Goal: Task Accomplishment & Management: Complete application form

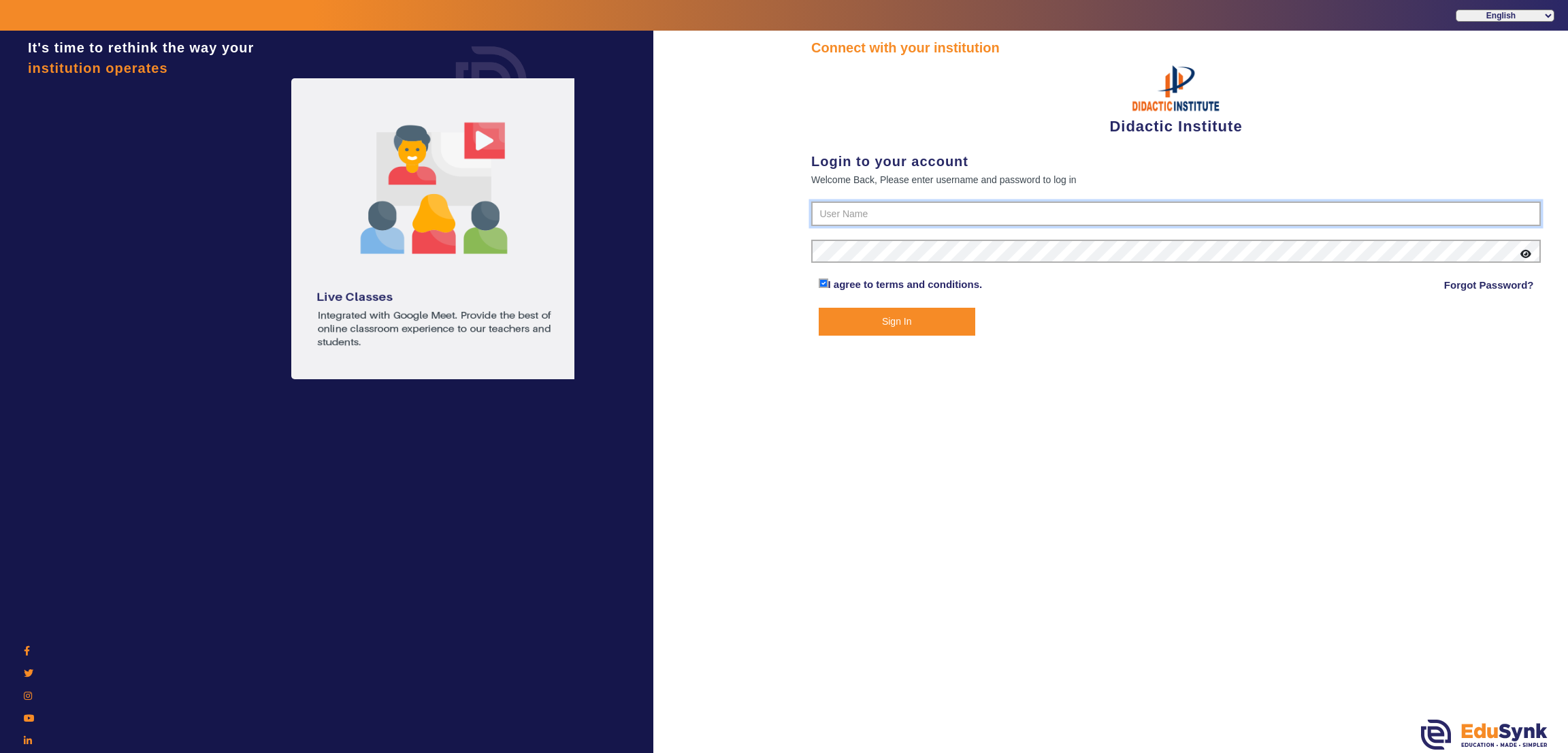
type input "9571262802"
click at [935, 326] on button "Sign In" at bounding box center [897, 322] width 156 height 28
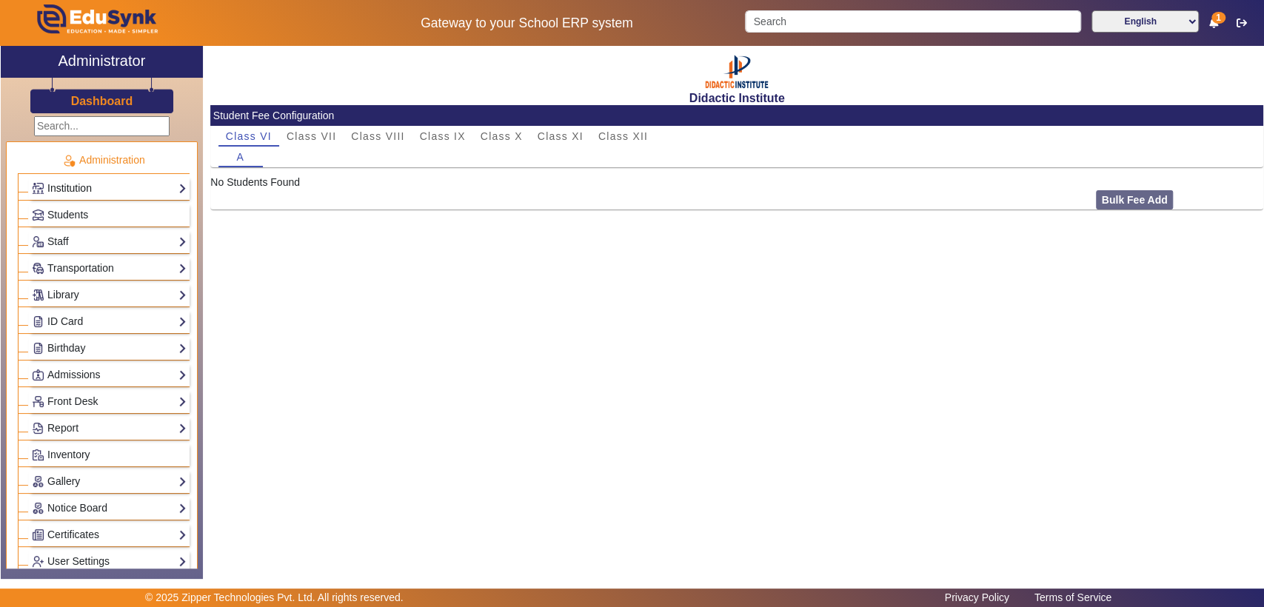
click at [131, 190] on link "Institution" at bounding box center [109, 188] width 155 height 17
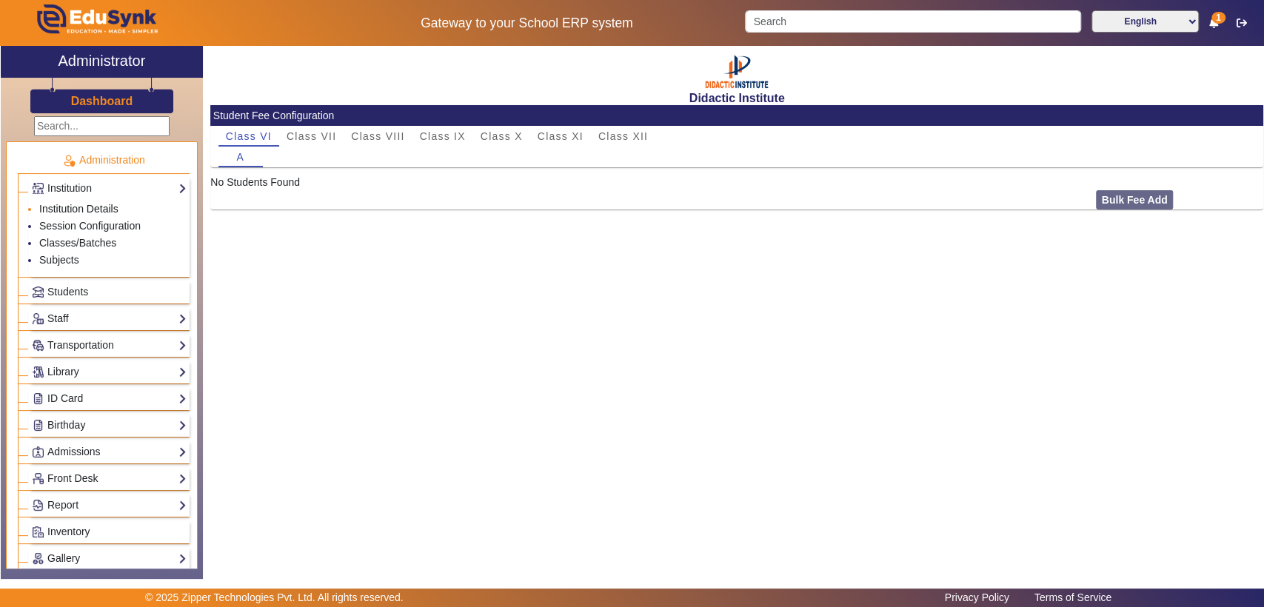
click at [96, 206] on link "Institution Details" at bounding box center [78, 209] width 79 height 12
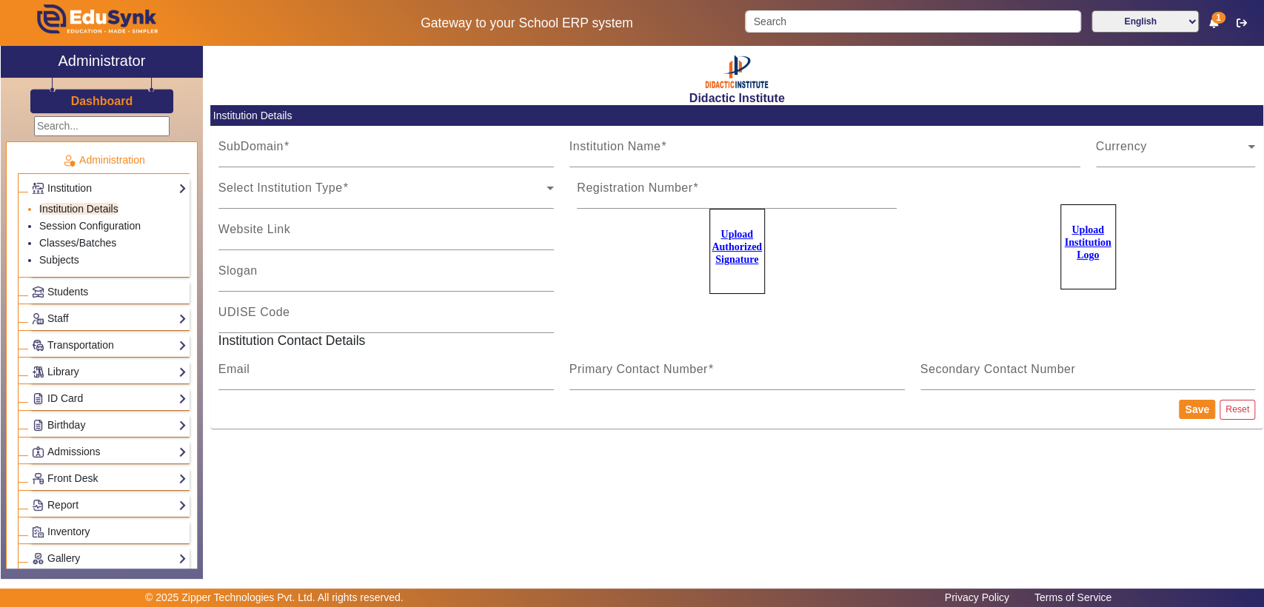
type input "Didactic"
type input "Didactic Institute"
type input "[URL][DOMAIN_NAME]"
type input "Intended to teach..."
type input "NA"
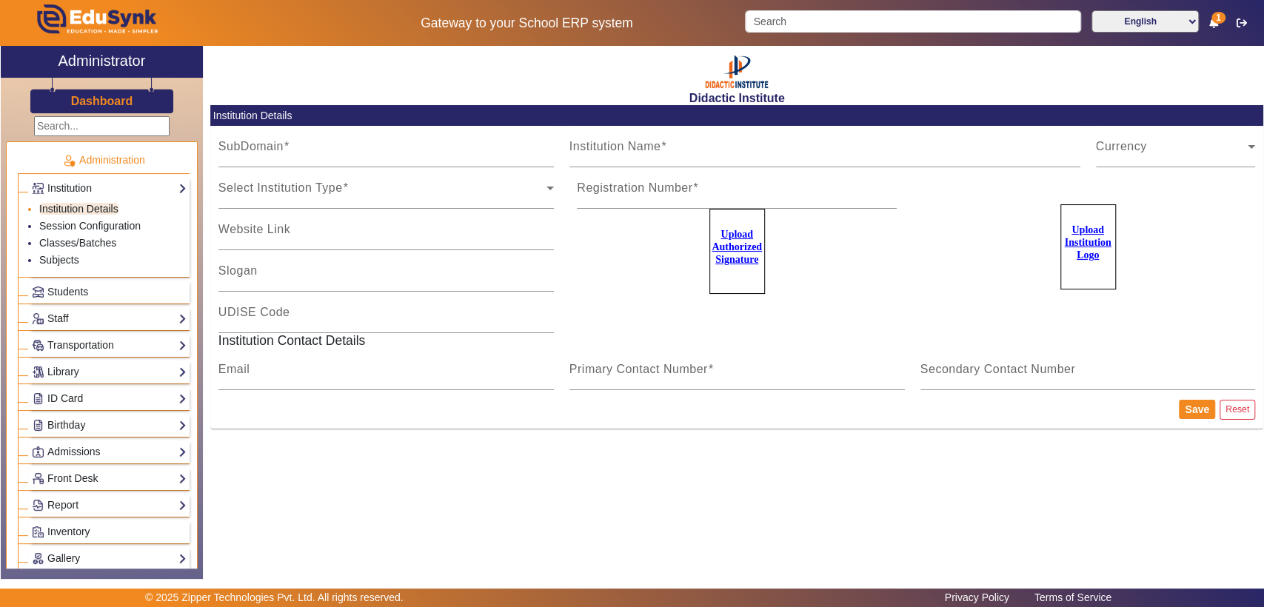
type input "[EMAIL_ADDRESS][DOMAIN_NAME]"
type input "9571262802"
type input "7073076189"
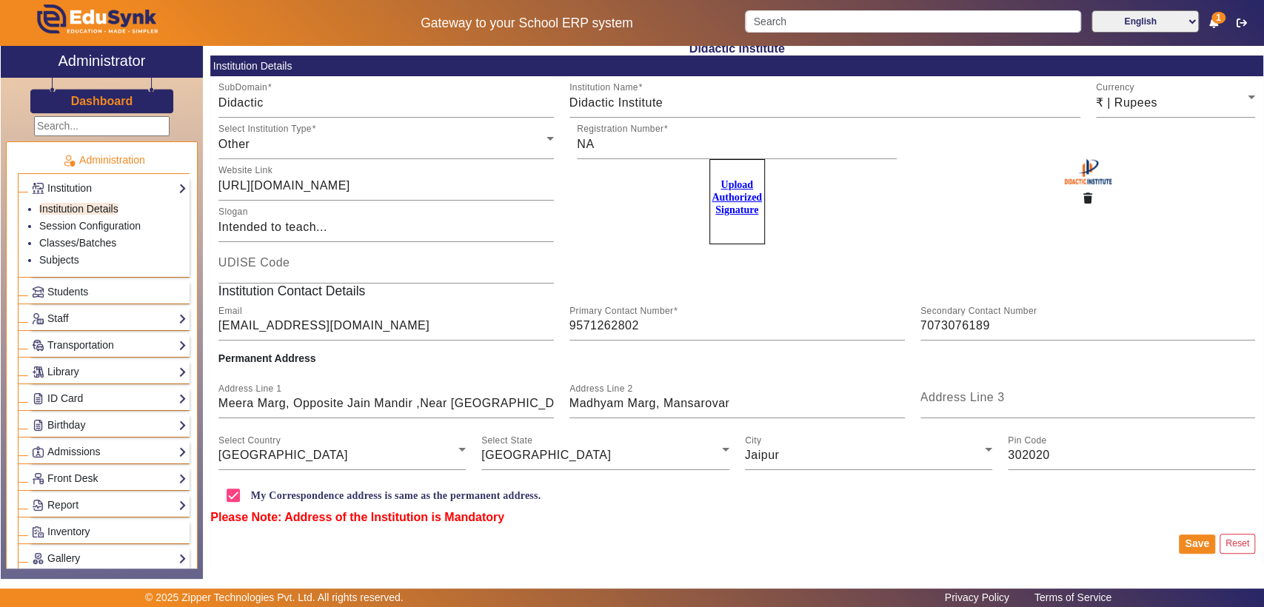
scroll to position [58, 0]
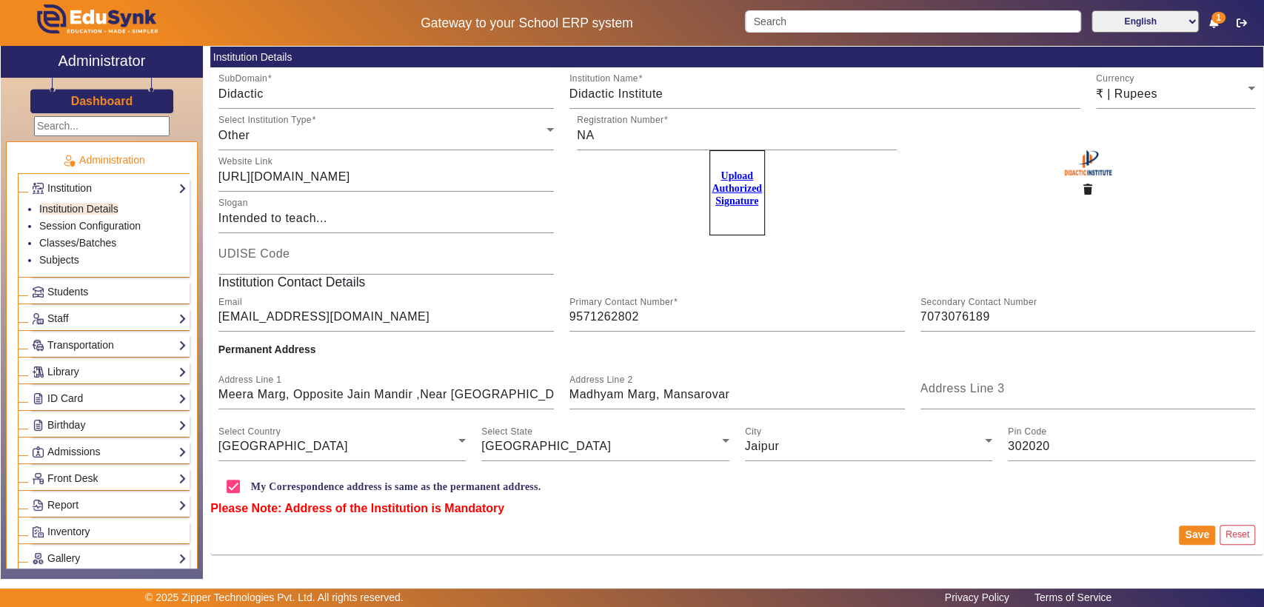
click at [1262, 306] on div "X Administrator Dashboard Administration Institution Institution Details Sessio…" at bounding box center [632, 312] width 1264 height 533
click at [124, 225] on link "Session Configuration" at bounding box center [89, 226] width 101 height 12
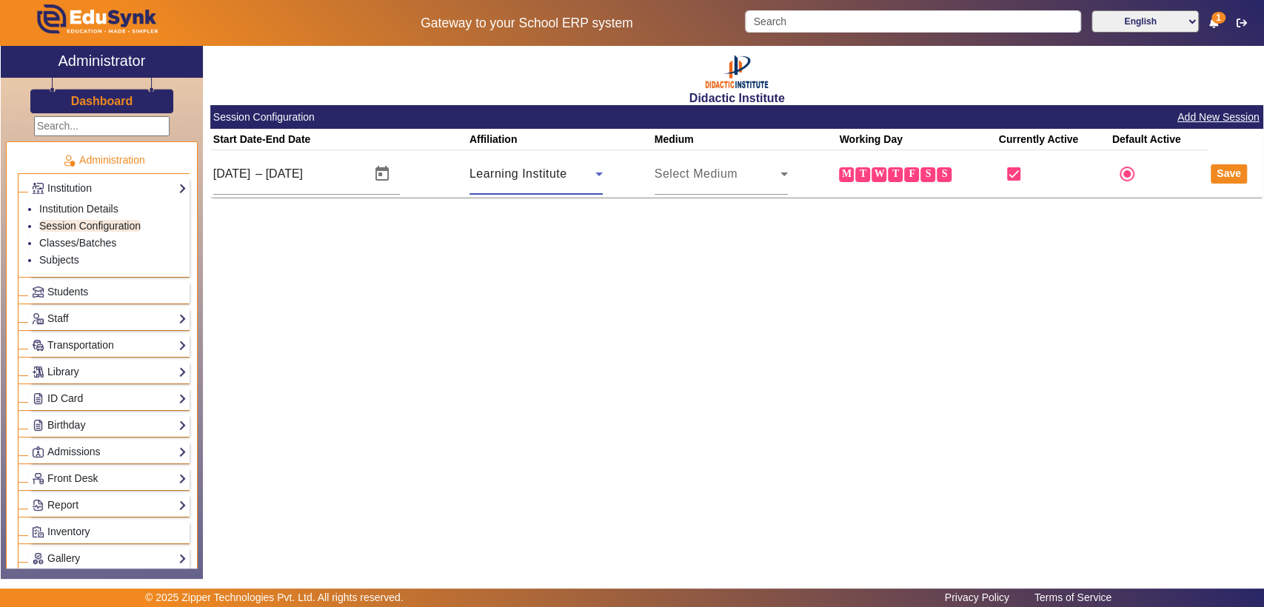
click at [518, 170] on span "Learning Institute" at bounding box center [518, 173] width 98 height 13
click at [518, 170] on div at bounding box center [632, 303] width 1264 height 607
click at [87, 240] on link "Classes/Batches" at bounding box center [77, 243] width 77 height 12
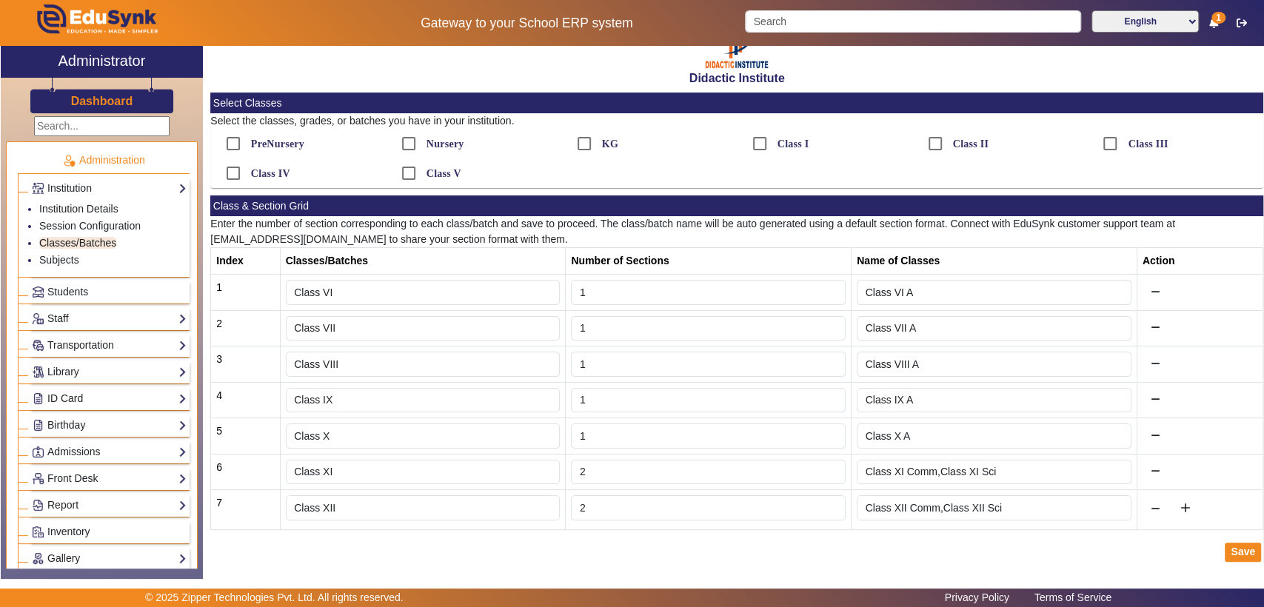
scroll to position [27, 0]
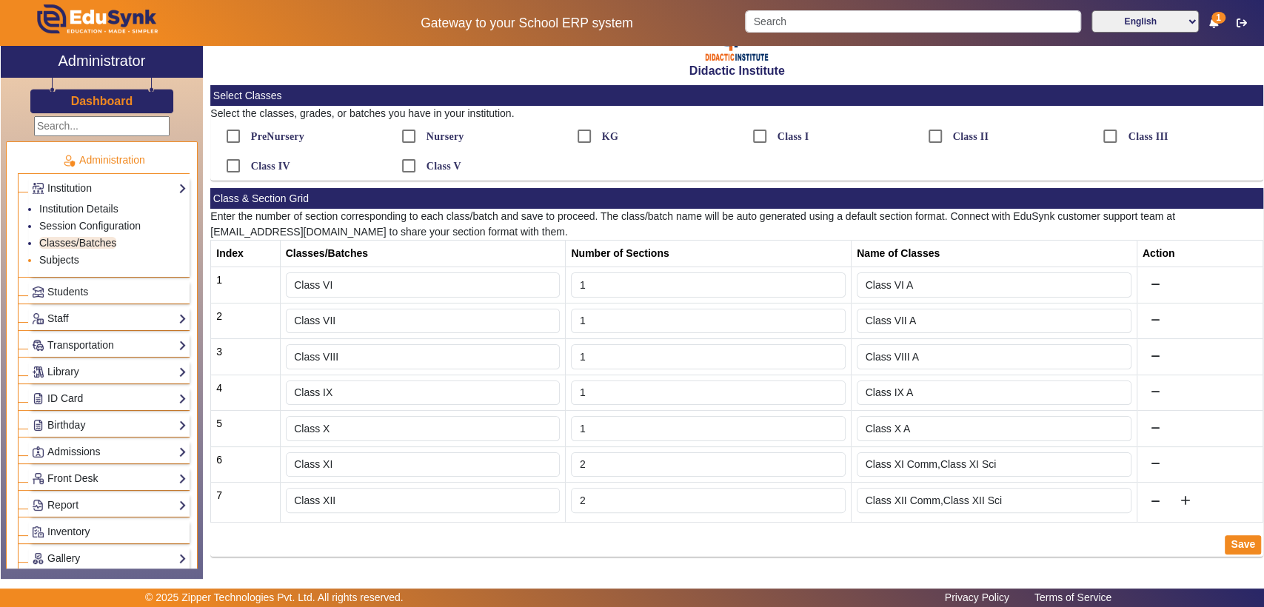
click at [53, 256] on link "Subjects" at bounding box center [59, 260] width 40 height 12
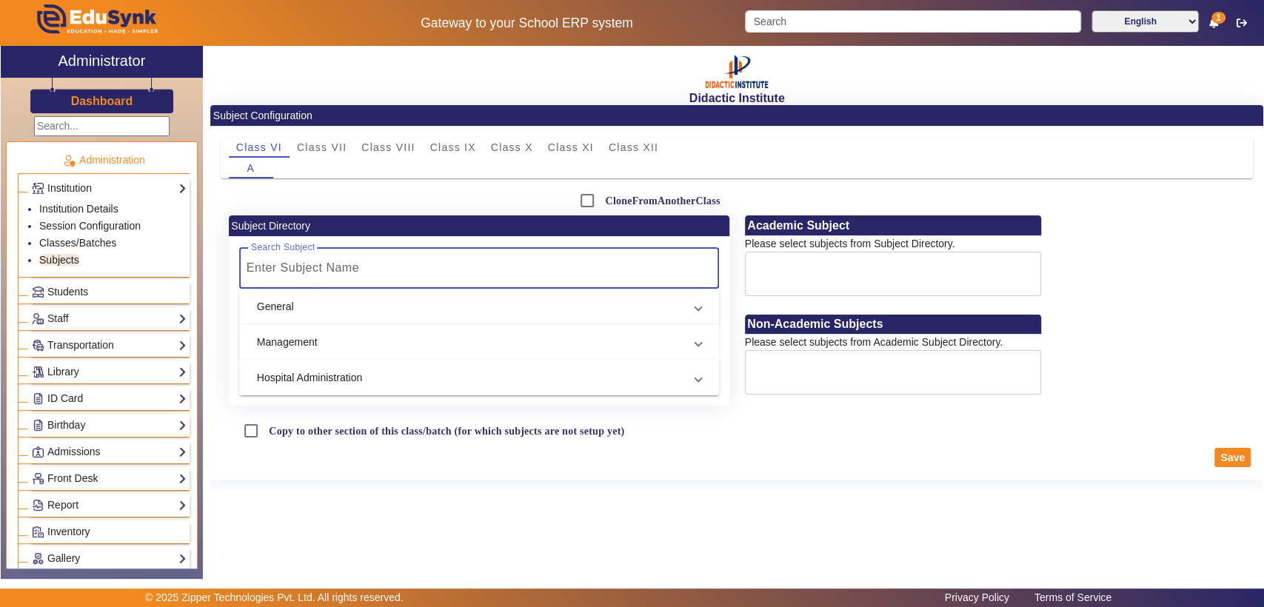
click at [495, 275] on input "Search Subject" at bounding box center [474, 268] width 455 height 18
click at [511, 274] on input "SCIENCE" at bounding box center [474, 268] width 455 height 18
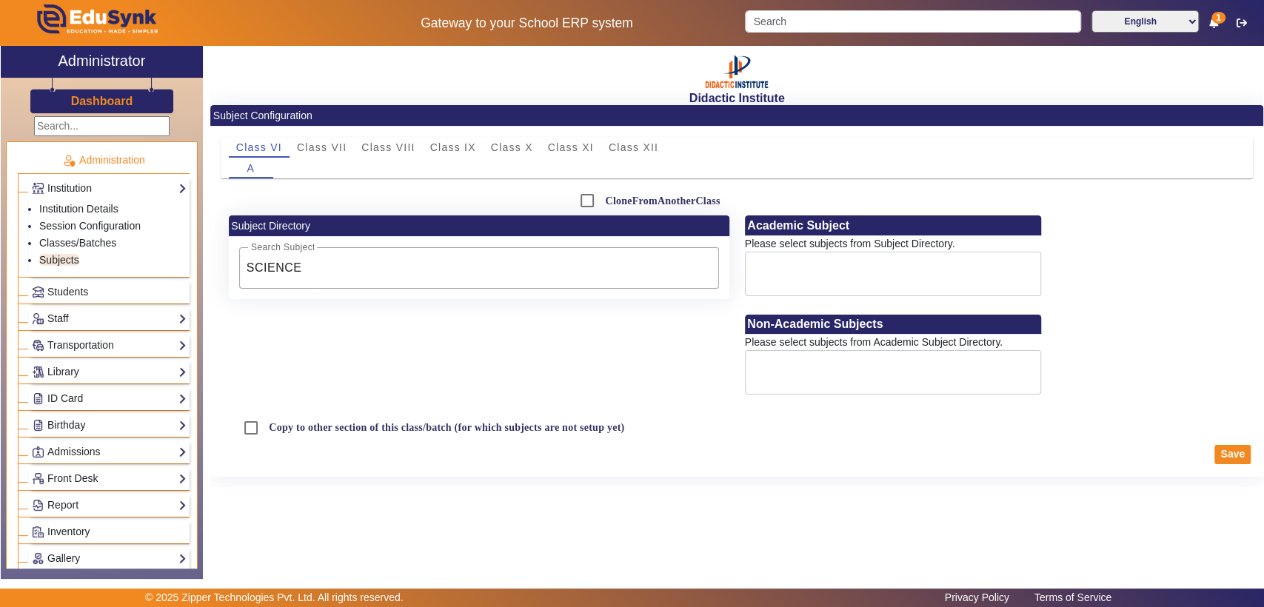
click at [805, 278] on div at bounding box center [893, 274] width 296 height 44
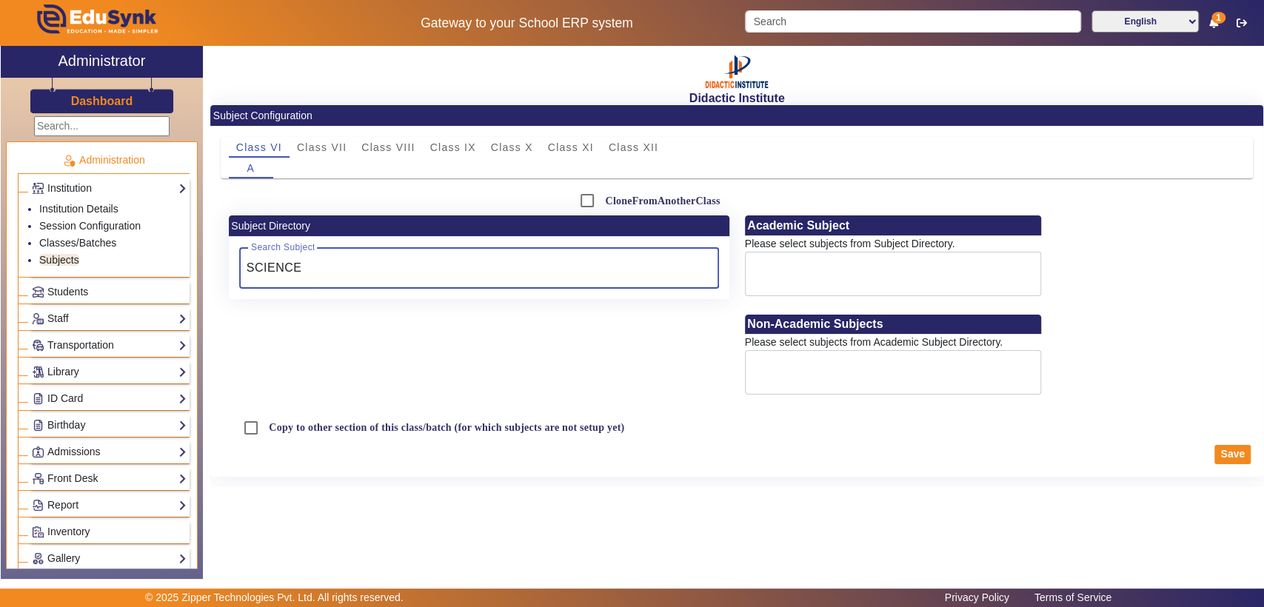
click at [379, 264] on input "SCIENCE" at bounding box center [474, 268] width 455 height 18
type input "S"
click at [540, 312] on mat-panel-title "General" at bounding box center [470, 307] width 426 height 16
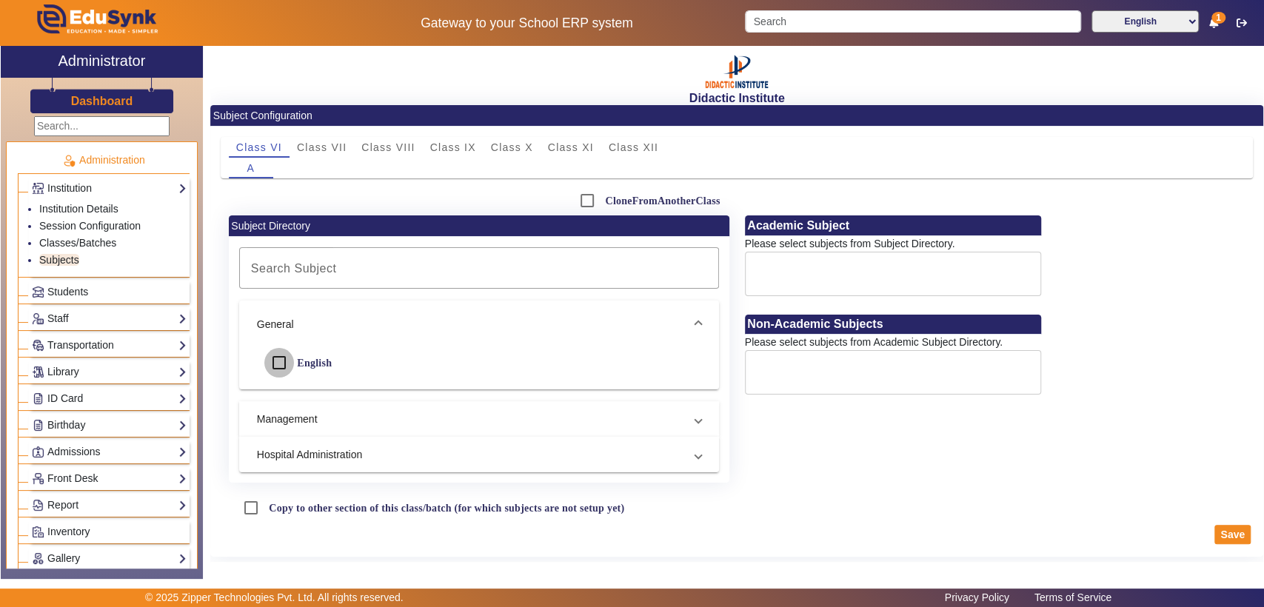
click at [274, 369] on input "English" at bounding box center [279, 363] width 30 height 30
checkbox input "true"
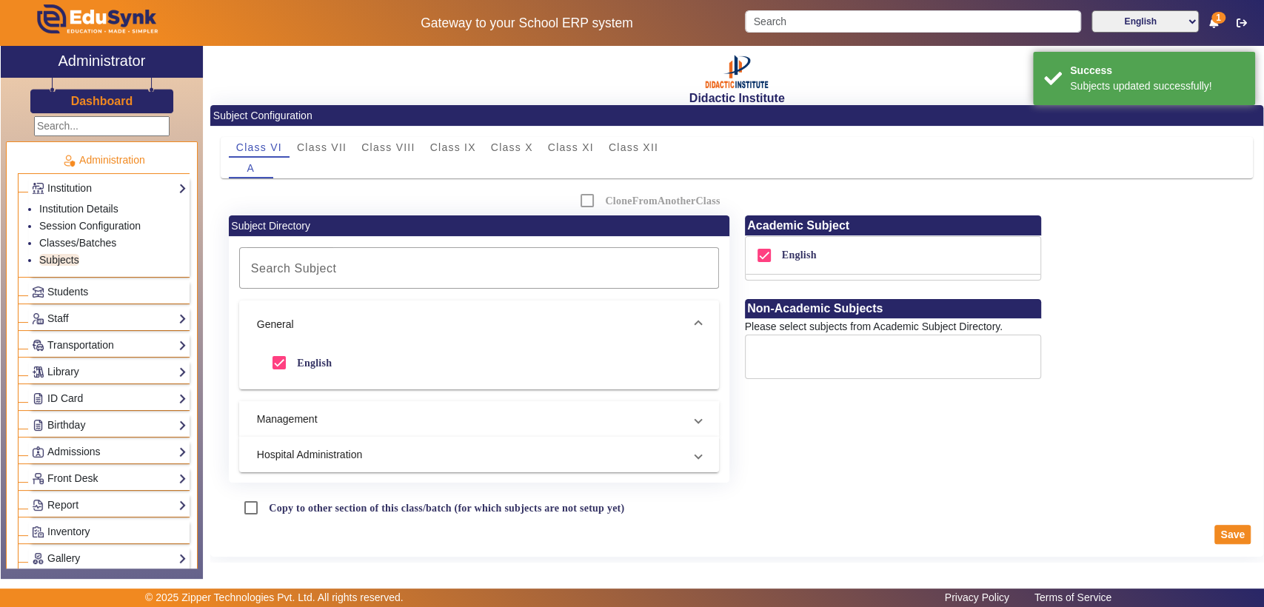
click at [543, 428] on mat-expansion-panel-header "Management" at bounding box center [479, 419] width 480 height 36
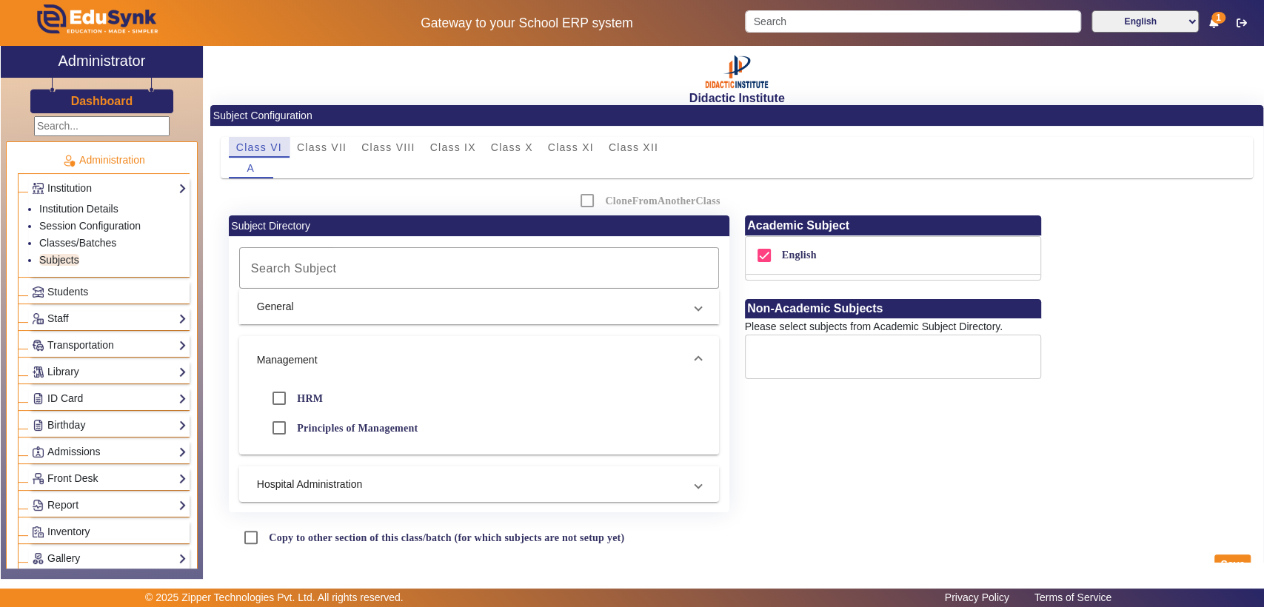
click at [260, 142] on span "Class VI" at bounding box center [259, 147] width 46 height 10
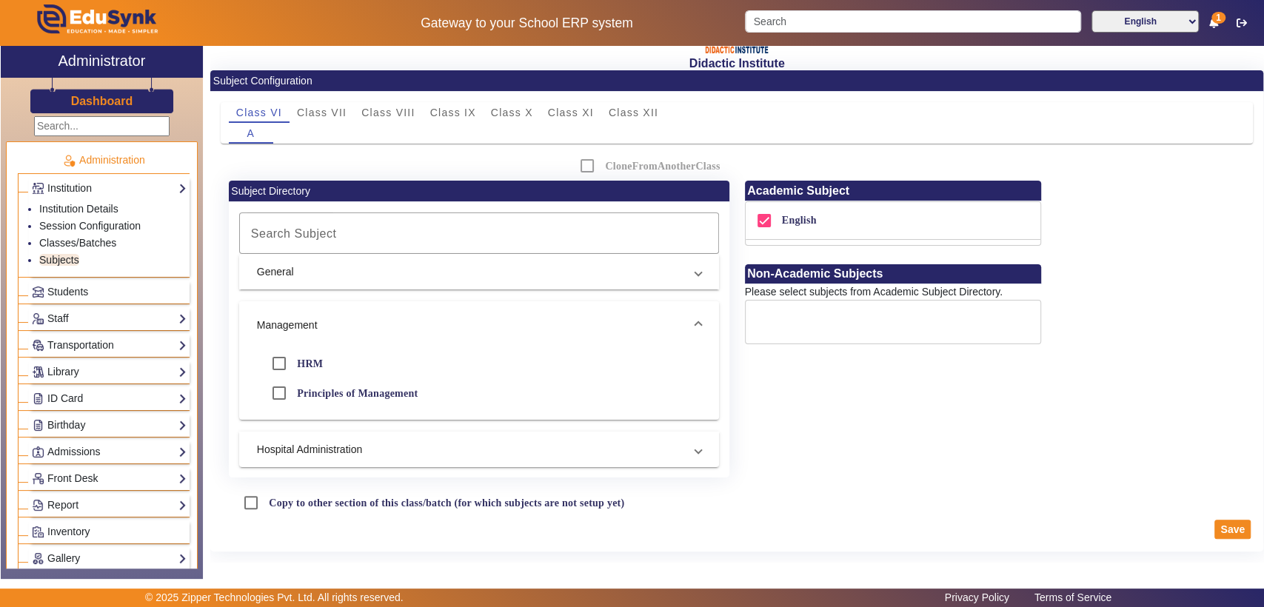
click at [696, 318] on span at bounding box center [698, 326] width 6 height 16
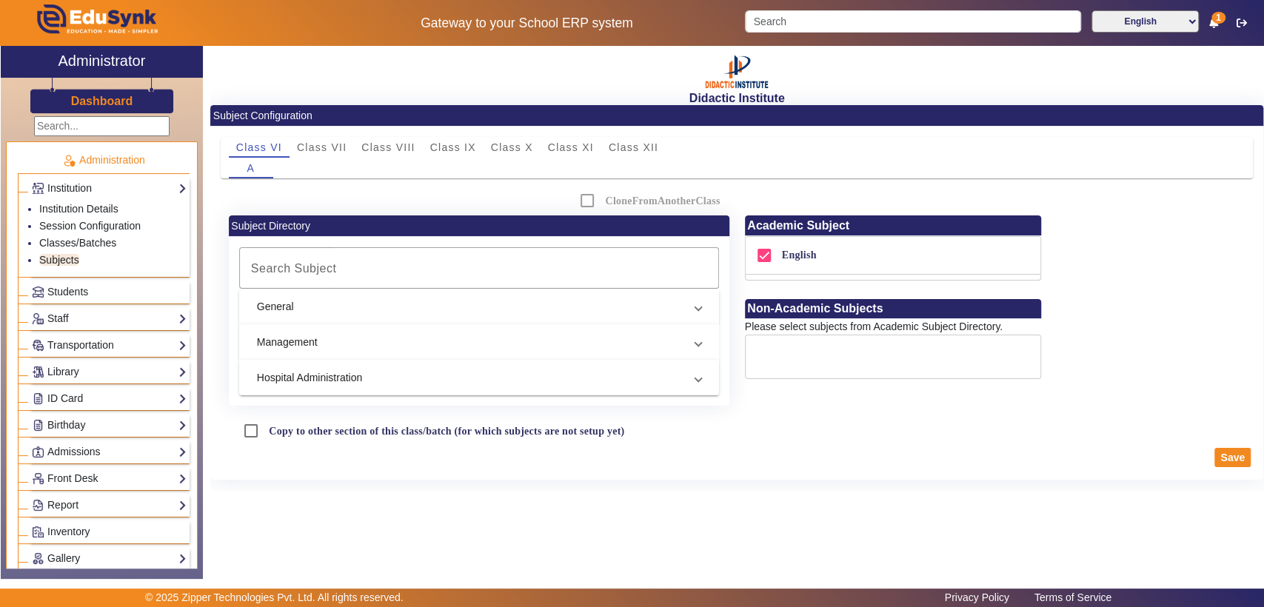
scroll to position [0, 0]
click at [581, 307] on mat-panel-title "General" at bounding box center [470, 307] width 426 height 16
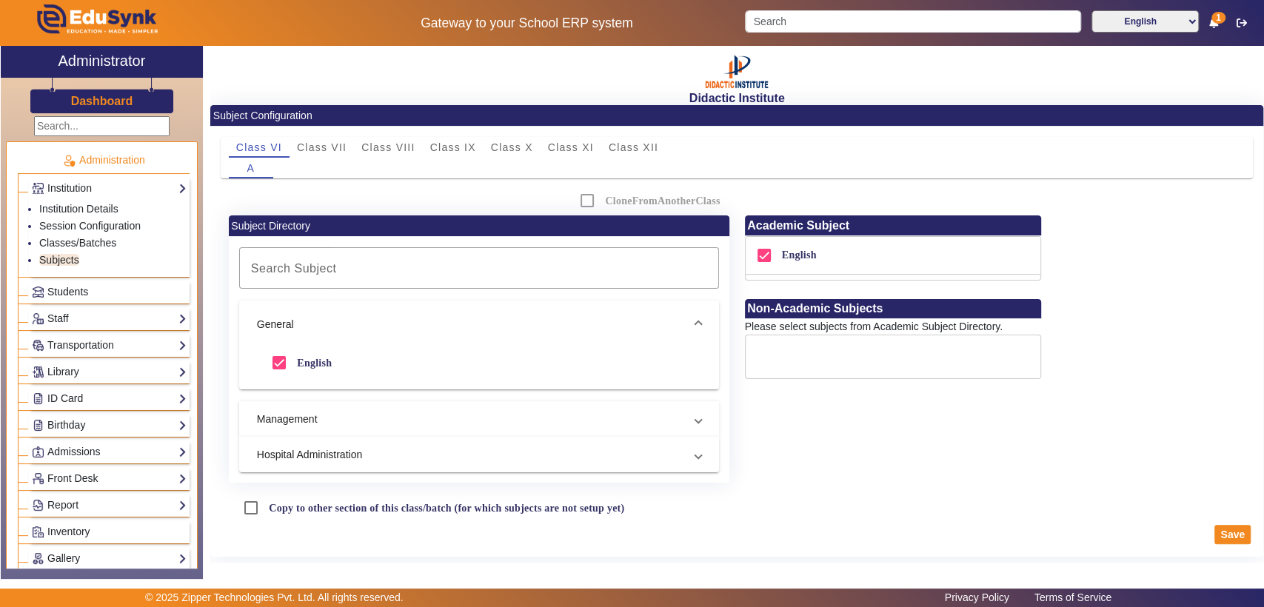
click at [76, 292] on span "Students" at bounding box center [67, 292] width 41 height 12
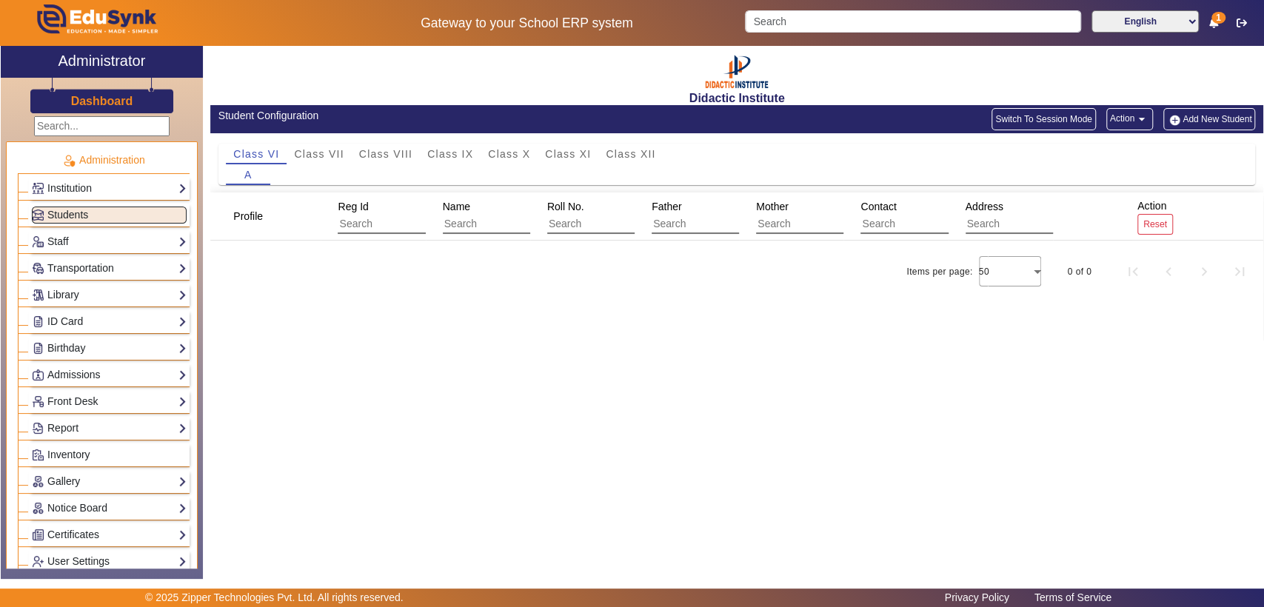
click at [596, 224] on input "text" at bounding box center [613, 224] width 133 height 19
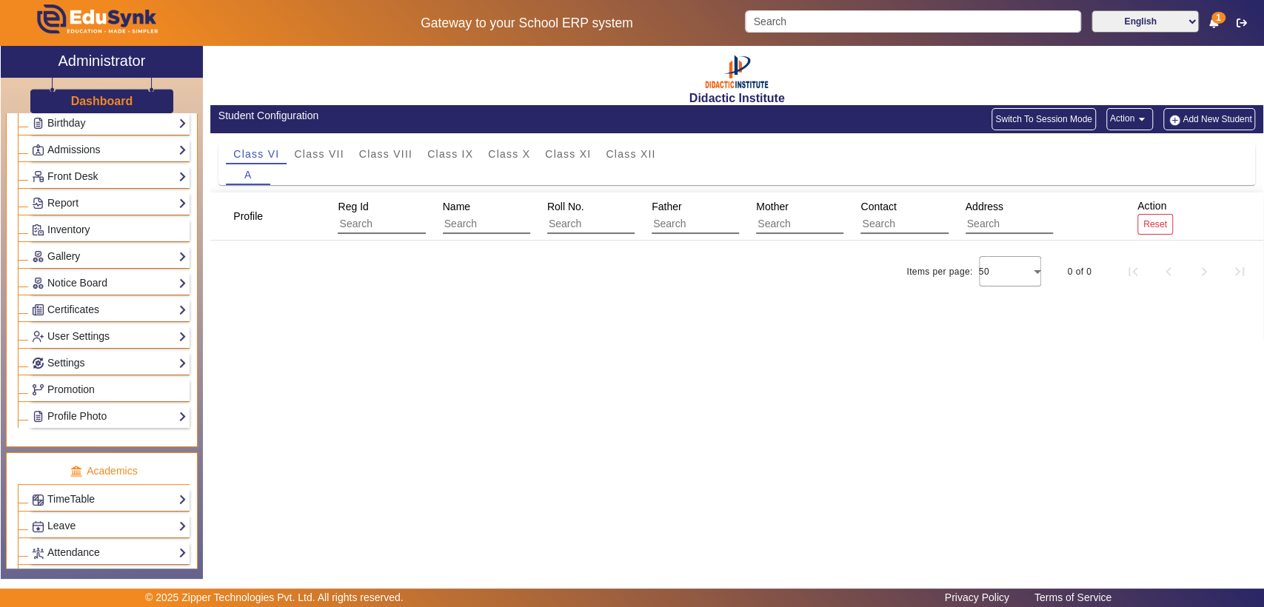
scroll to position [228, 0]
click at [95, 359] on link "Settings" at bounding box center [109, 360] width 155 height 17
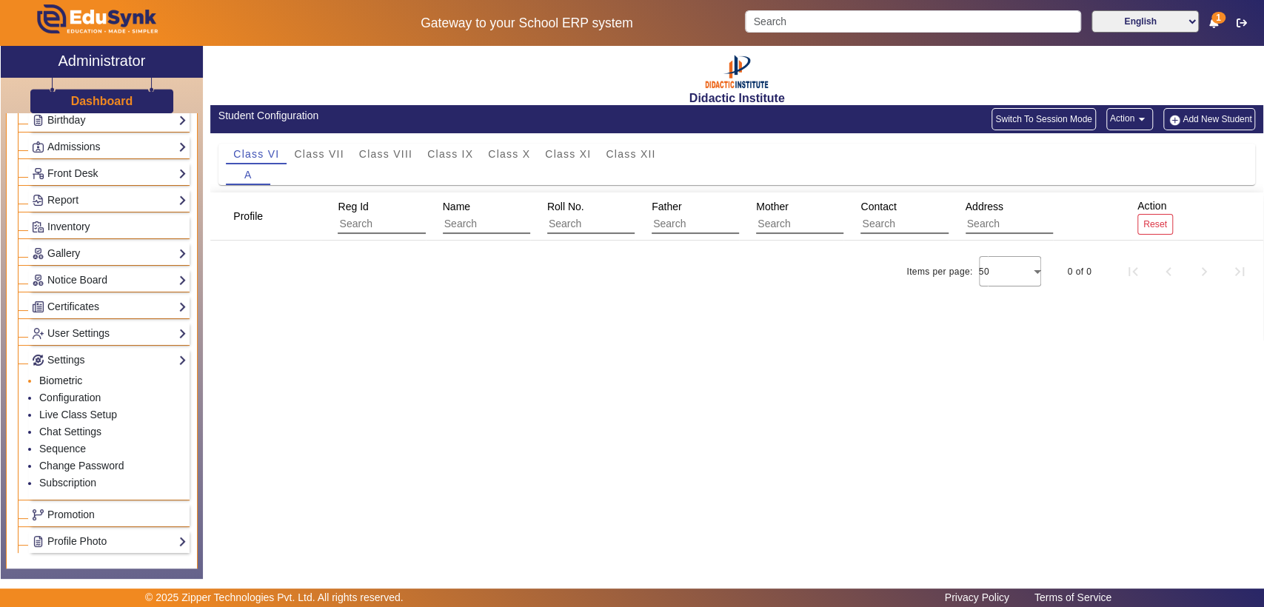
click at [70, 378] on link "Biometric" at bounding box center [60, 381] width 43 height 12
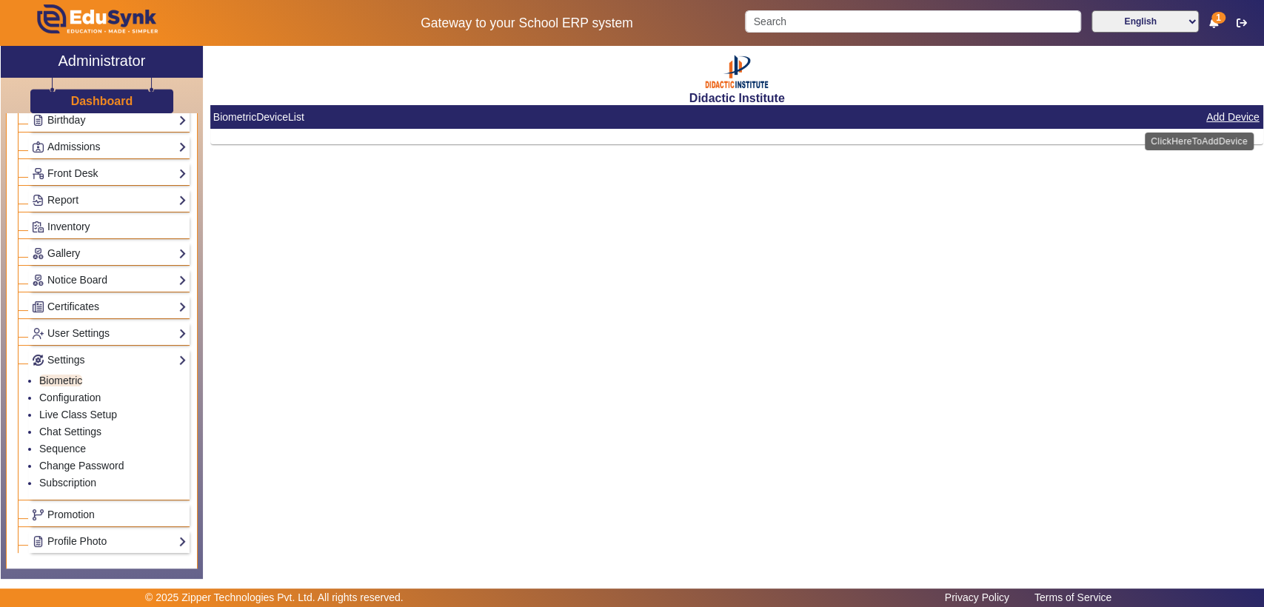
click at [1226, 117] on button "Add Device" at bounding box center [1233, 117] width 56 height 19
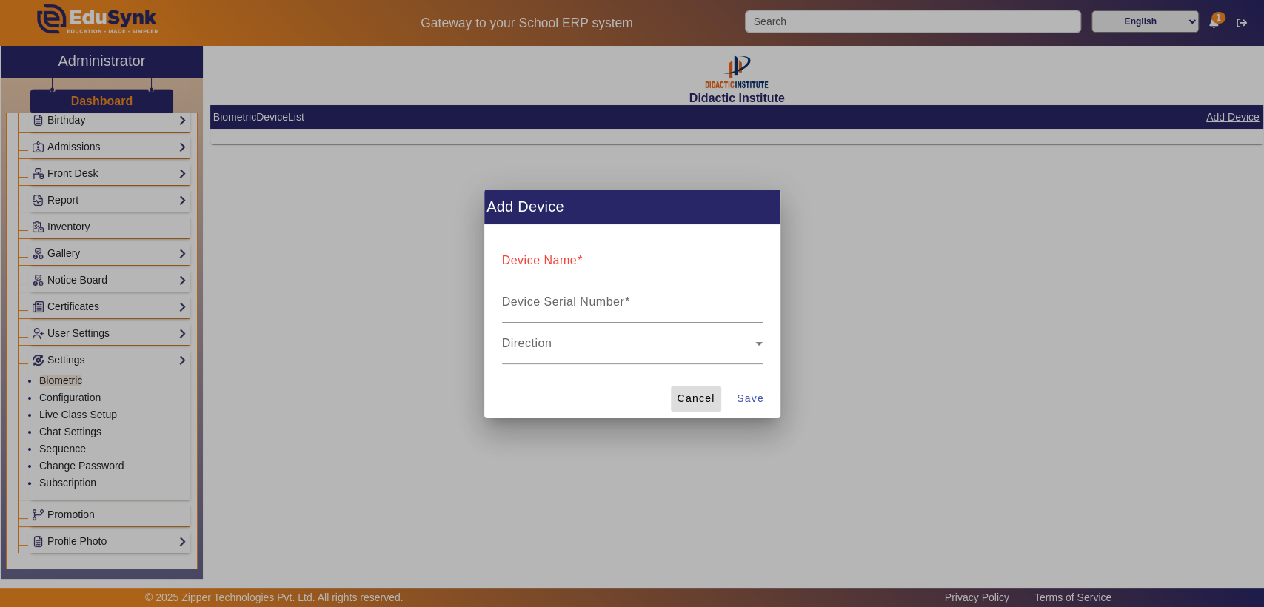
click at [700, 397] on span "Cancel" at bounding box center [696, 399] width 38 height 16
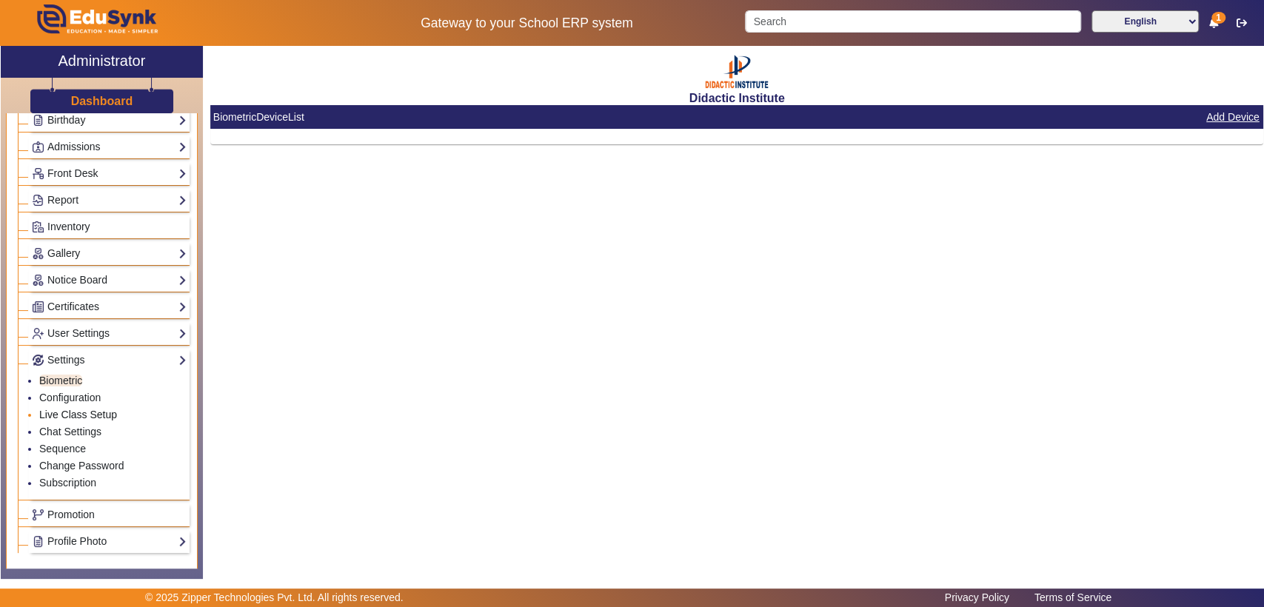
click at [93, 409] on link "Live Class Setup" at bounding box center [78, 415] width 78 height 12
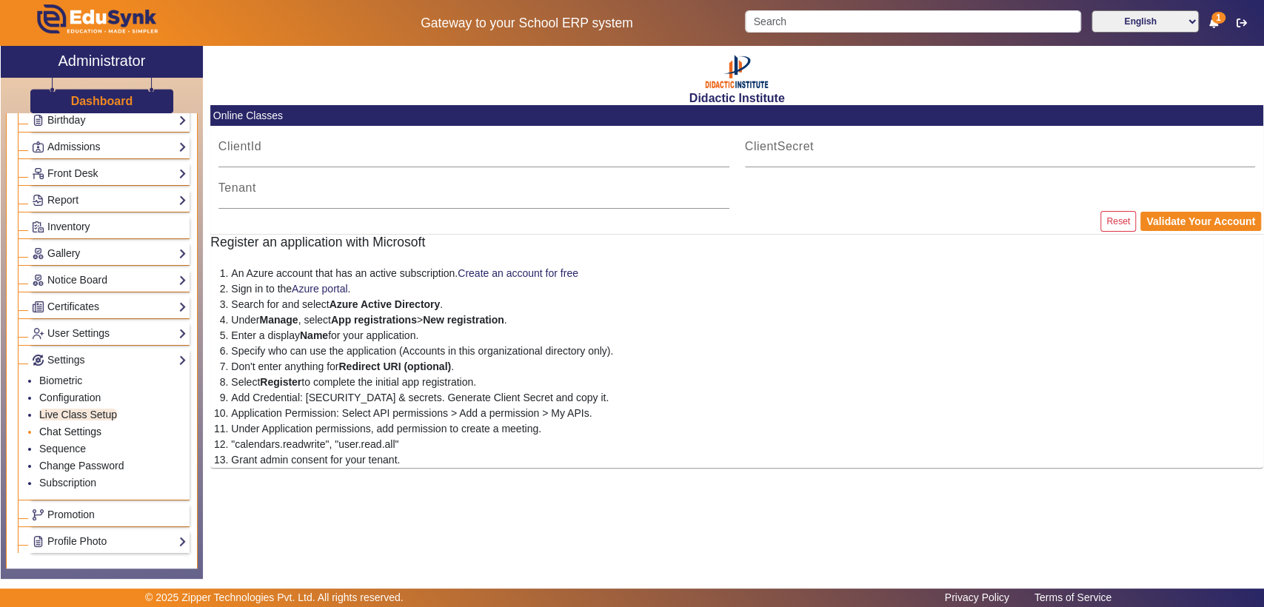
click at [77, 427] on link "Chat Settings" at bounding box center [70, 432] width 62 height 12
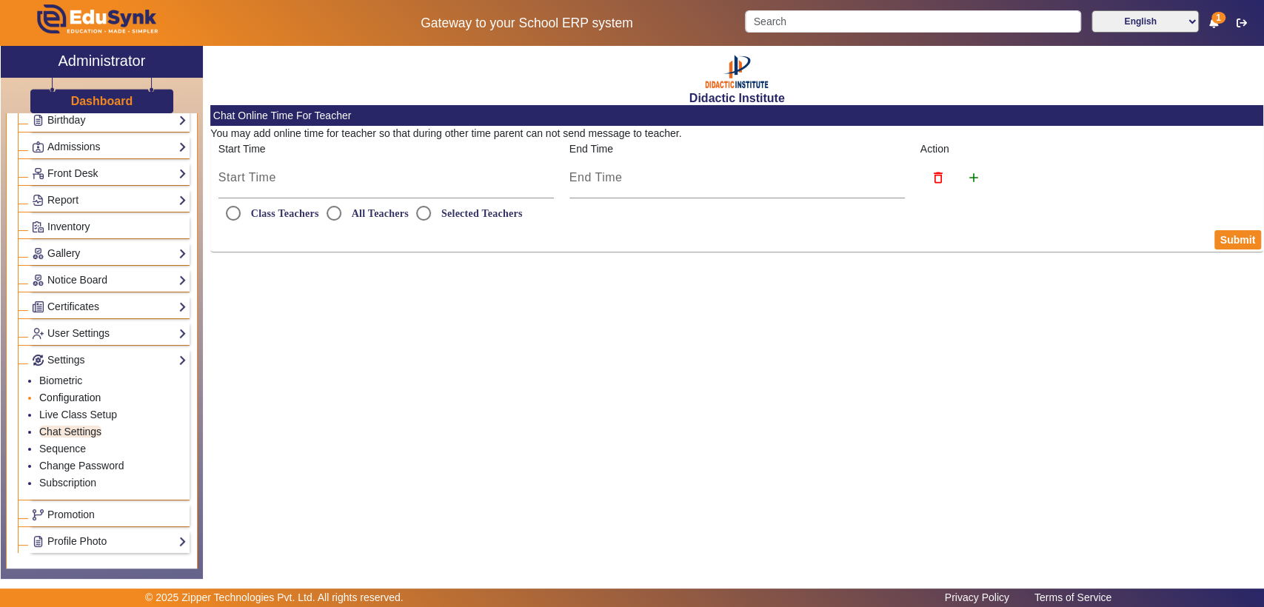
click at [73, 394] on link "Configuration" at bounding box center [69, 398] width 61 height 12
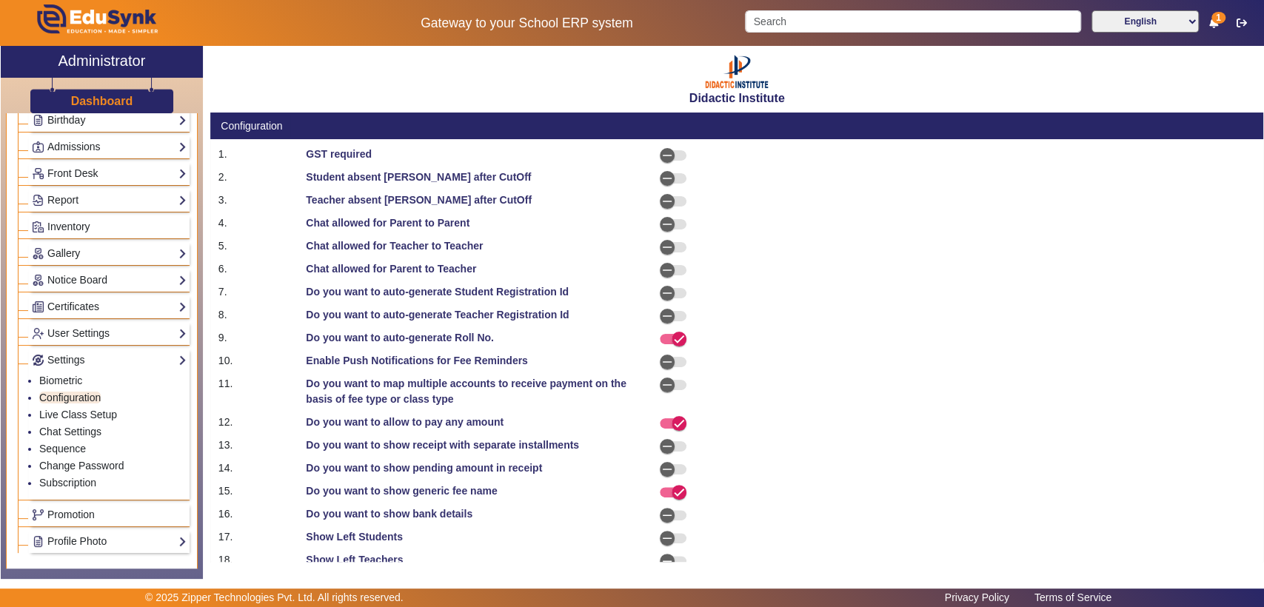
click at [961, 332] on div at bounding box center [868, 338] width 263 height 16
click at [74, 533] on link "Profile Photo" at bounding box center [109, 541] width 155 height 17
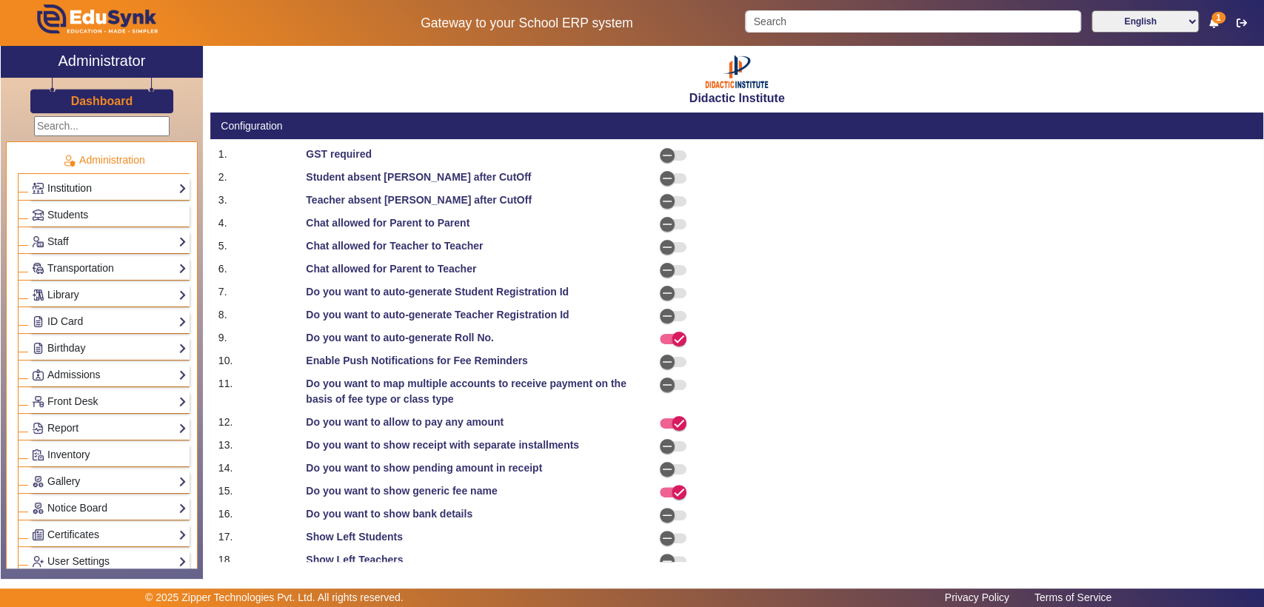
click at [154, 185] on link "Institution" at bounding box center [109, 188] width 155 height 17
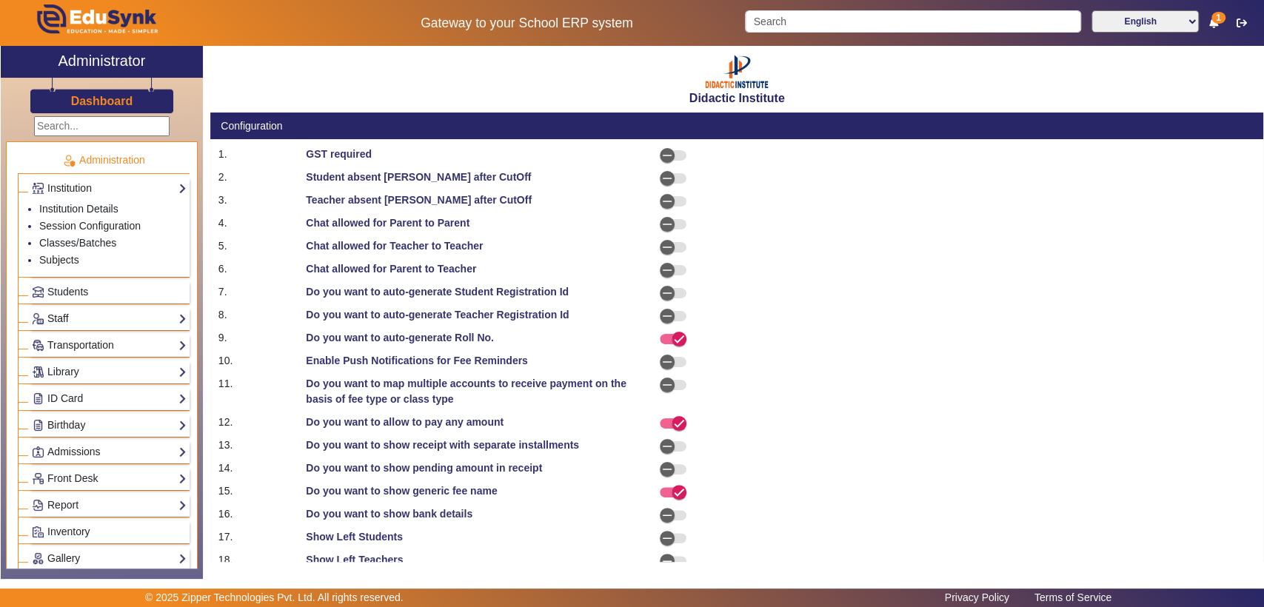
click at [113, 318] on link "Staff" at bounding box center [109, 318] width 155 height 17
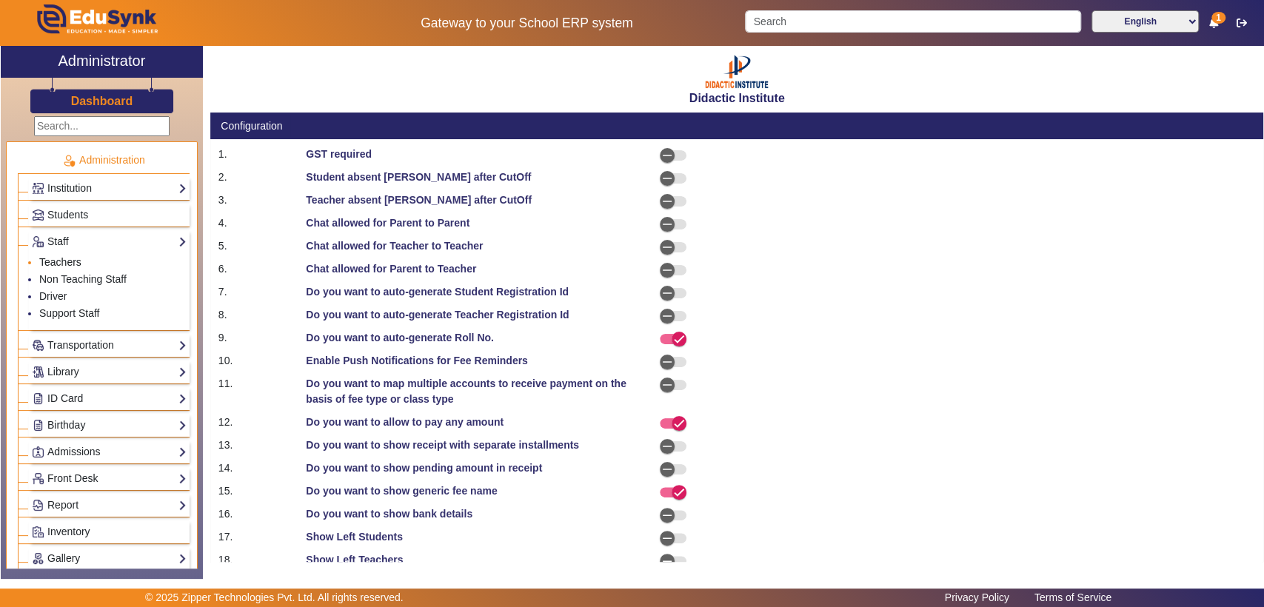
click at [61, 258] on link "Teachers" at bounding box center [60, 262] width 42 height 12
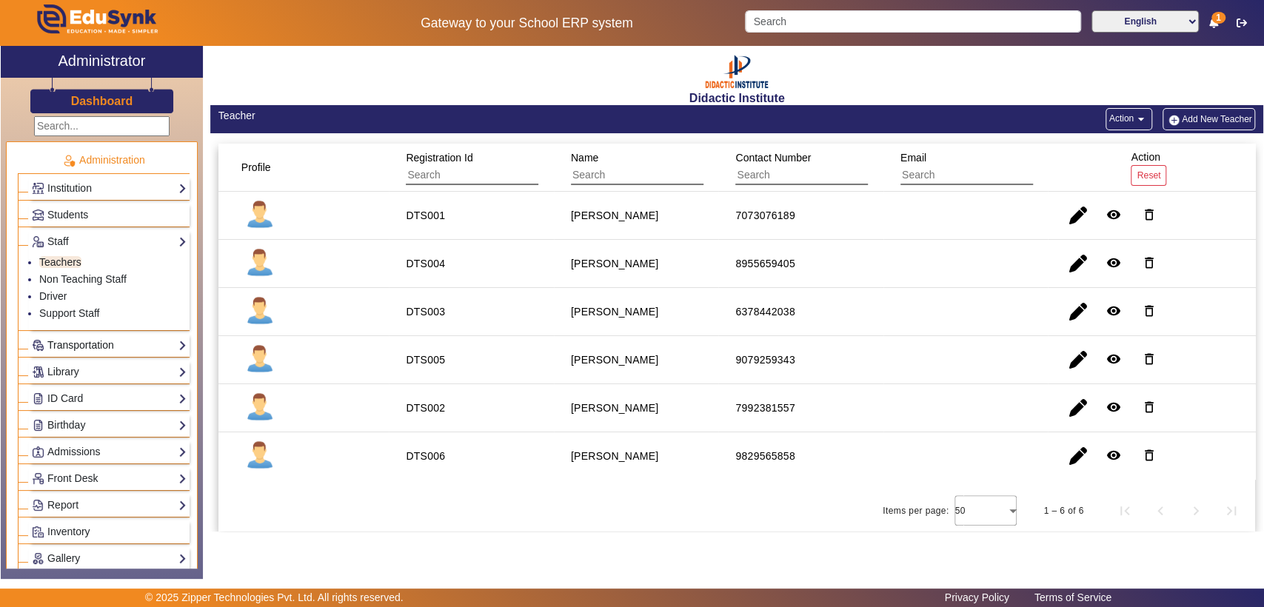
click at [96, 339] on link "Transportation" at bounding box center [109, 345] width 155 height 17
click at [89, 369] on link "Library" at bounding box center [109, 372] width 155 height 17
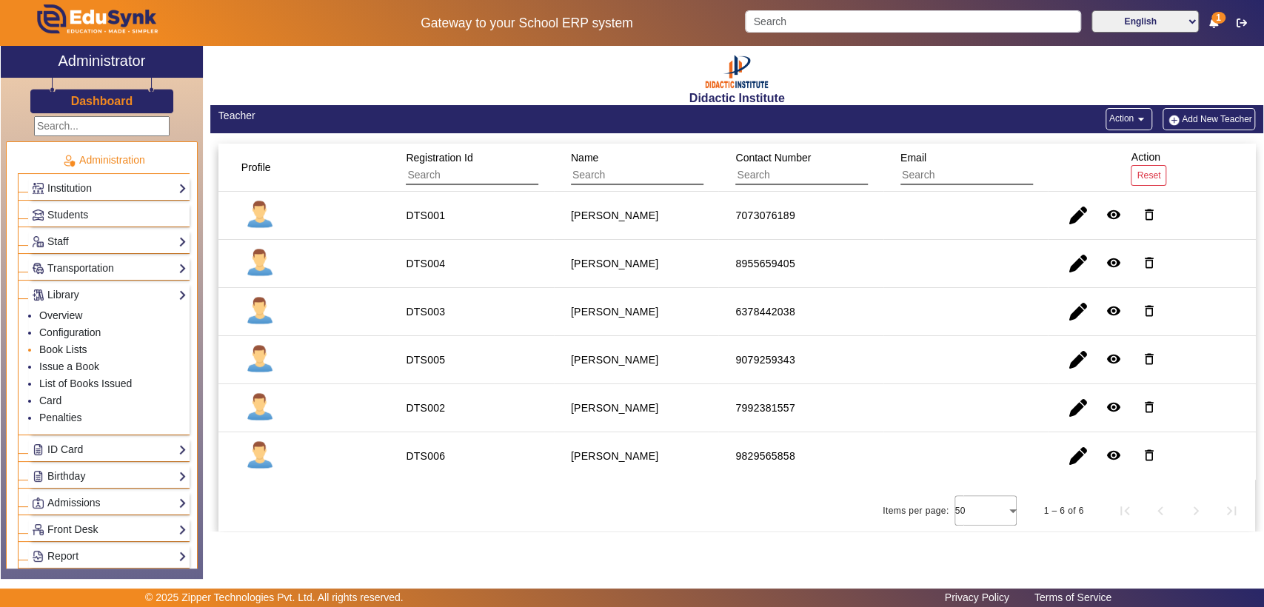
click at [82, 347] on link "Book Lists" at bounding box center [63, 350] width 48 height 12
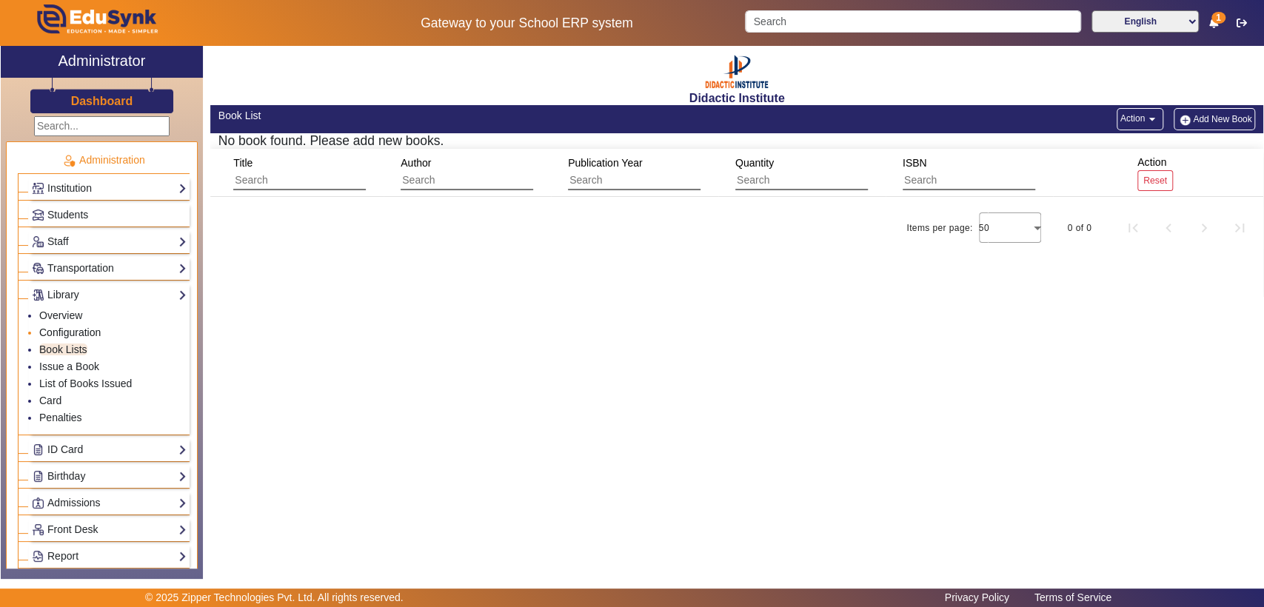
click at [78, 327] on link "Configuration" at bounding box center [69, 333] width 61 height 12
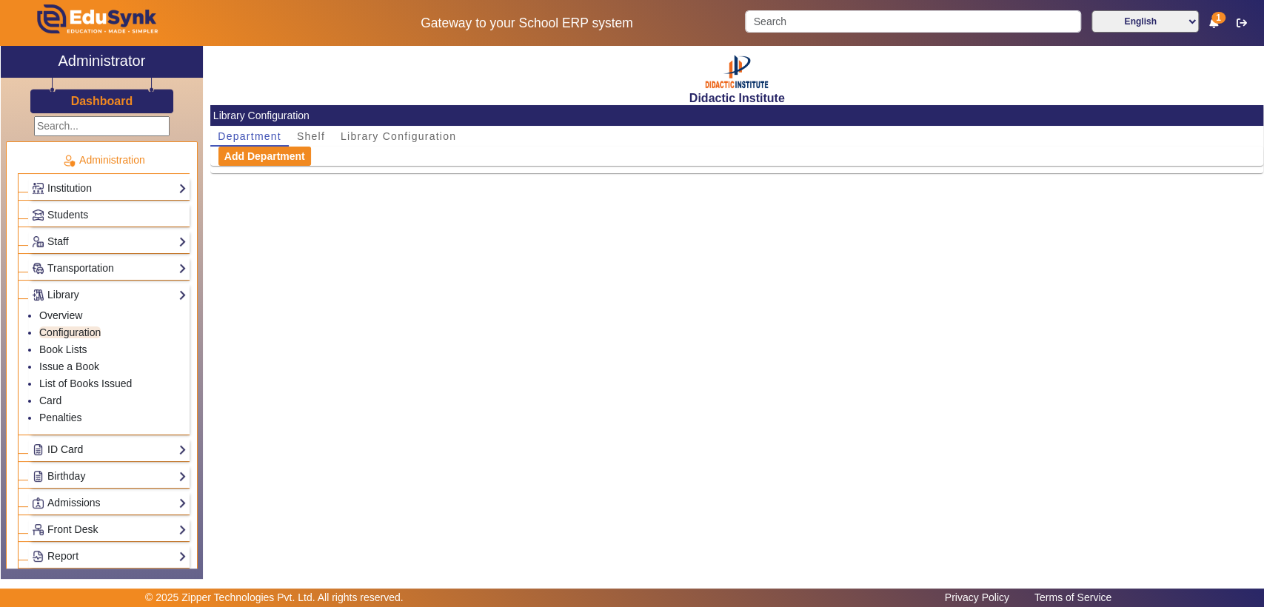
click at [87, 452] on link "ID Card" at bounding box center [109, 449] width 155 height 17
click at [65, 354] on link "Teachers" at bounding box center [60, 359] width 42 height 12
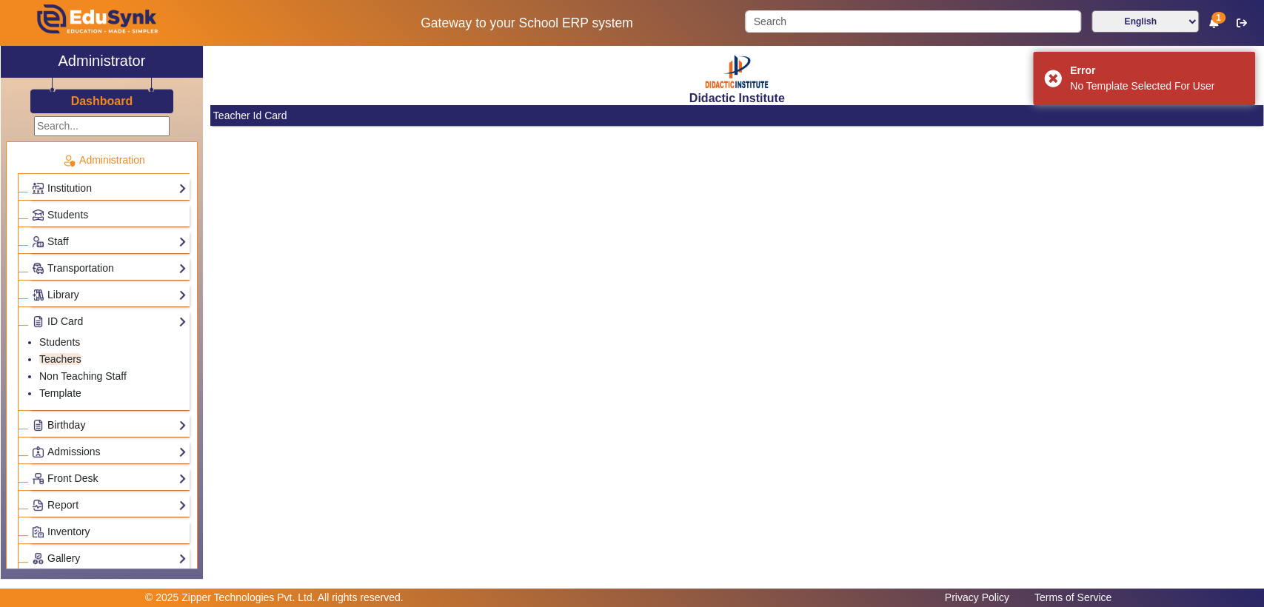
click at [70, 423] on link "Birthday" at bounding box center [109, 425] width 155 height 17
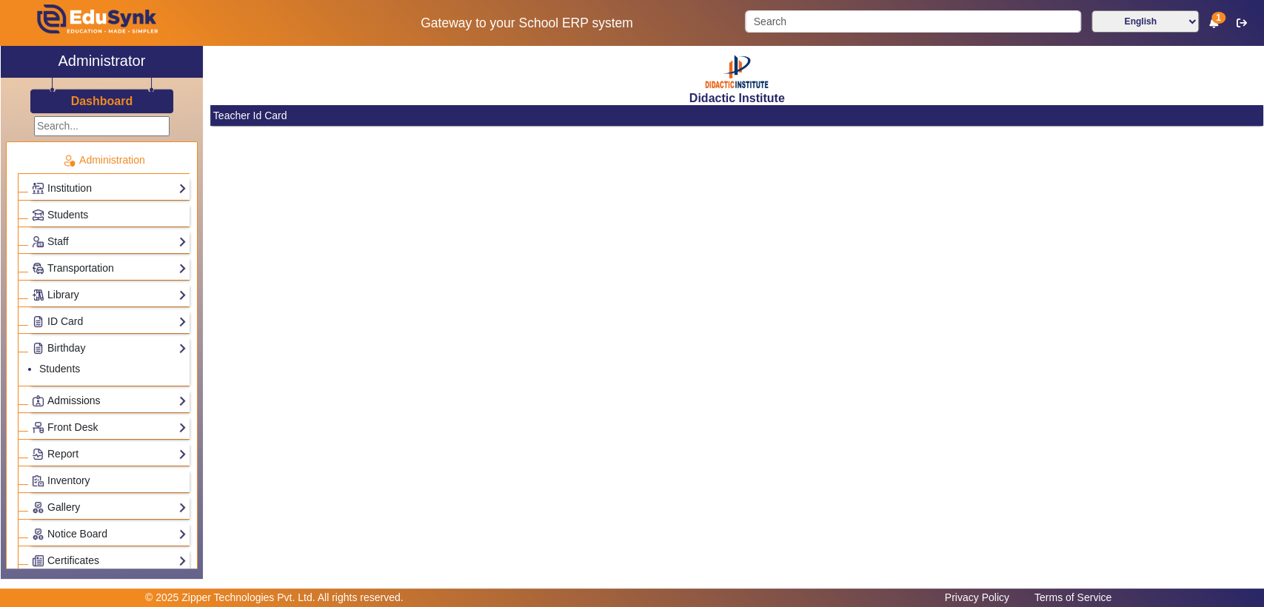
click at [75, 402] on link "Admissions" at bounding box center [109, 400] width 155 height 17
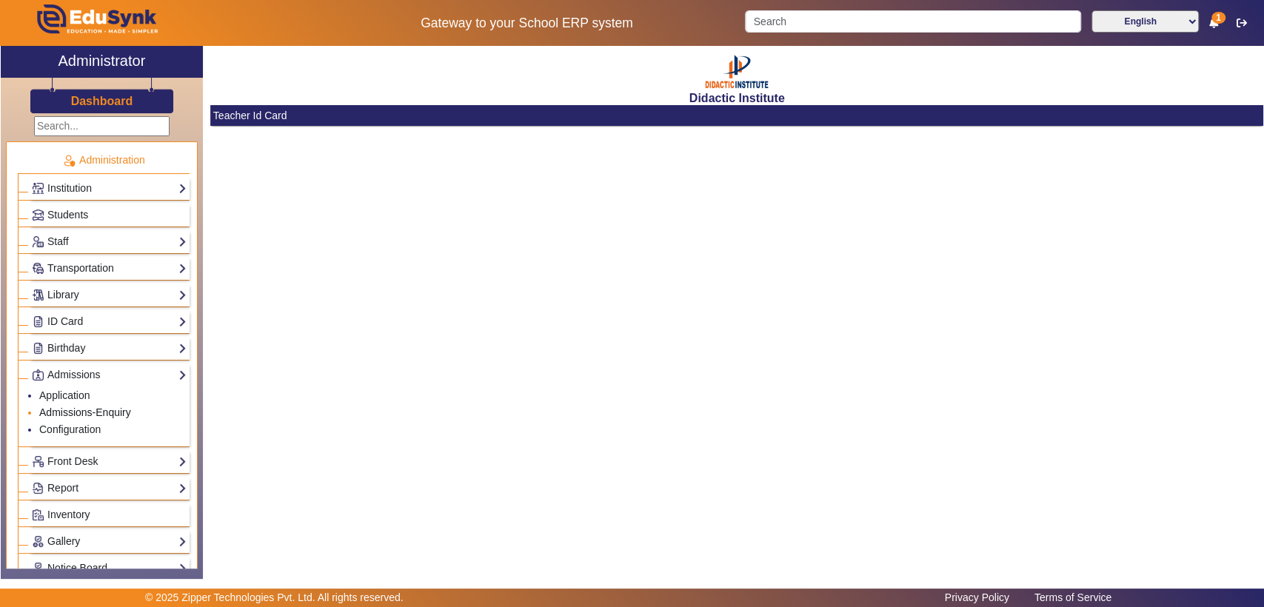
click at [79, 409] on link "Admissions-Enquiry" at bounding box center [85, 412] width 92 height 12
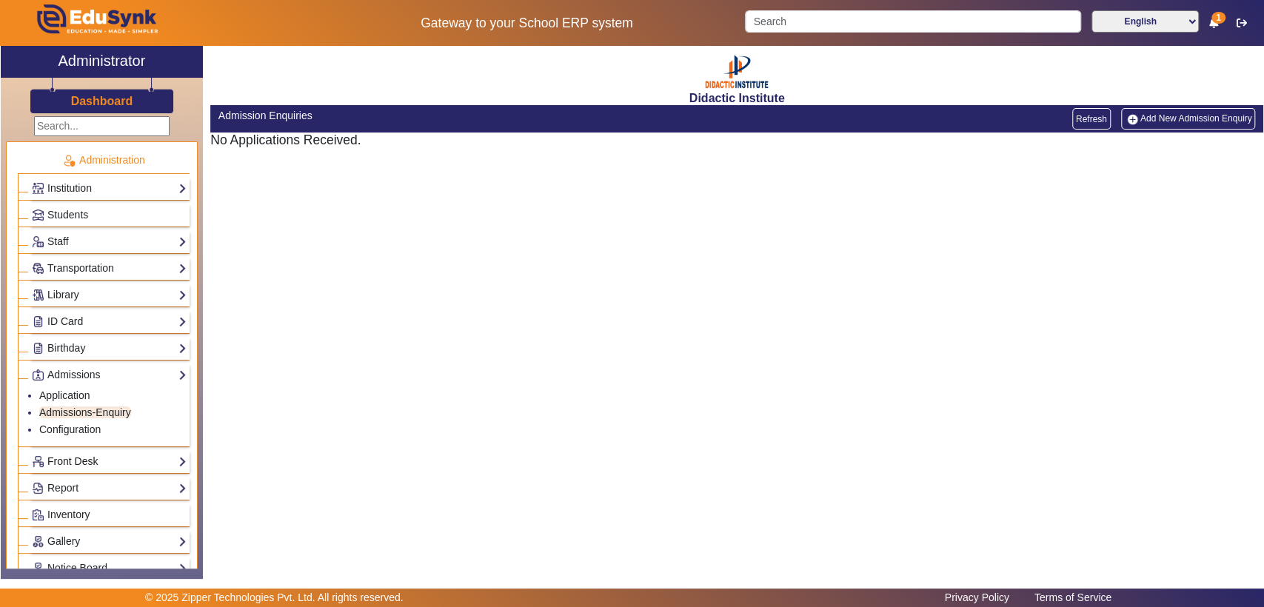
click at [81, 459] on link "Front Desk" at bounding box center [109, 461] width 155 height 17
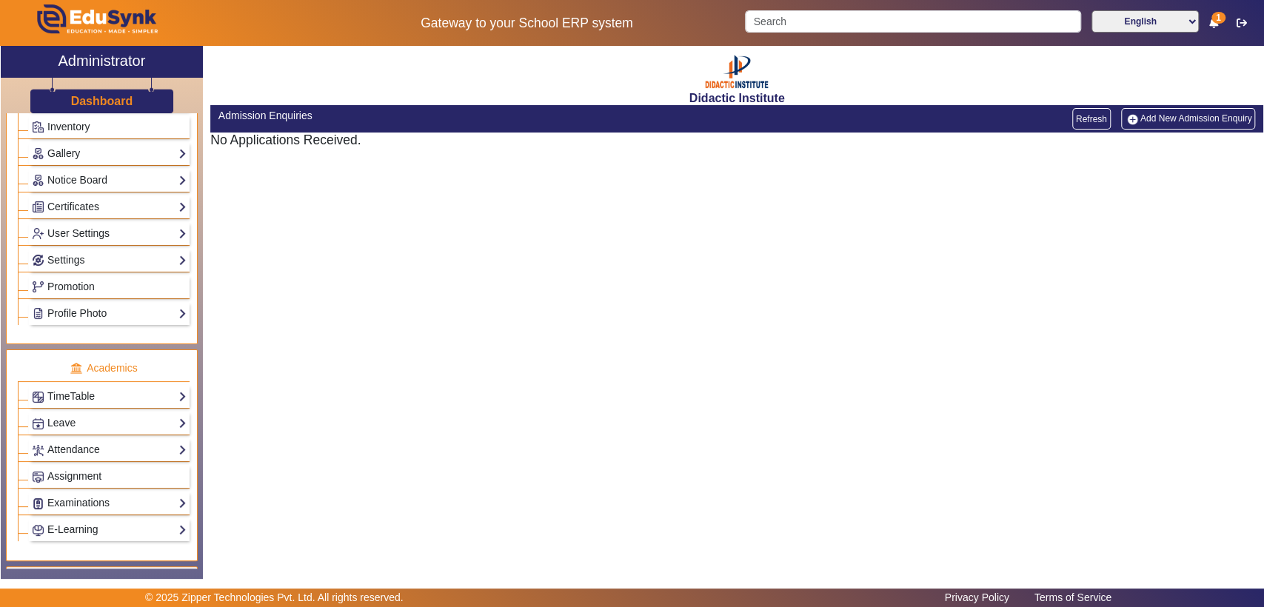
scroll to position [434, 0]
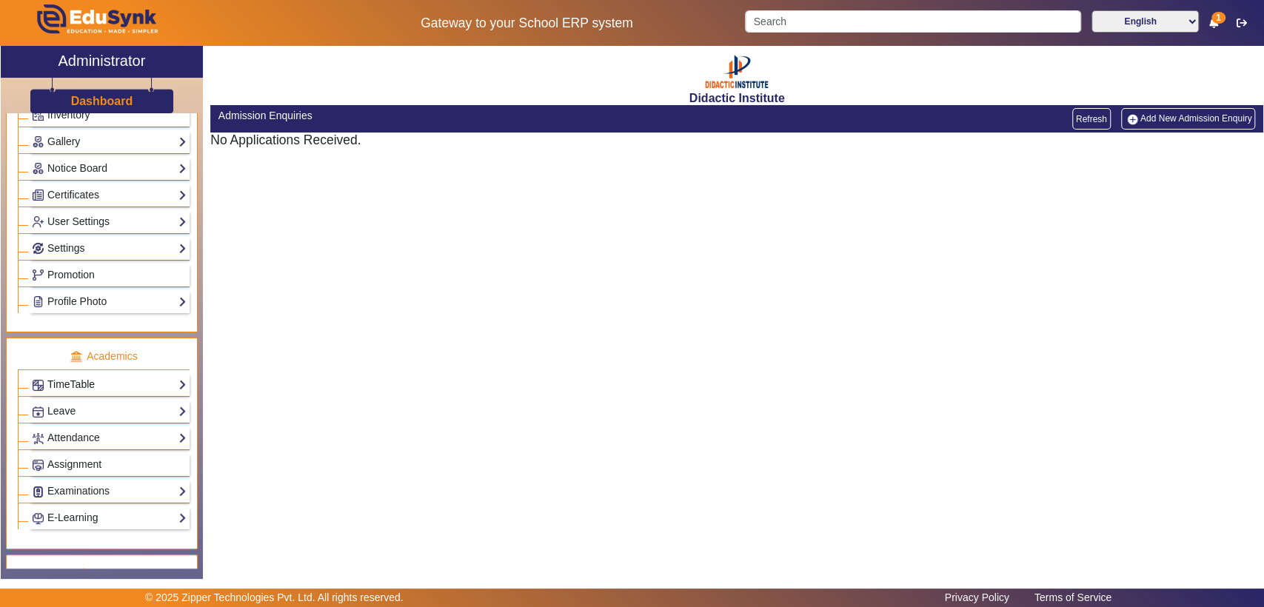
click at [118, 376] on link "TimeTable" at bounding box center [109, 384] width 155 height 17
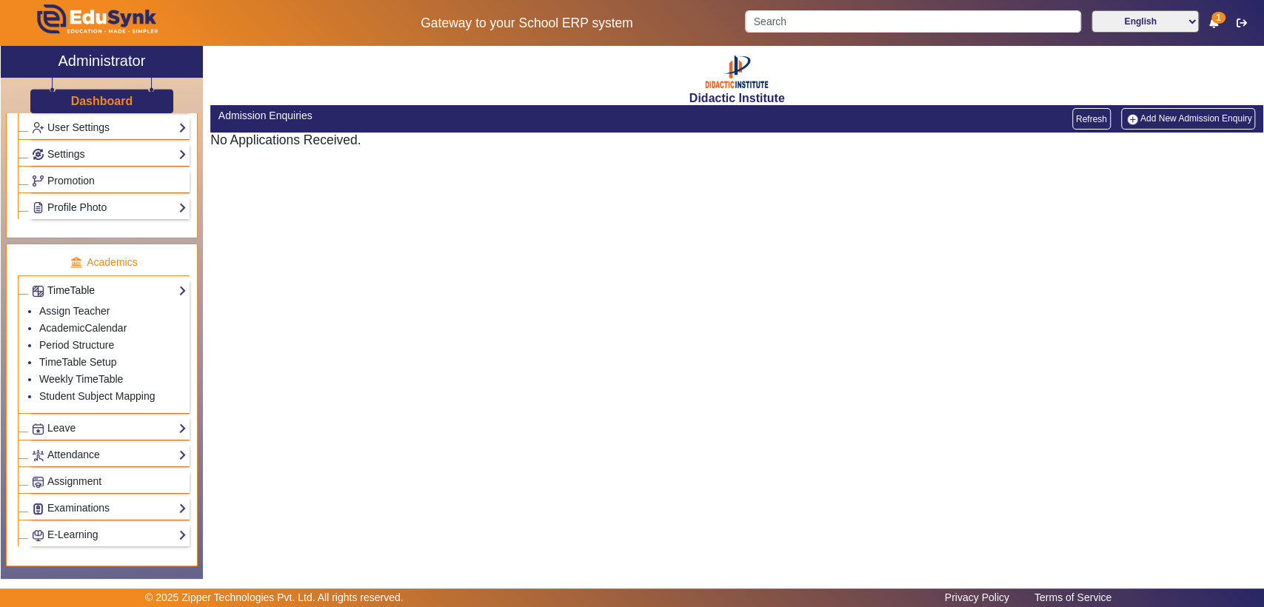
scroll to position [340, 0]
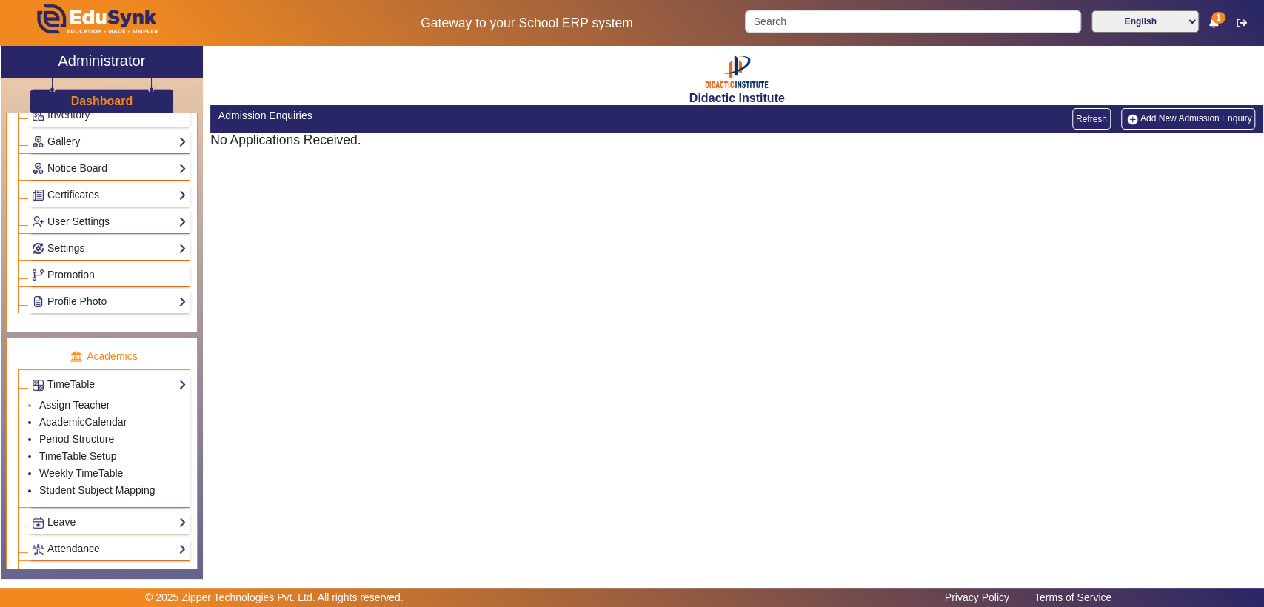
click at [93, 401] on link "Assign Teacher" at bounding box center [74, 405] width 70 height 12
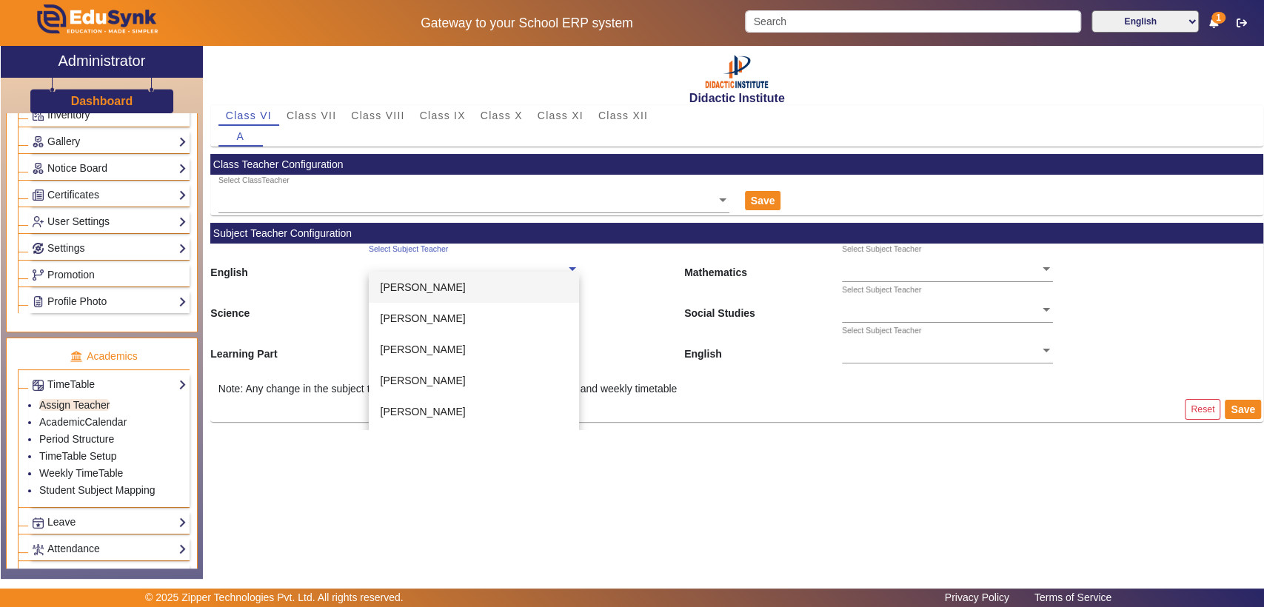
click at [398, 268] on input "text" at bounding box center [474, 270] width 210 height 16
click at [472, 481] on div "Didactic Institute Class VI Class VII Class VIII Class IX Class X Class XI Clas…" at bounding box center [733, 305] width 1060 height 518
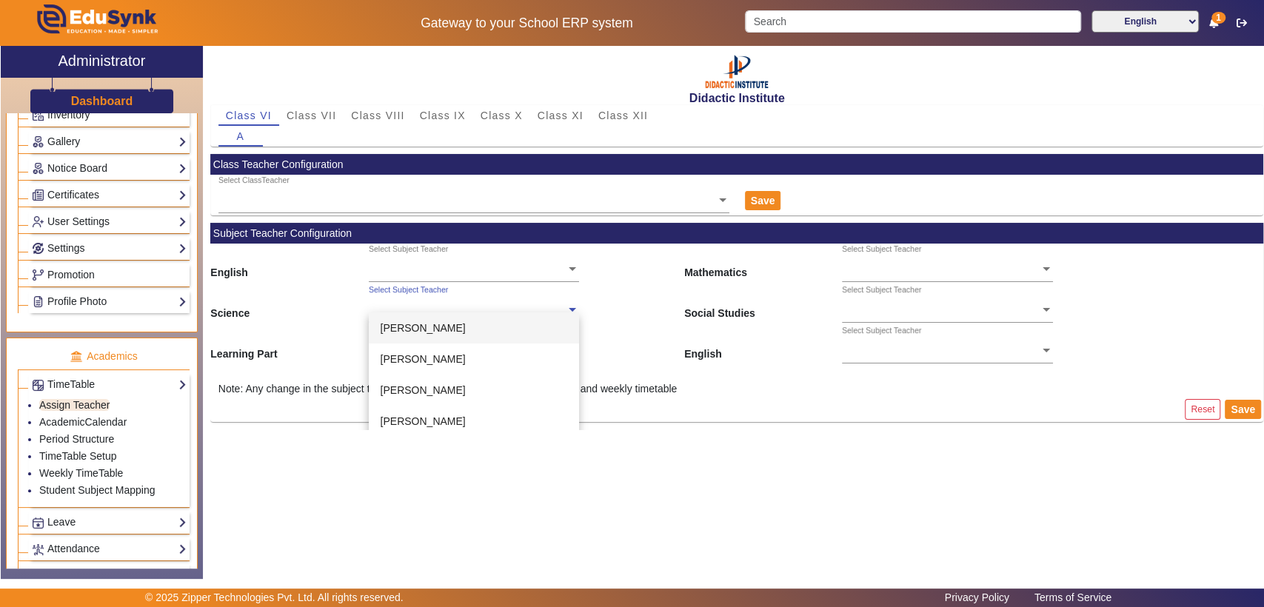
click at [483, 317] on ng-select "Select Subject Teacher BHARTI [PERSON_NAME] [PERSON_NAME] [PERSON_NAME] KUMAR P…" at bounding box center [474, 304] width 210 height 41
click at [456, 384] on span "[PERSON_NAME]" at bounding box center [423, 390] width 85 height 12
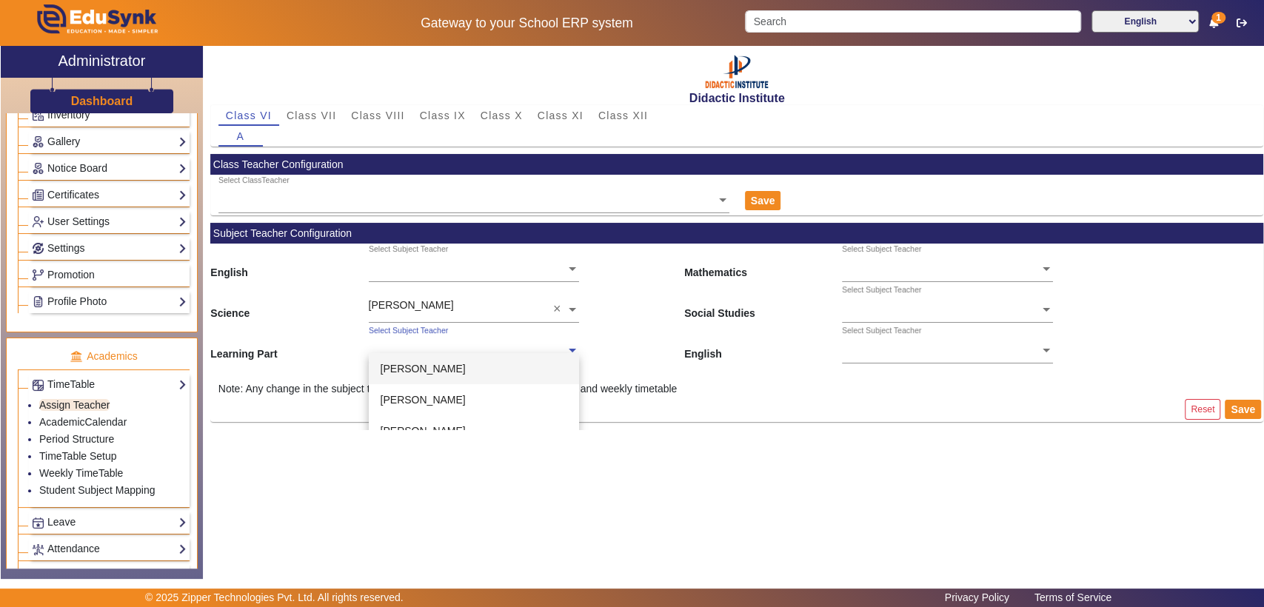
click at [496, 350] on input "text" at bounding box center [474, 352] width 210 height 16
click at [893, 311] on input "text" at bounding box center [947, 311] width 210 height 16
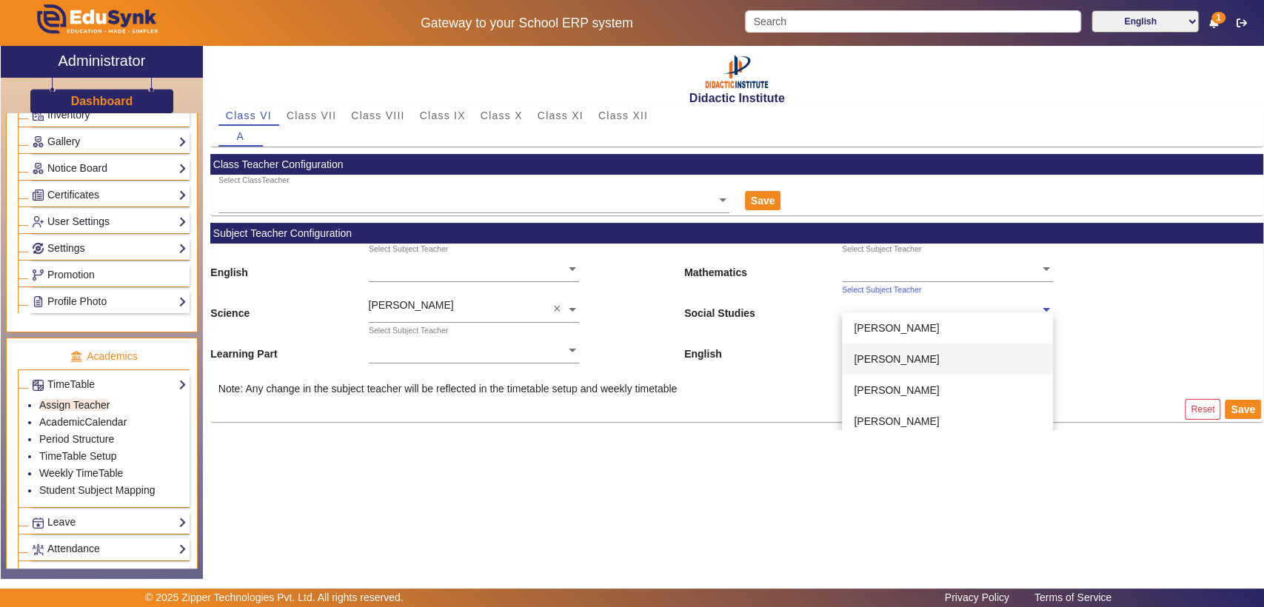
click at [887, 362] on span "[PERSON_NAME]" at bounding box center [896, 359] width 85 height 12
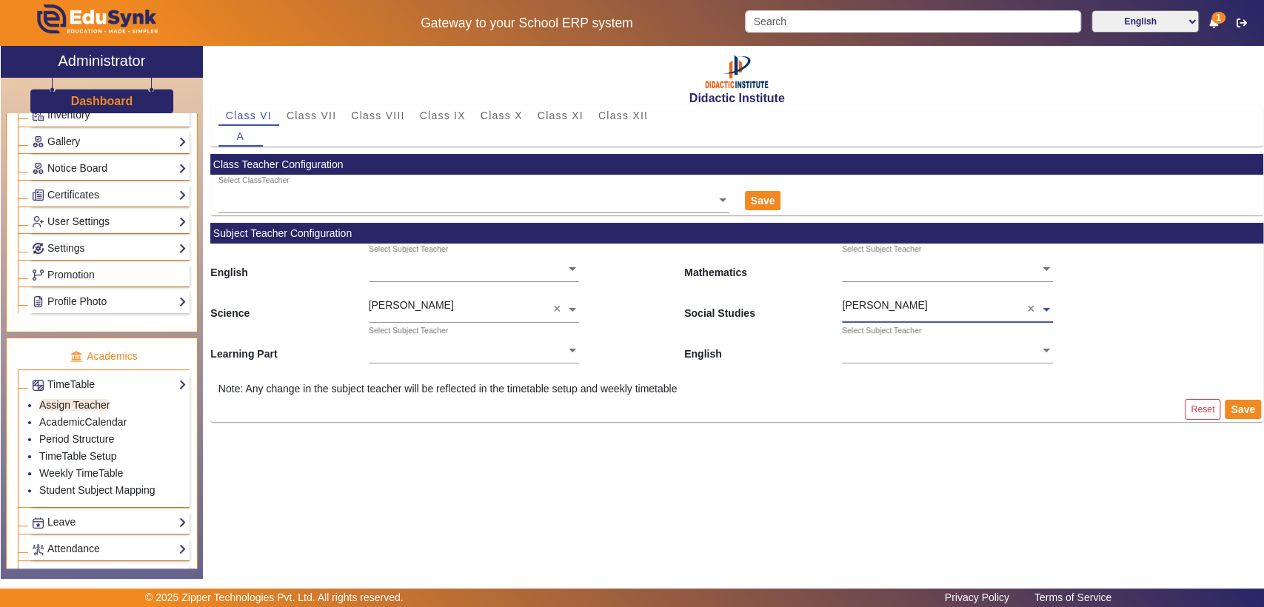
click at [1051, 315] on div "Science [PERSON_NAME] × Social Studies [PERSON_NAME] ×" at bounding box center [736, 304] width 1053 height 41
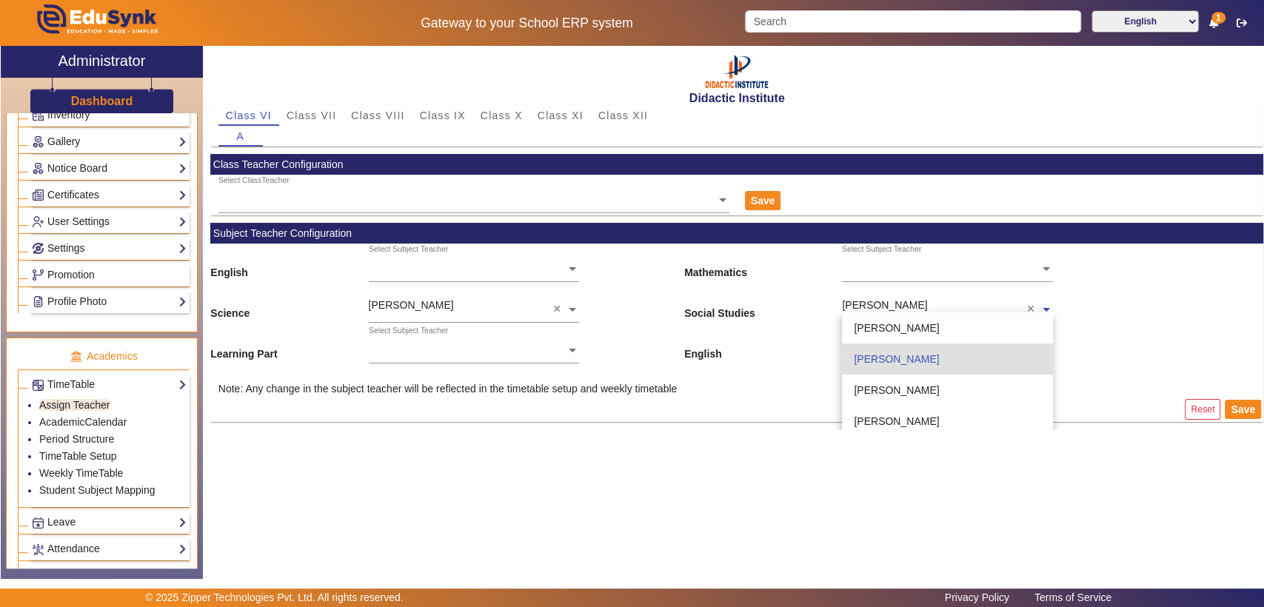
click at [1046, 315] on div "Science [PERSON_NAME] × Social Studies [PERSON_NAME] × BHARTI [PERSON_NAME] [PE…" at bounding box center [736, 304] width 1053 height 41
click at [962, 309] on input "text" at bounding box center [947, 311] width 210 height 16
click at [926, 415] on span "[PERSON_NAME]" at bounding box center [896, 421] width 85 height 12
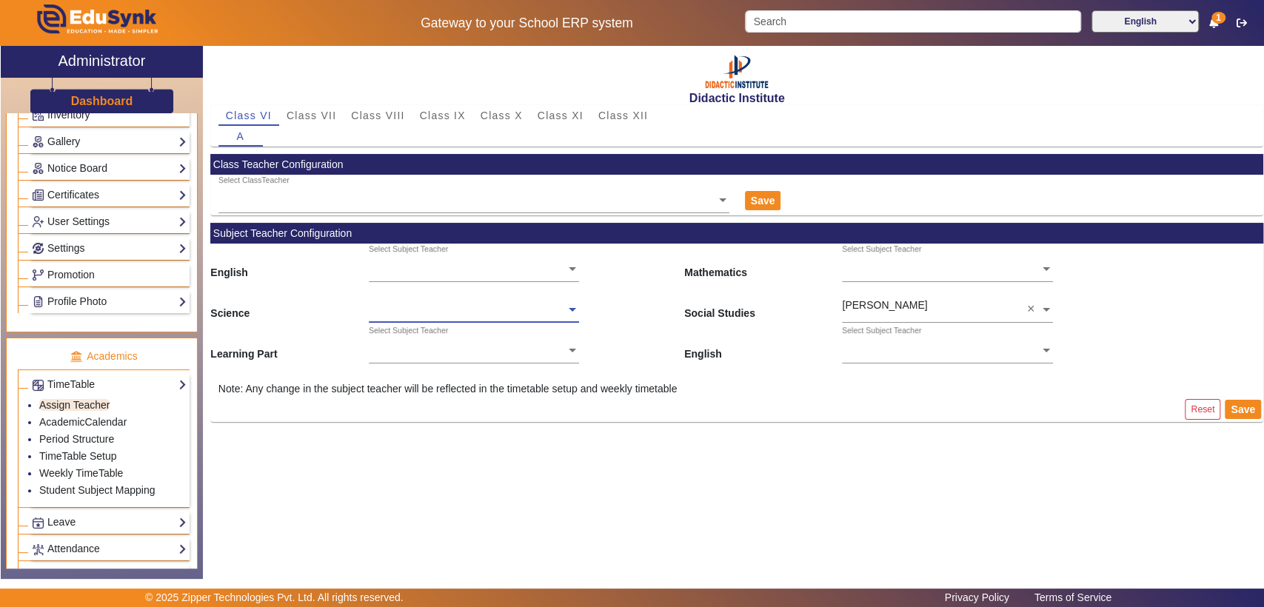
click at [861, 270] on input "text" at bounding box center [947, 270] width 210 height 16
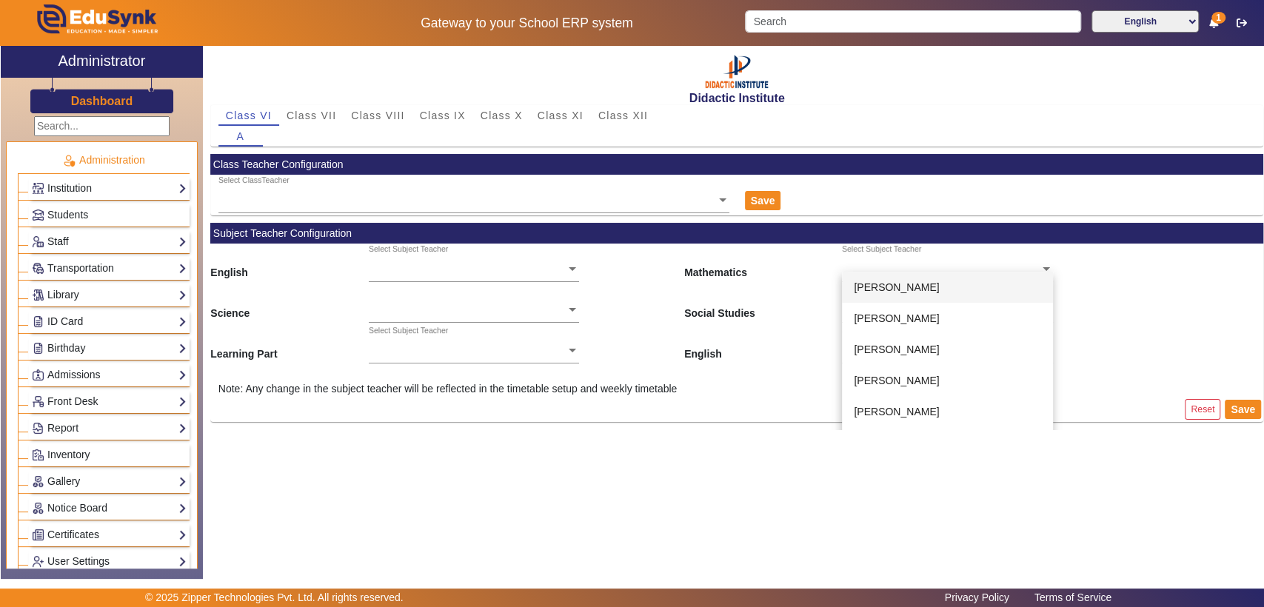
click at [56, 240] on link "Staff" at bounding box center [109, 241] width 155 height 17
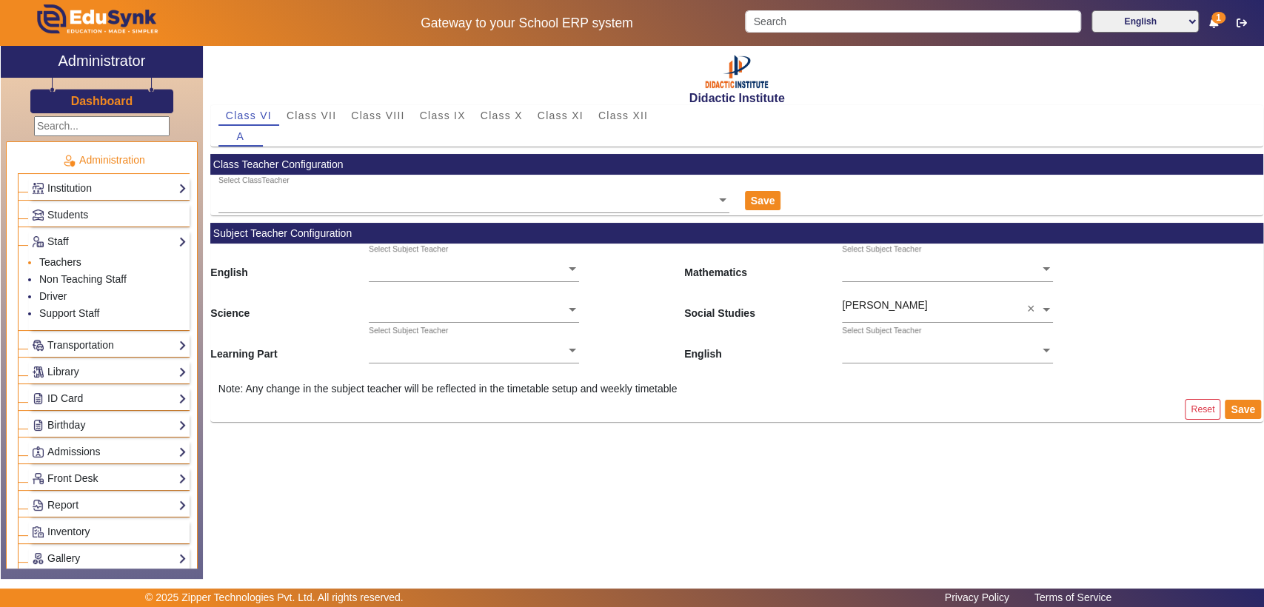
click at [69, 261] on link "Teachers" at bounding box center [60, 262] width 42 height 12
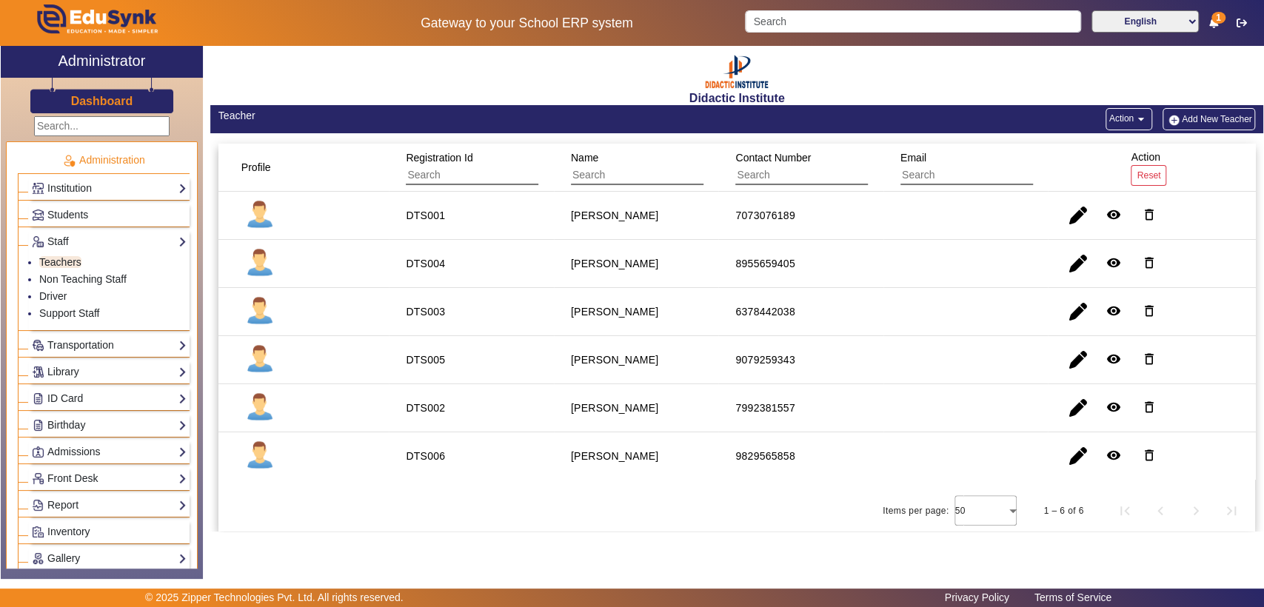
click at [1193, 119] on button "Add New Teacher" at bounding box center [1208, 119] width 93 height 22
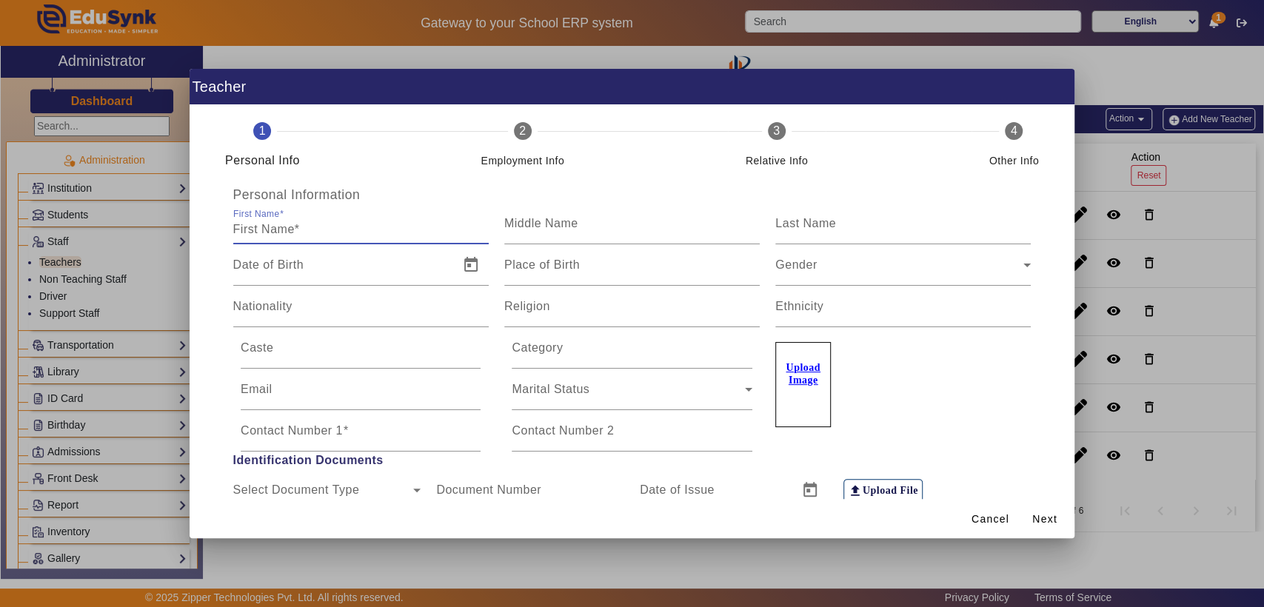
click at [378, 238] on input "First Name" at bounding box center [360, 230] width 255 height 18
type input "[PERSON_NAME]"
click at [805, 227] on mat-label "Last Name" at bounding box center [805, 223] width 61 height 13
click at [805, 227] on input "Last Name" at bounding box center [902, 230] width 255 height 18
type input "[PERSON_NAME]"
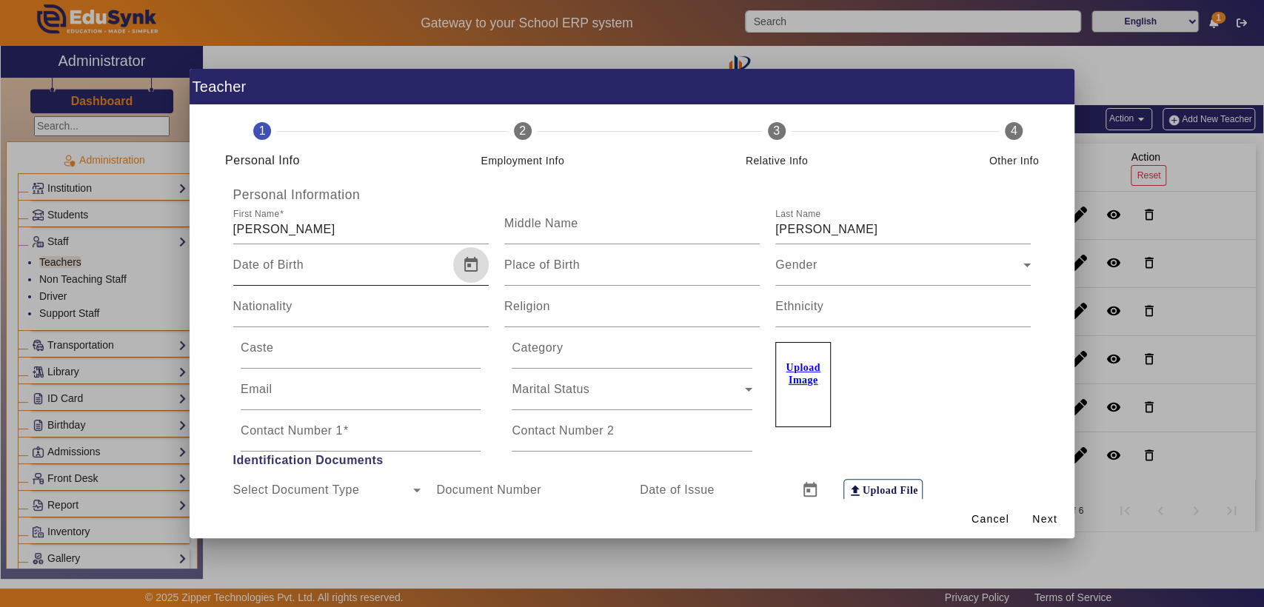
click at [474, 264] on span "Open calendar" at bounding box center [471, 265] width 36 height 36
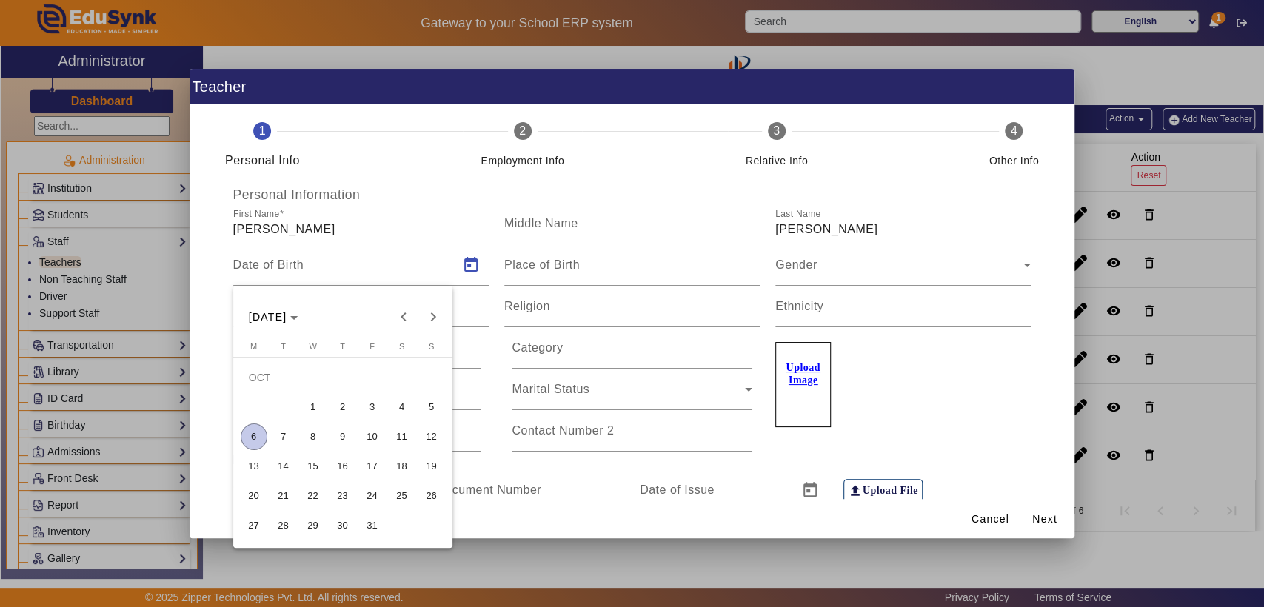
click at [424, 155] on div at bounding box center [632, 303] width 1264 height 607
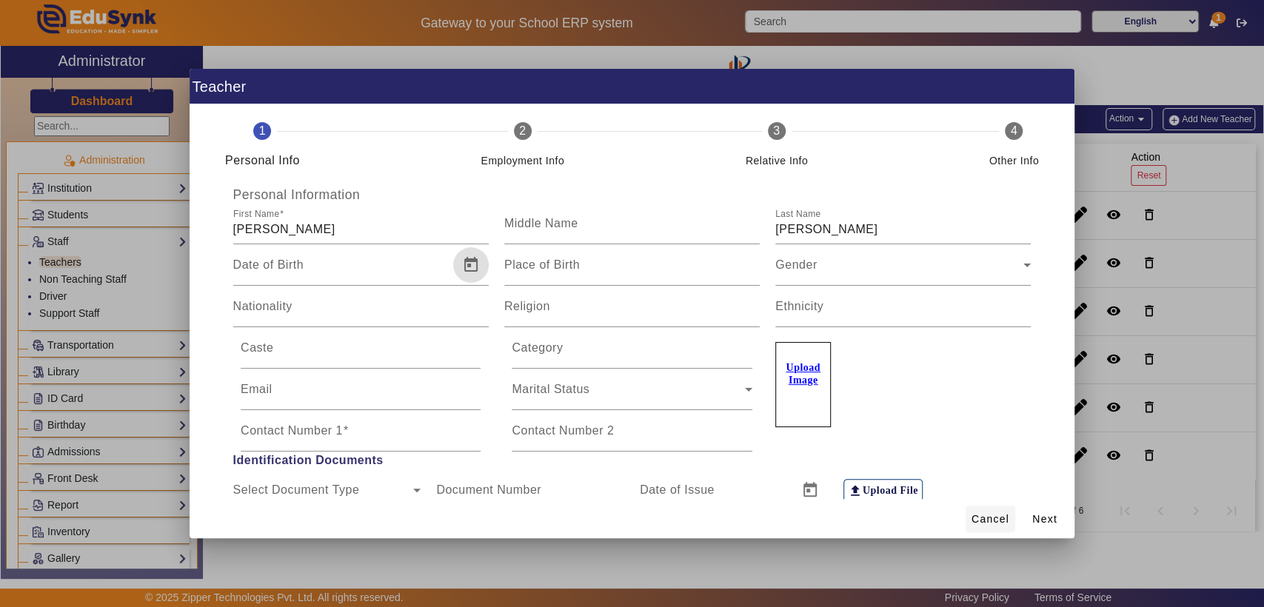
click at [1000, 519] on span "Cancel" at bounding box center [990, 520] width 38 height 16
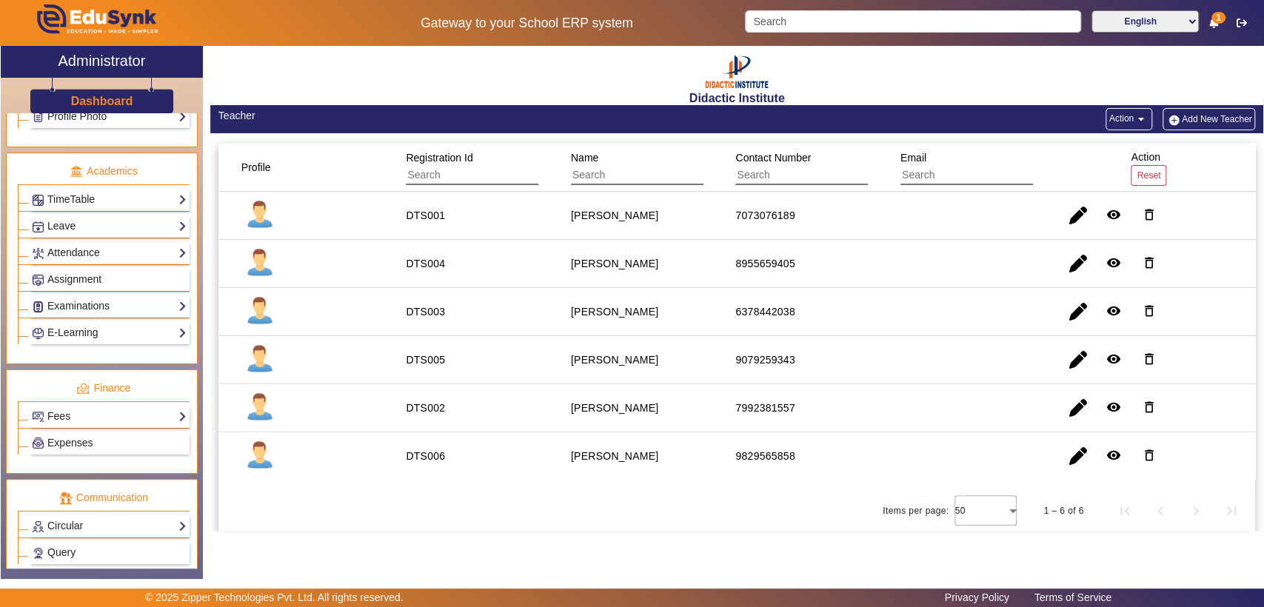
scroll to position [603, 0]
click at [1222, 120] on button "Add New Teacher" at bounding box center [1208, 119] width 93 height 22
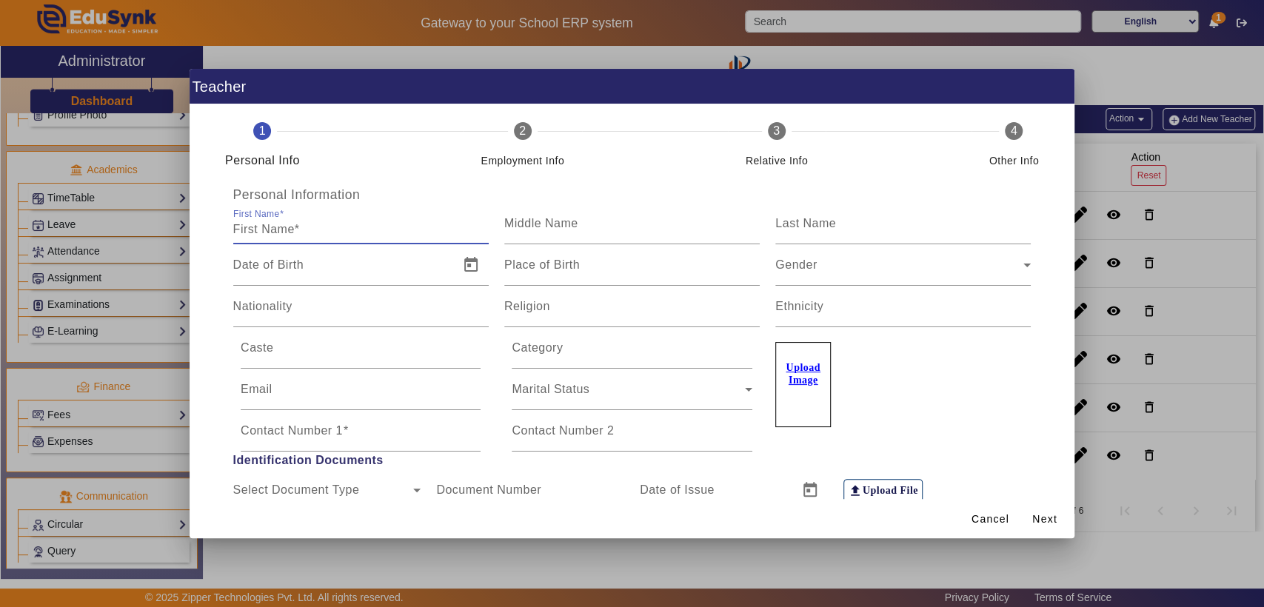
click at [319, 231] on input "First Name" at bounding box center [360, 230] width 255 height 18
type input "[PERSON_NAME]"
click at [817, 221] on mat-label "Last Name" at bounding box center [805, 223] width 61 height 13
click at [817, 221] on input "Last Name" at bounding box center [902, 230] width 255 height 18
type input "[PERSON_NAME]"
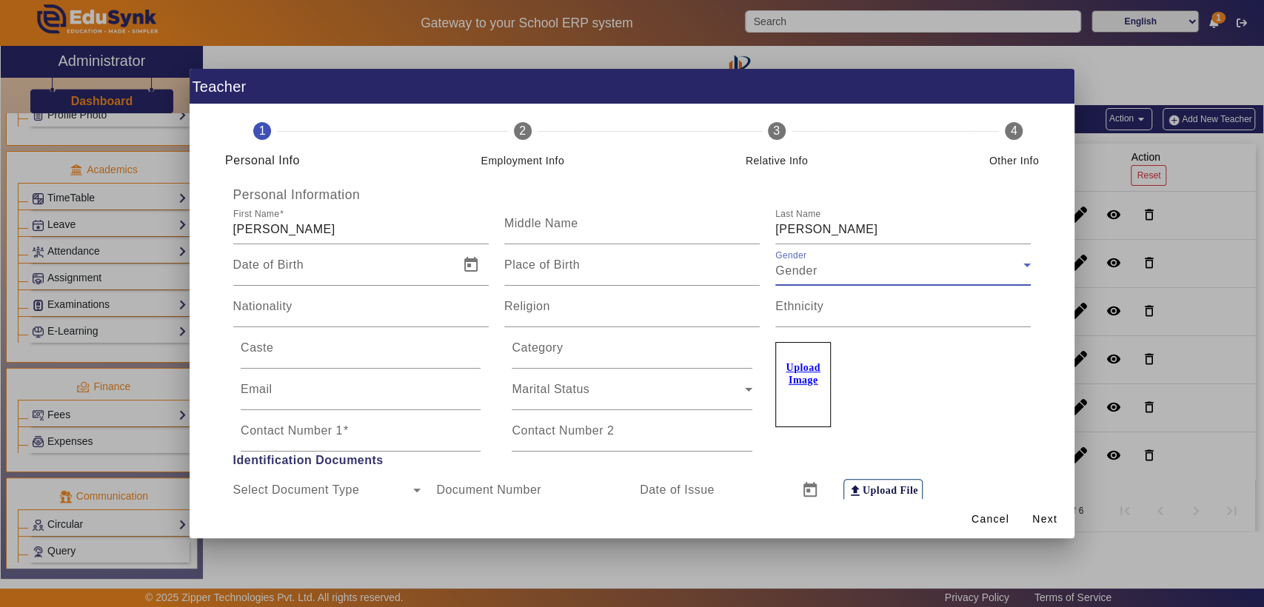
click at [887, 269] on div "Gender" at bounding box center [899, 271] width 248 height 18
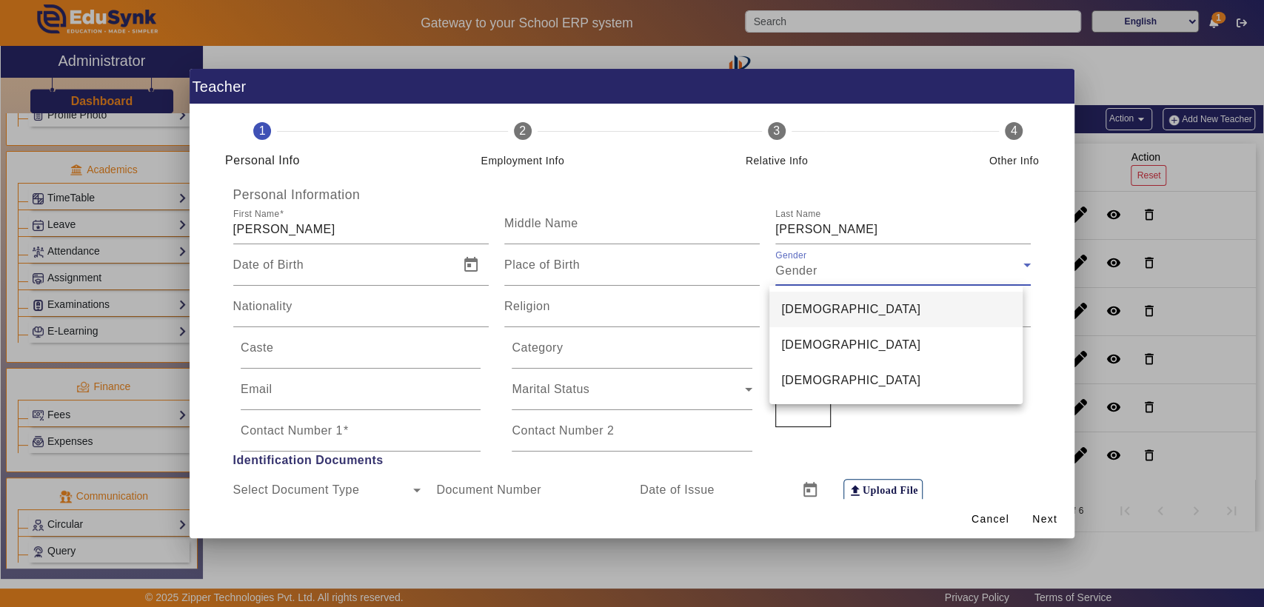
click at [848, 309] on mat-option "[DEMOGRAPHIC_DATA]" at bounding box center [895, 310] width 252 height 36
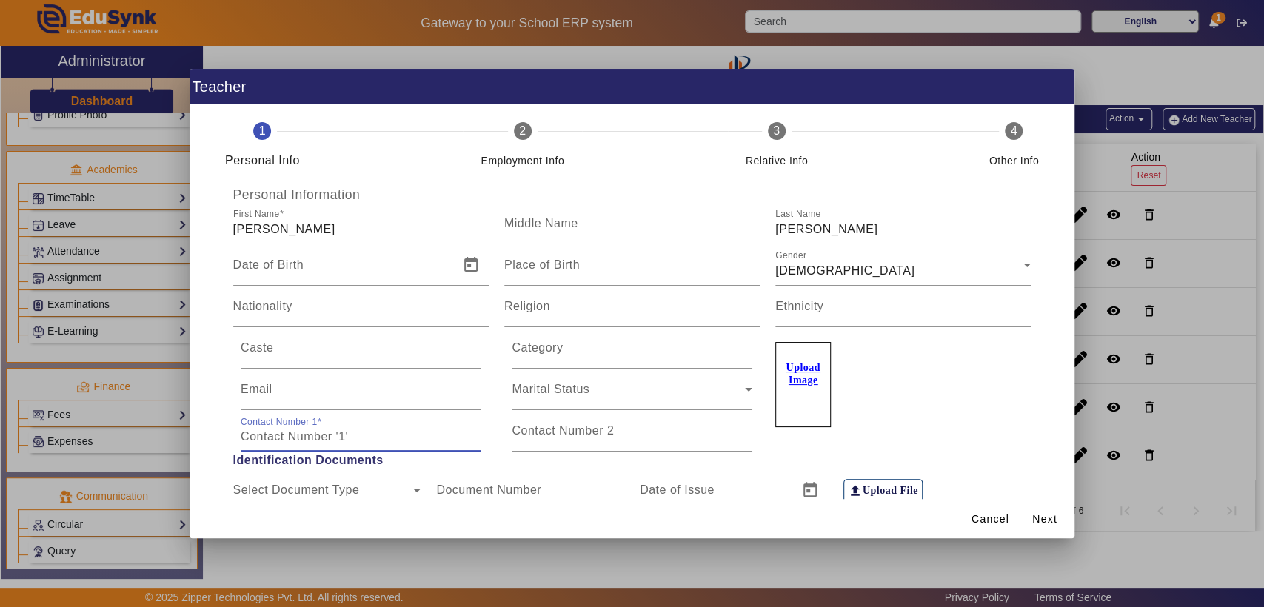
click at [355, 440] on input "Contact Number 1" at bounding box center [361, 437] width 240 height 18
type input "7"
type input "9571262802"
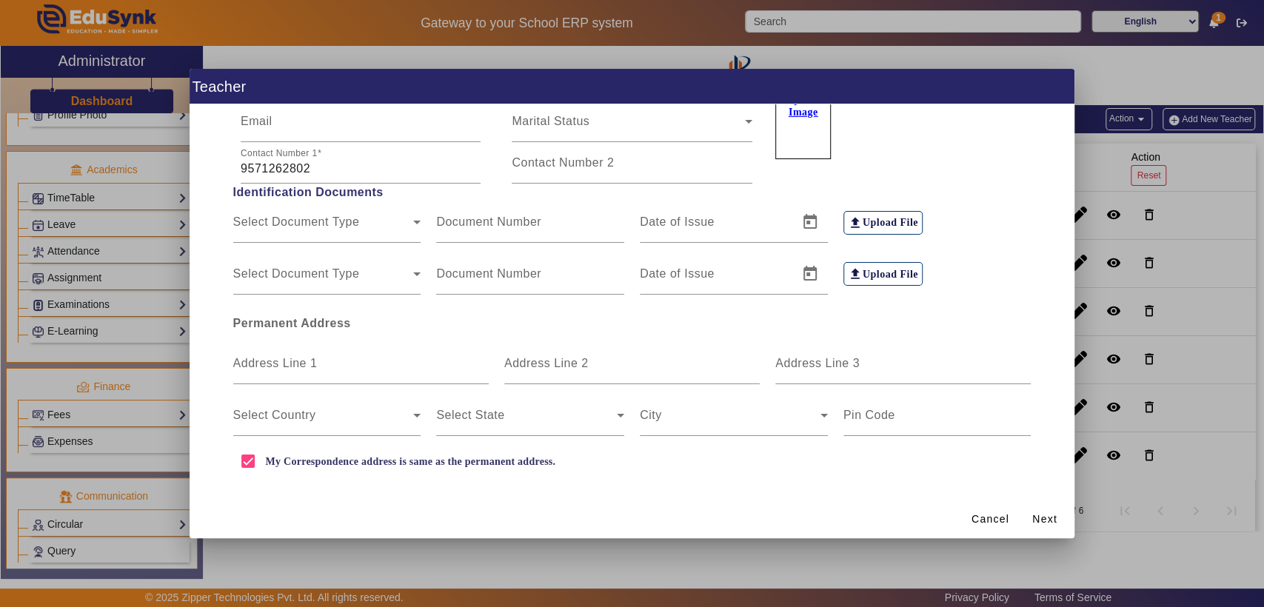
scroll to position [277, 0]
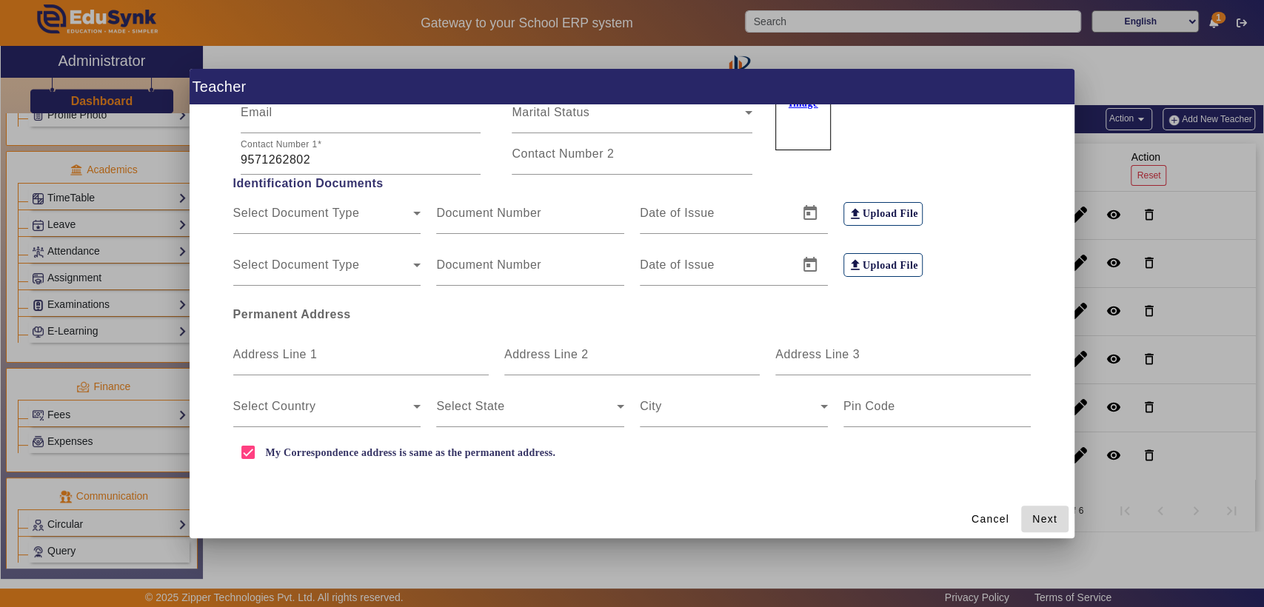
click at [1054, 519] on span "Next" at bounding box center [1044, 520] width 25 height 16
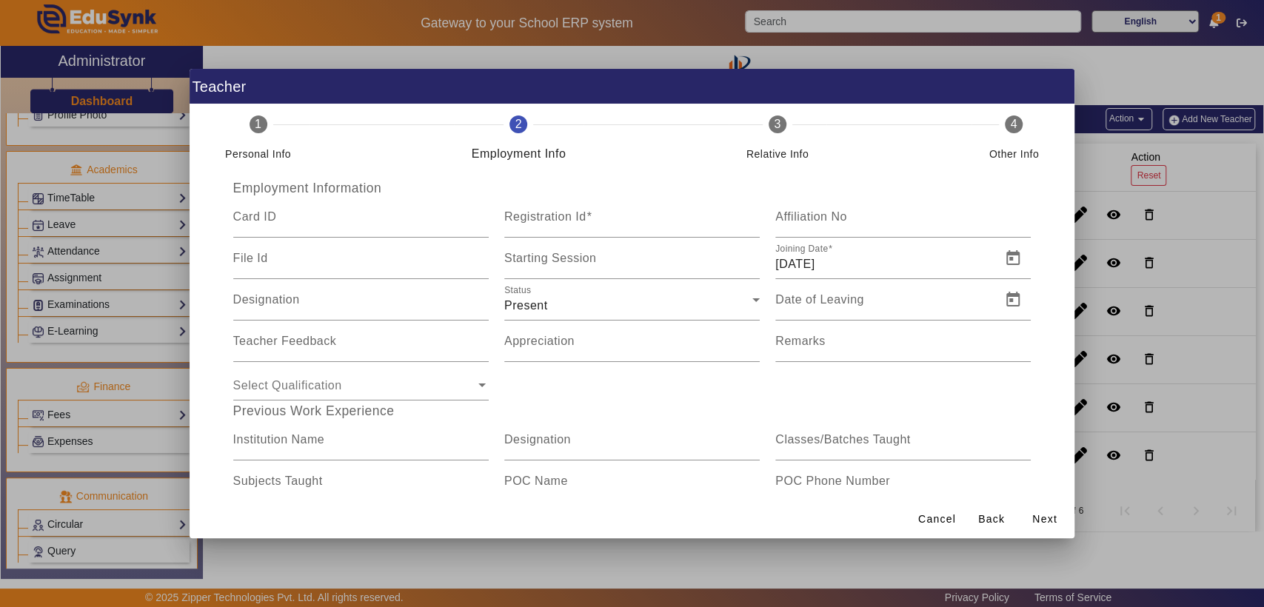
scroll to position [0, 0]
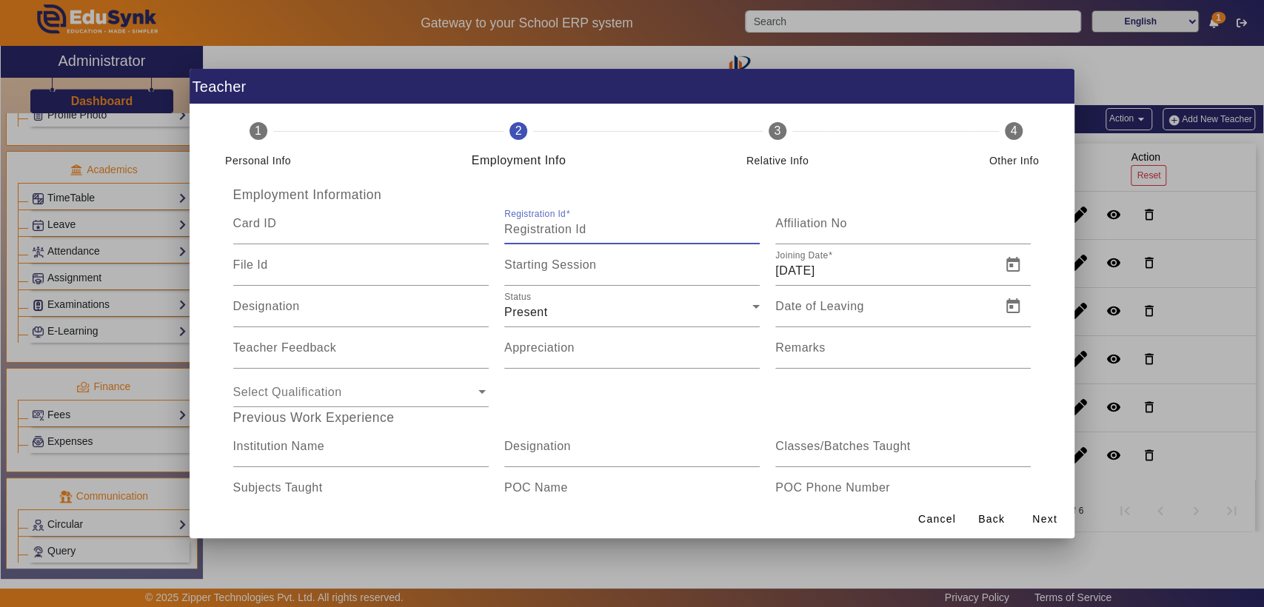
click at [643, 229] on input "Registration Id" at bounding box center [631, 230] width 255 height 18
type input "DTS007"
click at [927, 274] on input "[DATE]" at bounding box center [883, 271] width 217 height 18
click at [1002, 269] on span "Open calendar" at bounding box center [1013, 265] width 36 height 36
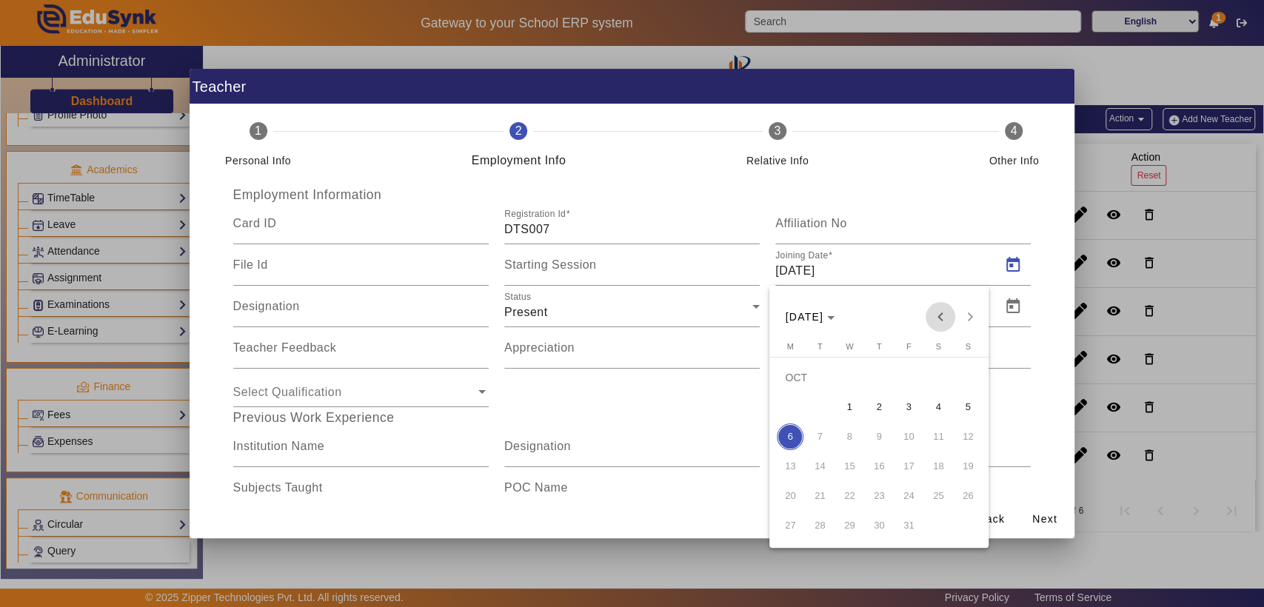
click at [942, 315] on span "Previous month" at bounding box center [940, 317] width 30 height 30
click at [823, 414] on span "1" at bounding box center [819, 407] width 27 height 27
type input "[DATE]"
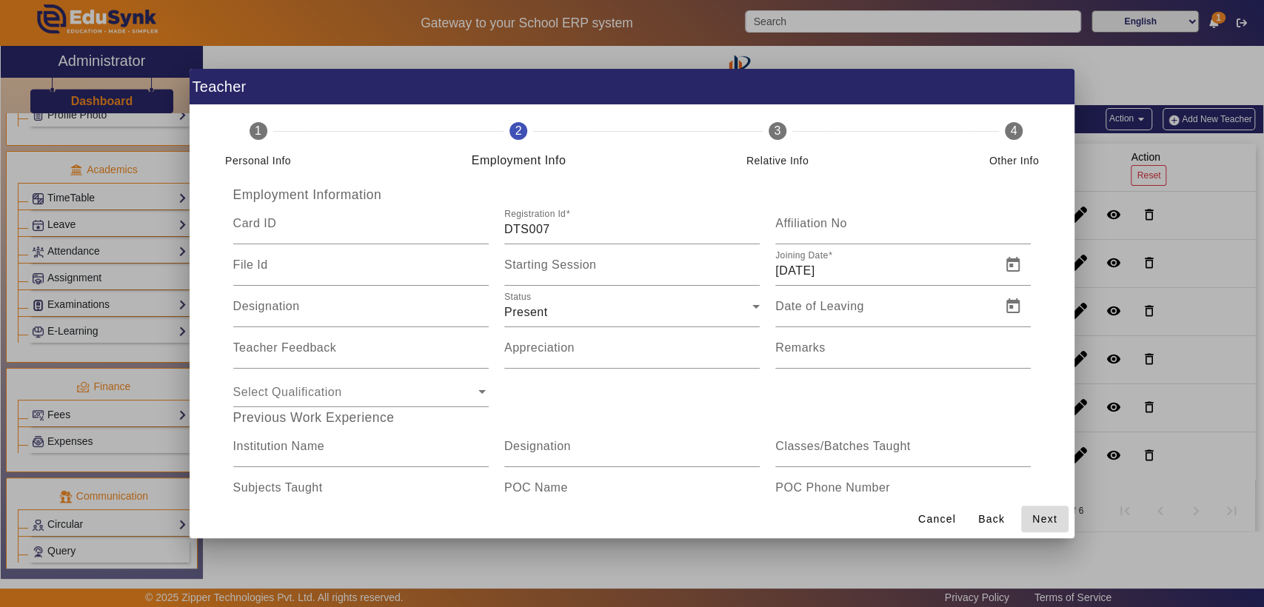
click at [1043, 519] on span "Next" at bounding box center [1044, 520] width 25 height 16
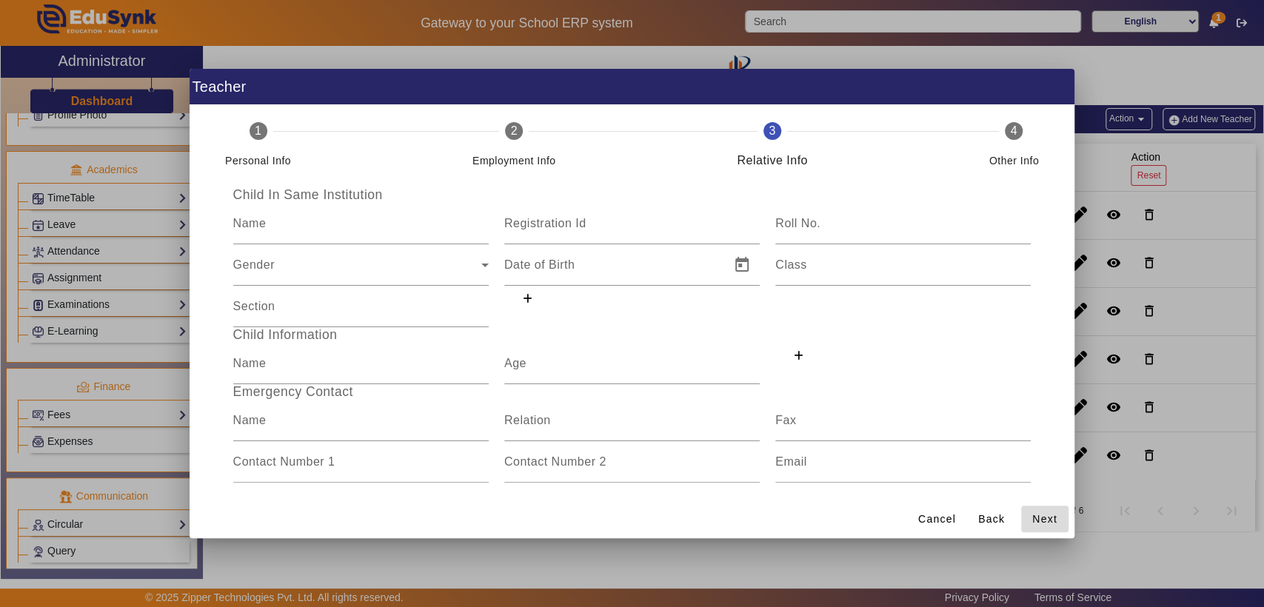
click at [1043, 519] on span "Next" at bounding box center [1044, 520] width 25 height 16
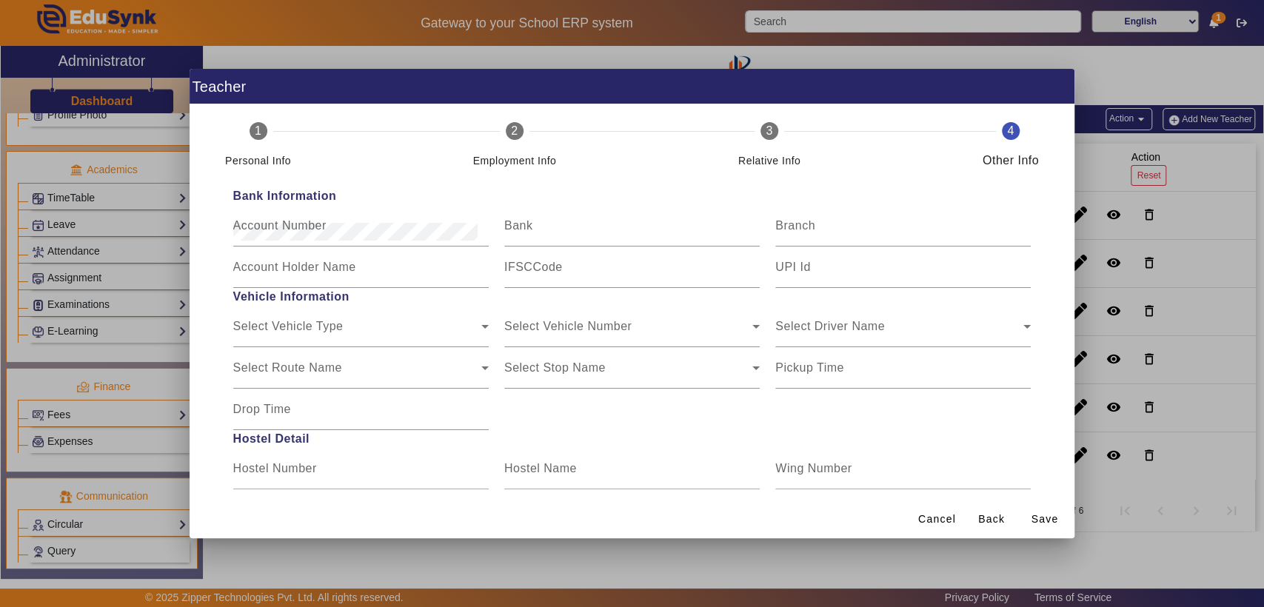
click at [1043, 519] on span "Save" at bounding box center [1044, 520] width 27 height 16
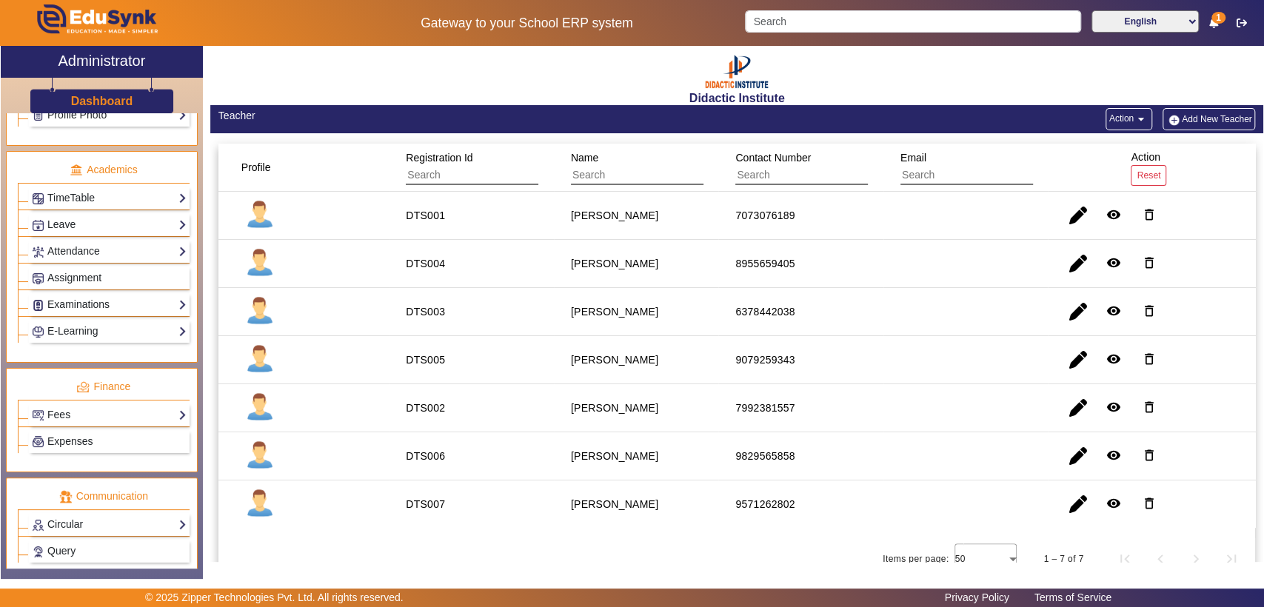
click at [1220, 121] on button "Add New Teacher" at bounding box center [1208, 119] width 93 height 22
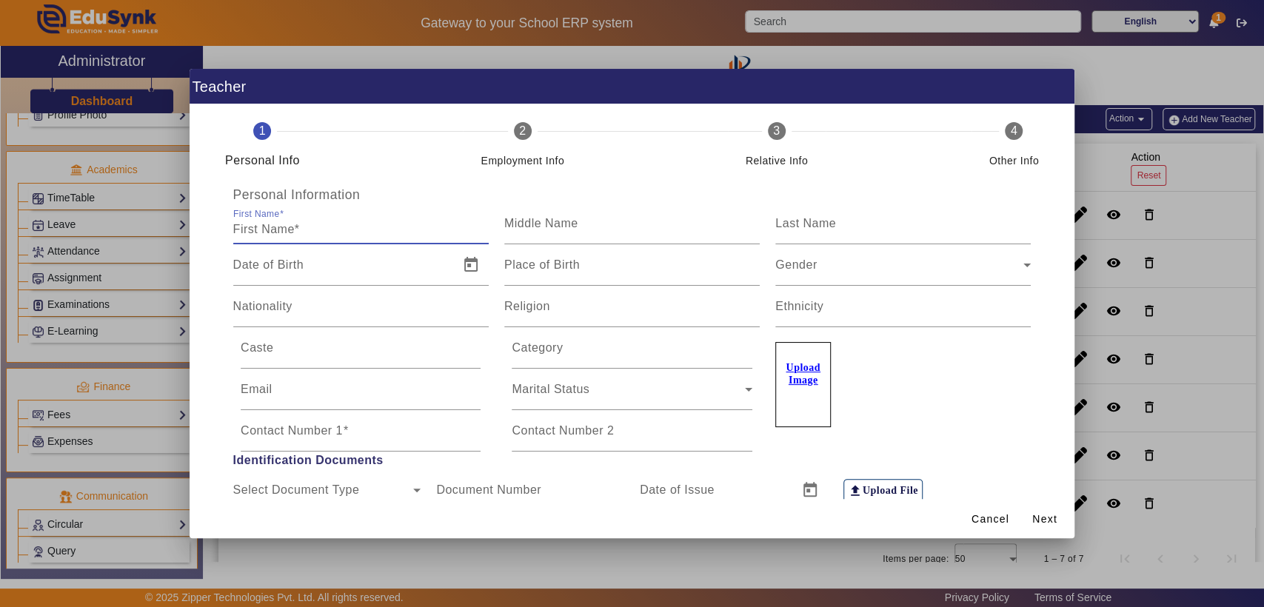
click at [375, 233] on input "First Name" at bounding box center [360, 230] width 255 height 18
type input "RAHUL"
click at [817, 230] on mat-label "Last Name" at bounding box center [805, 223] width 61 height 13
click at [817, 230] on input "Last Name" at bounding box center [902, 230] width 255 height 18
type input "PATNI"
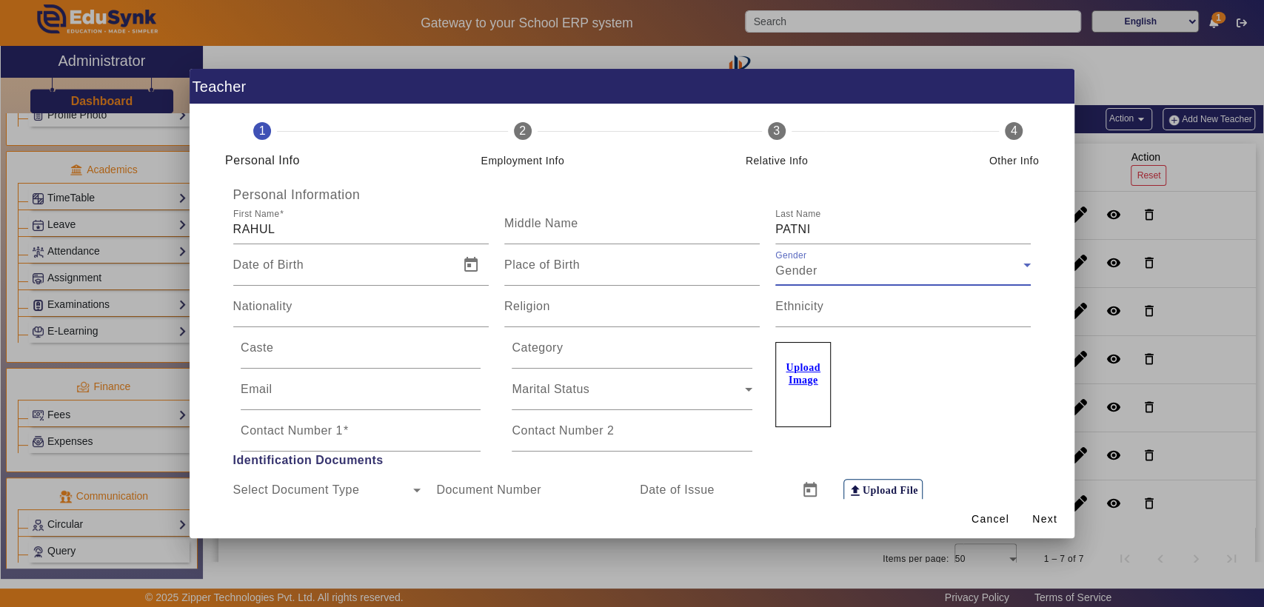
click at [808, 266] on span "Gender" at bounding box center [795, 270] width 41 height 13
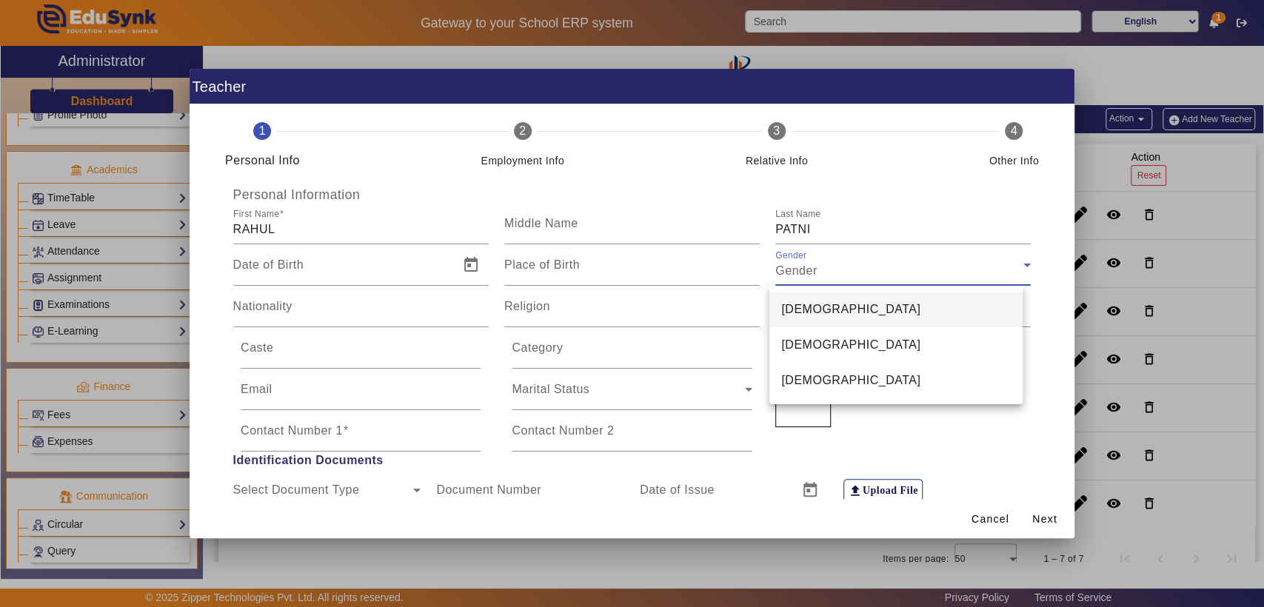
click at [808, 312] on span "[DEMOGRAPHIC_DATA]" at bounding box center [850, 310] width 139 height 18
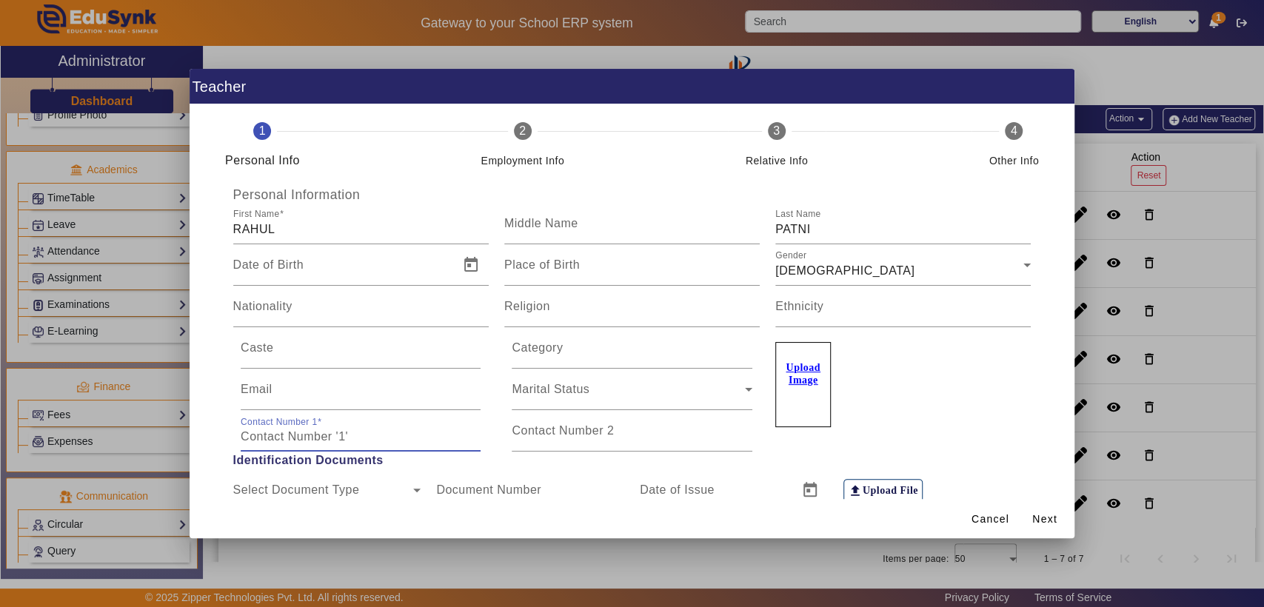
click at [397, 444] on input "Contact Number 1" at bounding box center [361, 437] width 240 height 18
type input "9829035598"
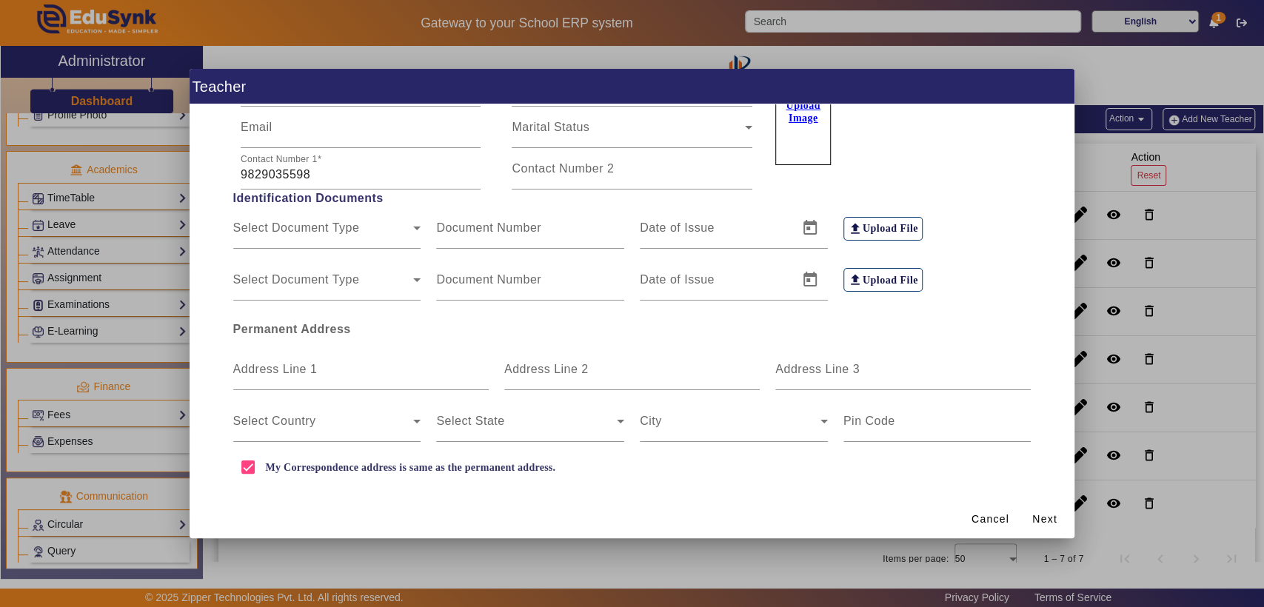
scroll to position [277, 0]
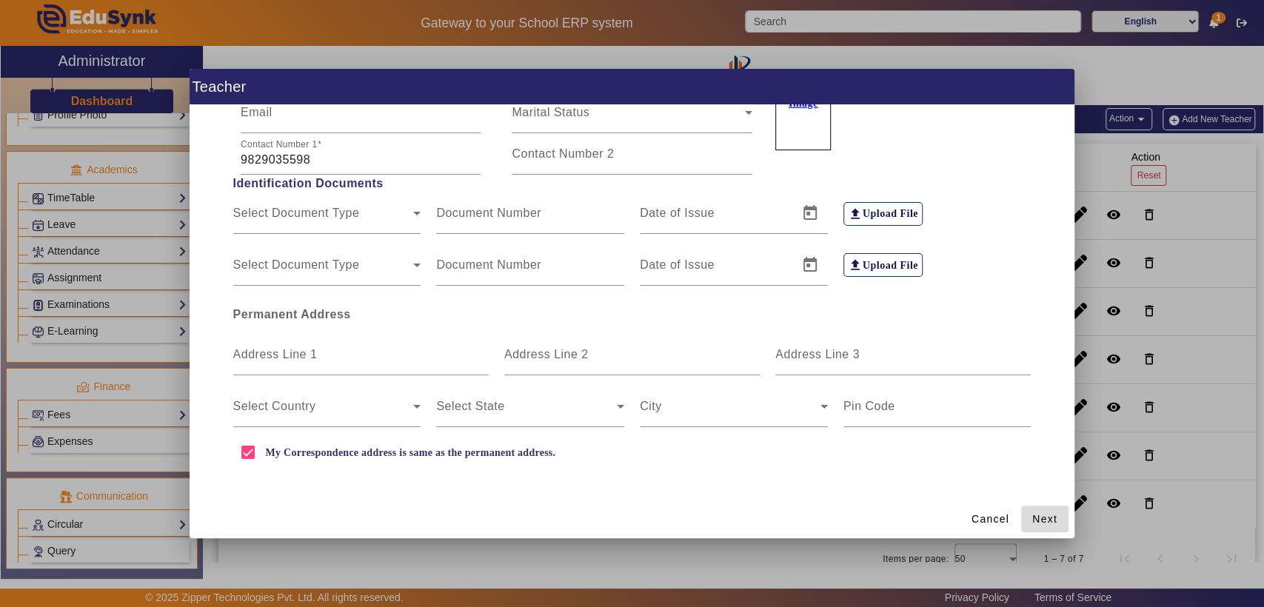
click at [1046, 520] on span "Next" at bounding box center [1044, 520] width 25 height 16
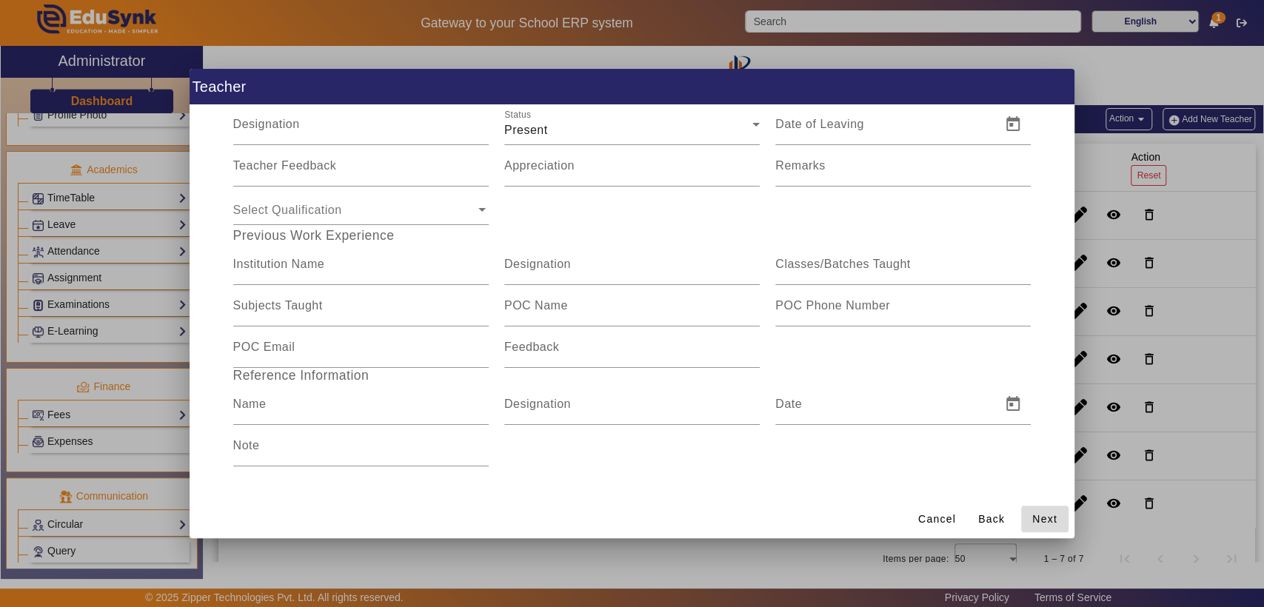
click at [1046, 520] on span "Next" at bounding box center [1044, 520] width 25 height 16
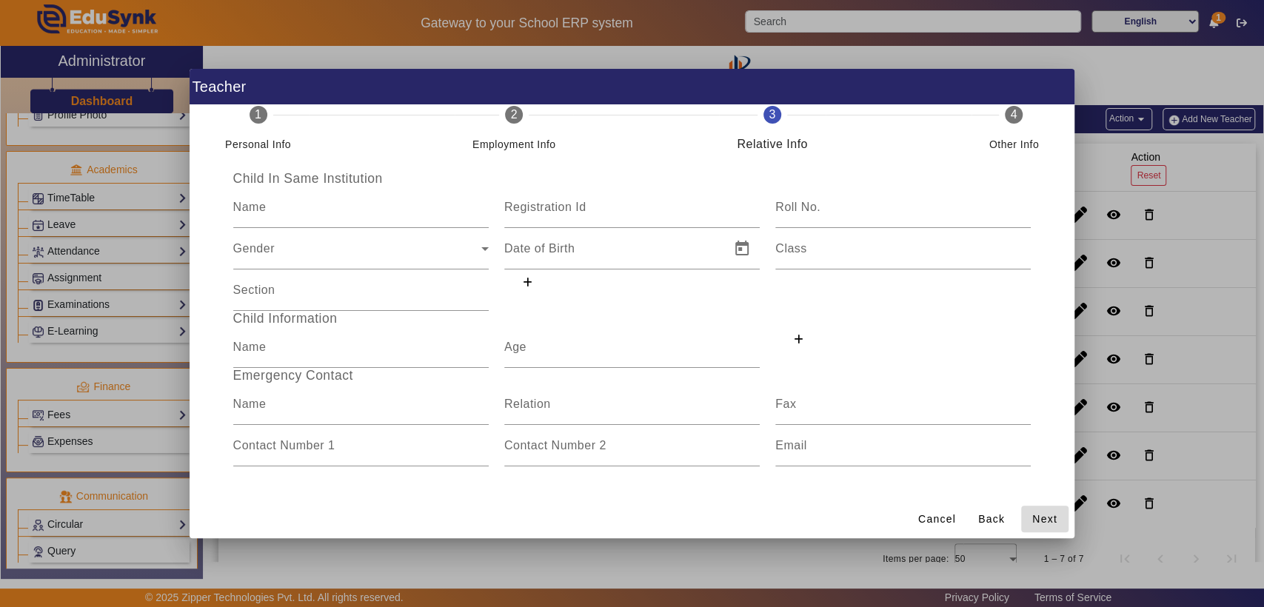
click at [1046, 520] on span "Next" at bounding box center [1044, 520] width 25 height 16
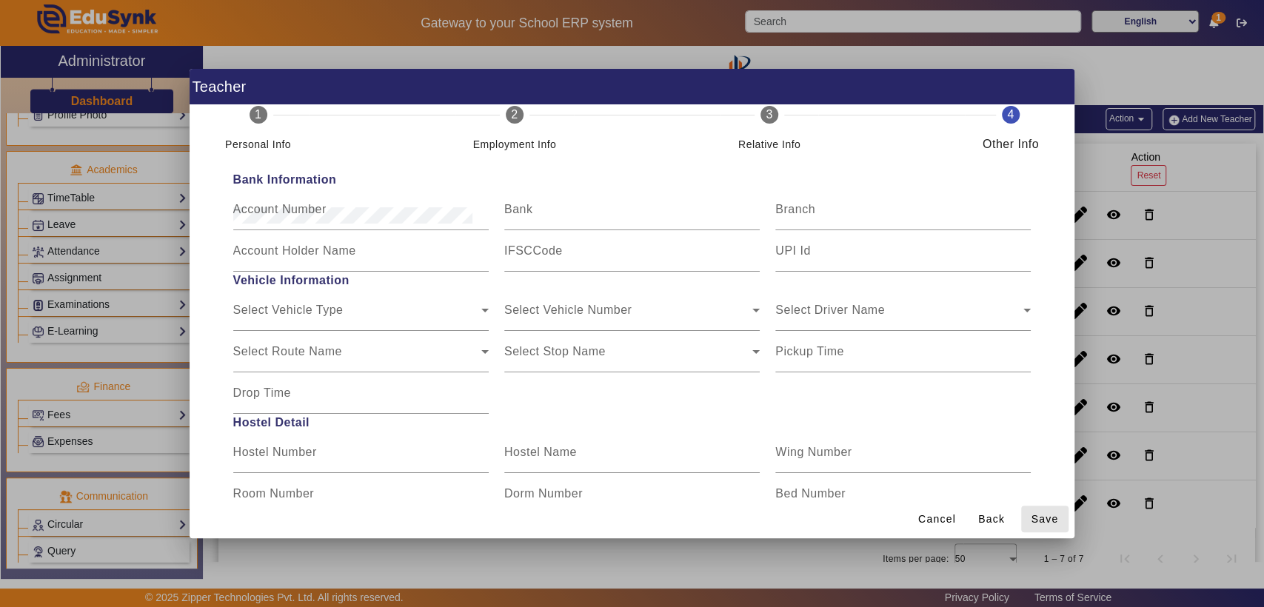
click at [1046, 520] on span "Save" at bounding box center [1044, 520] width 27 height 16
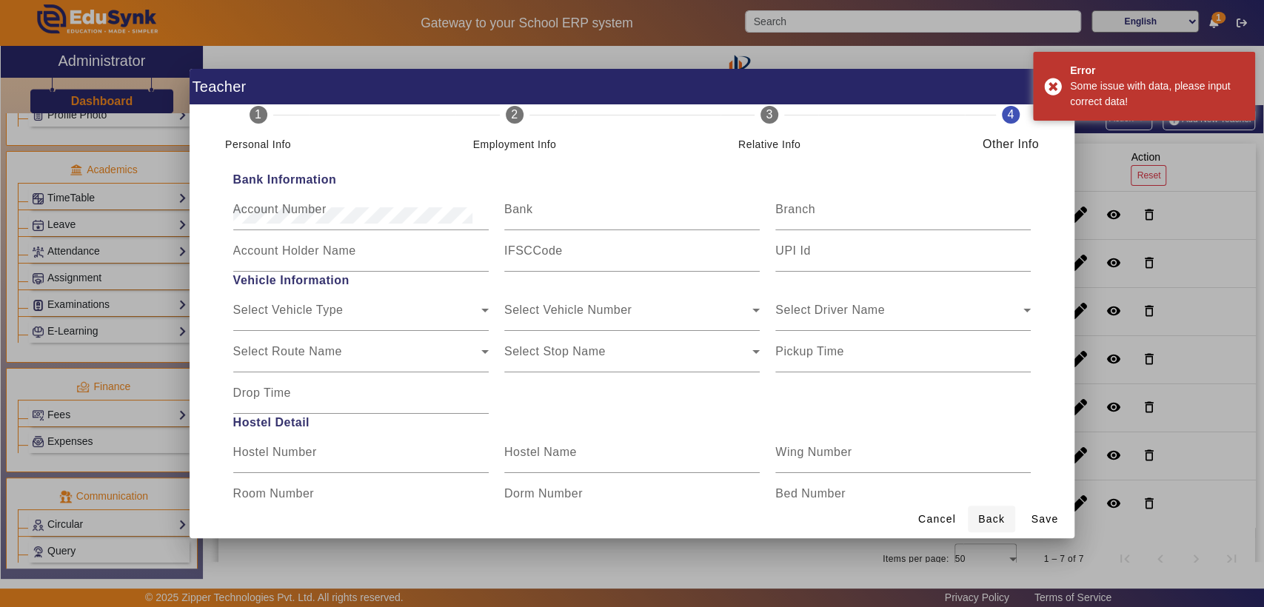
click at [983, 513] on span "Back" at bounding box center [991, 520] width 27 height 16
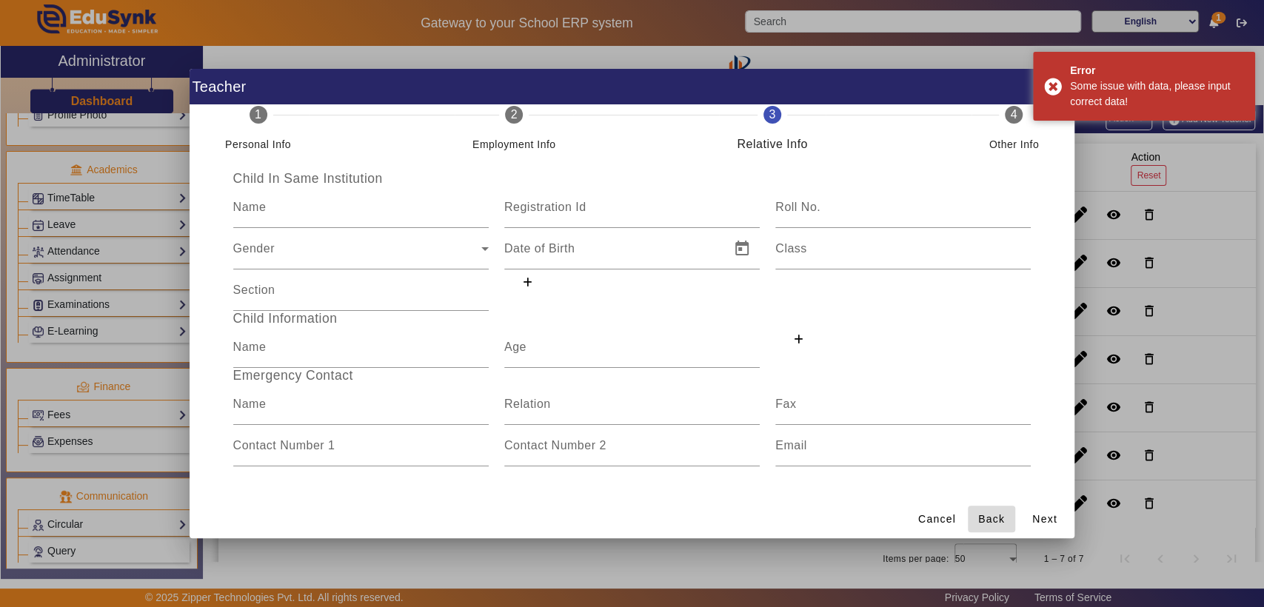
click at [983, 513] on span "Back" at bounding box center [991, 520] width 27 height 16
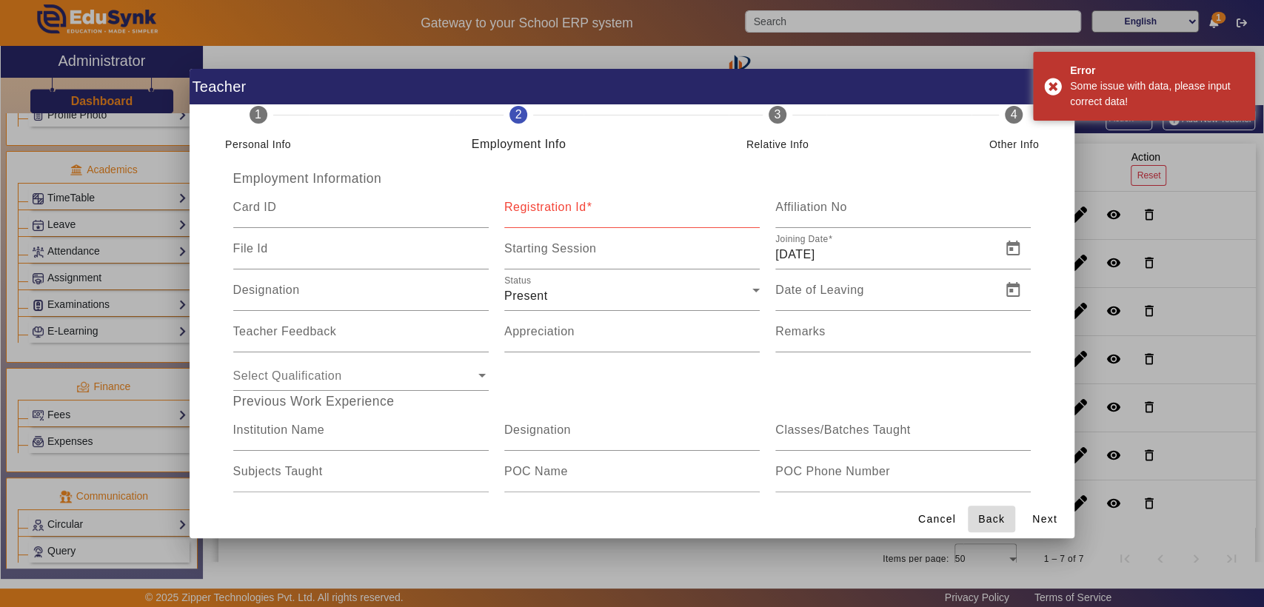
click at [983, 513] on span "Back" at bounding box center [991, 520] width 27 height 16
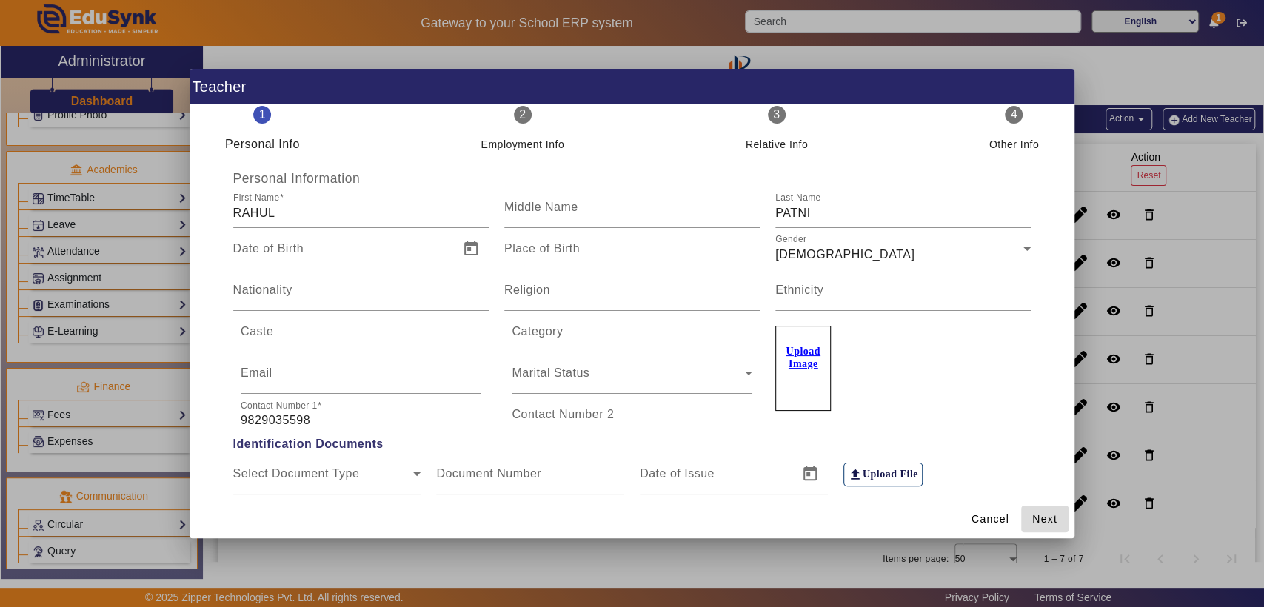
click at [1037, 512] on span "Next" at bounding box center [1044, 520] width 25 height 16
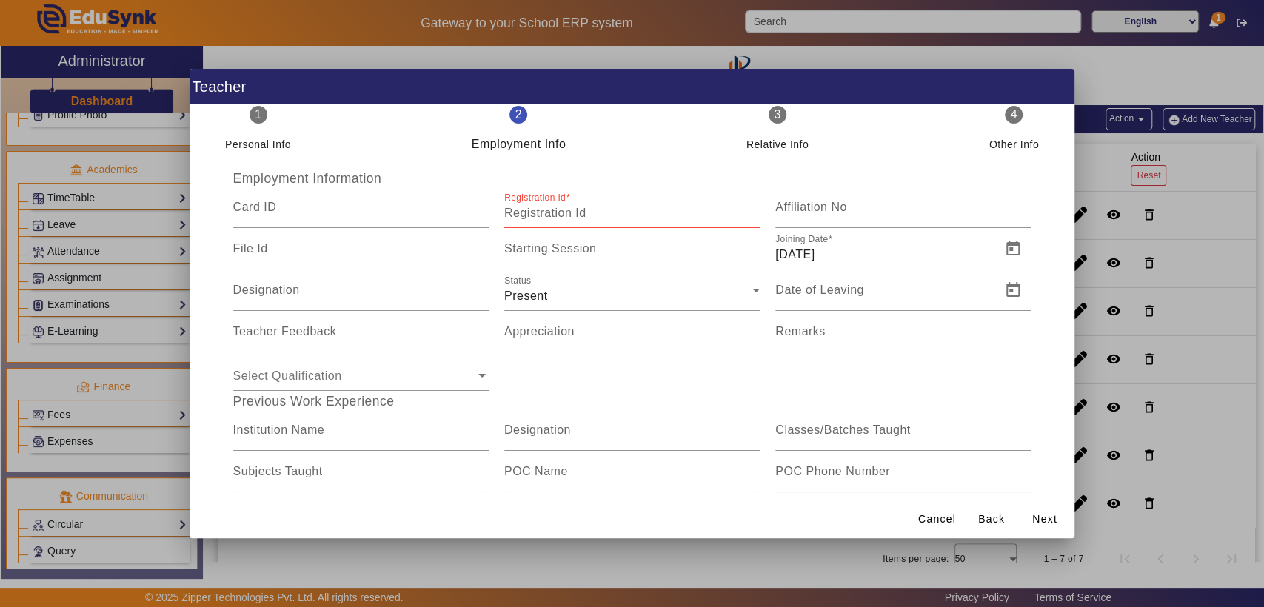
click at [552, 215] on input "Registration Id" at bounding box center [631, 213] width 255 height 18
type input "DTS008"
click at [1039, 512] on span "Next" at bounding box center [1044, 520] width 25 height 16
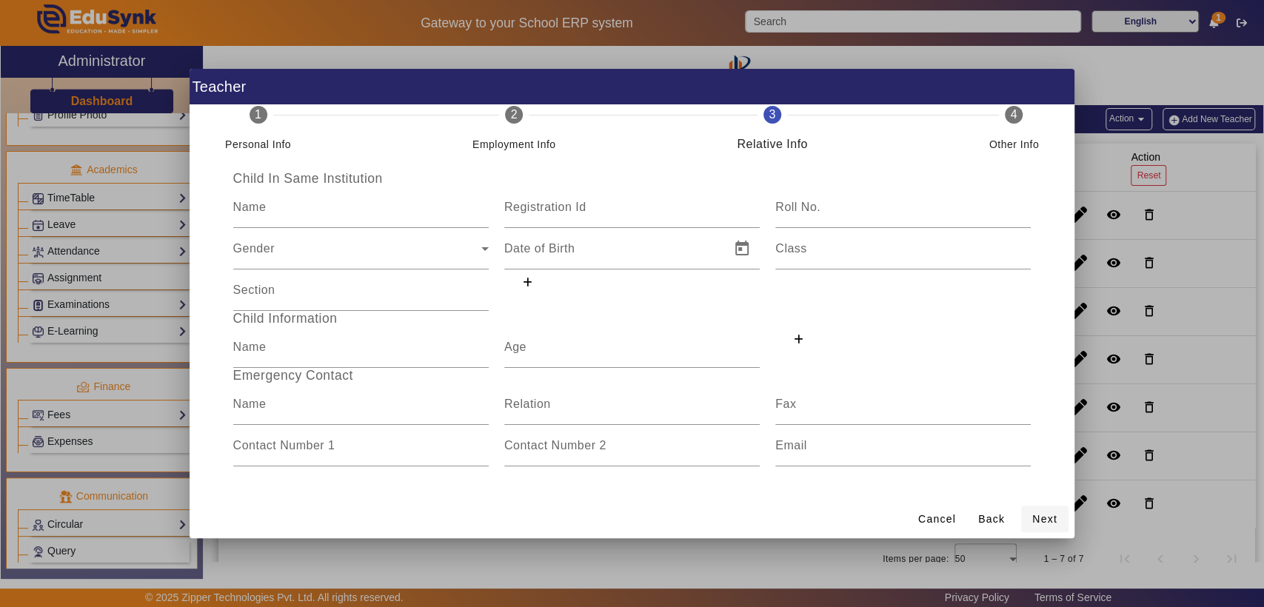
click at [1039, 512] on span "Next" at bounding box center [1044, 520] width 25 height 16
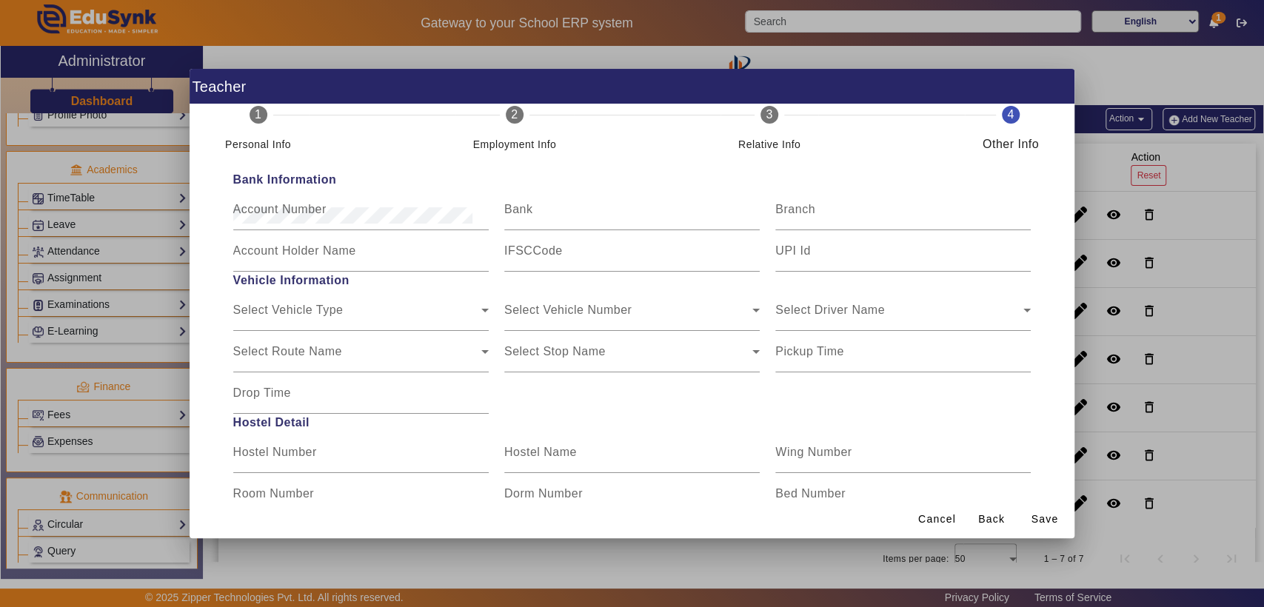
click at [1039, 512] on span "Save" at bounding box center [1044, 520] width 27 height 16
